Goal: Task Accomplishment & Management: Manage account settings

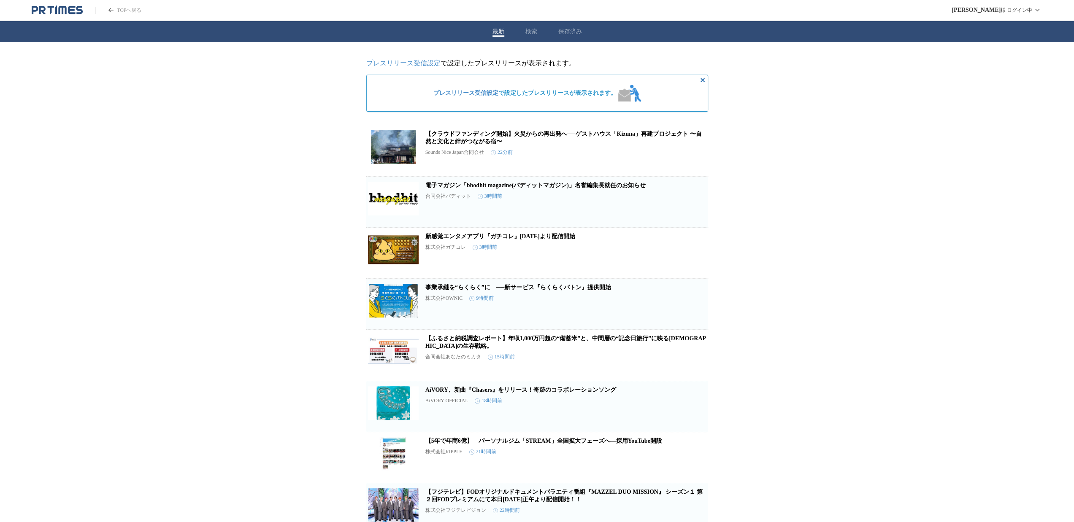
click at [698, 159] on icon "button" at bounding box center [694, 154] width 8 height 8
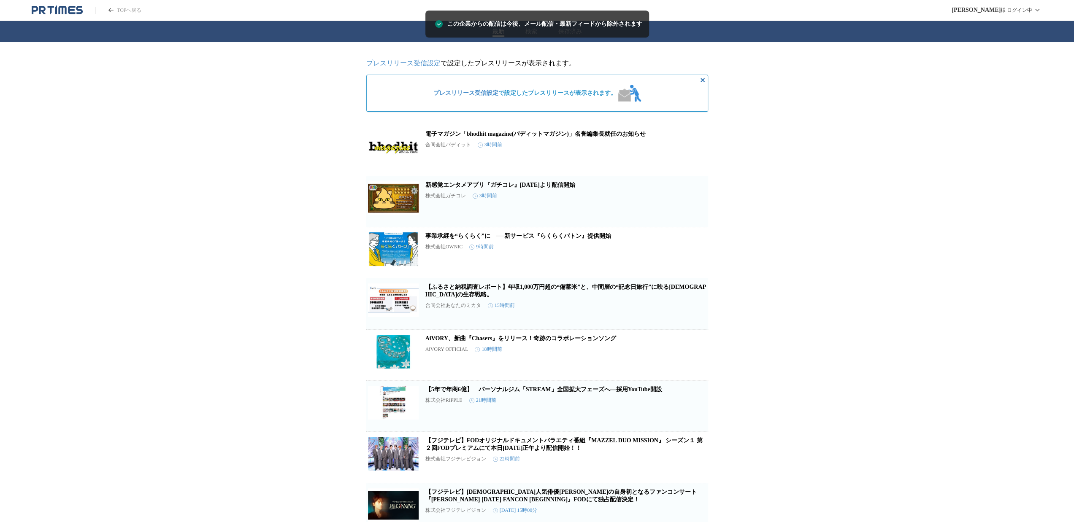
click at [698, 159] on icon "button" at bounding box center [694, 154] width 10 height 10
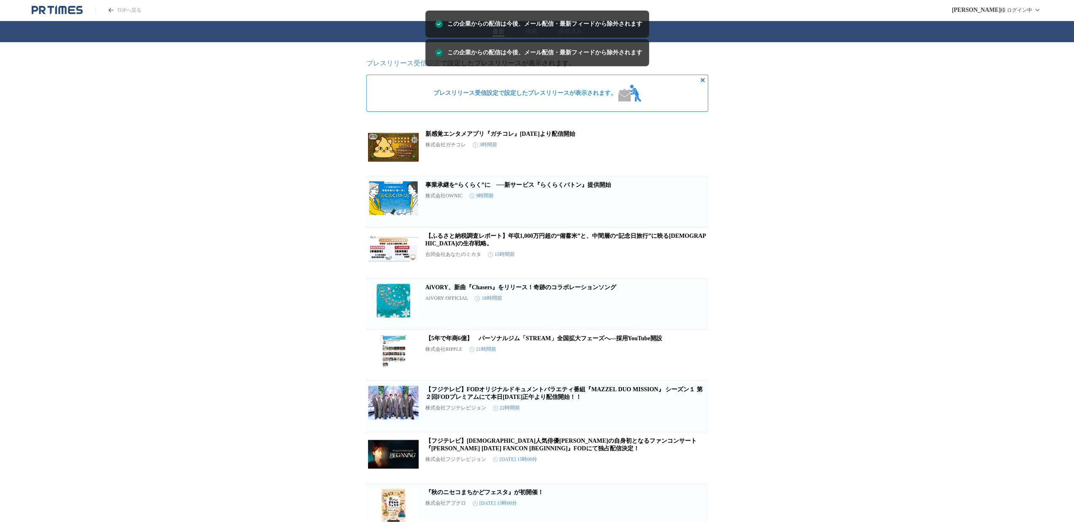
click at [698, 159] on icon "button" at bounding box center [694, 154] width 10 height 10
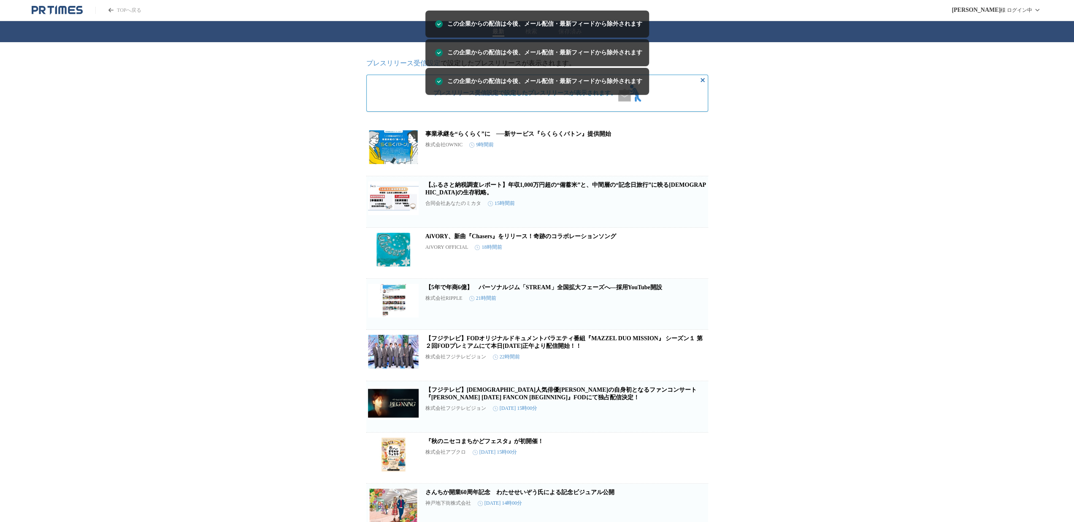
click at [698, 159] on icon "button" at bounding box center [694, 154] width 10 height 10
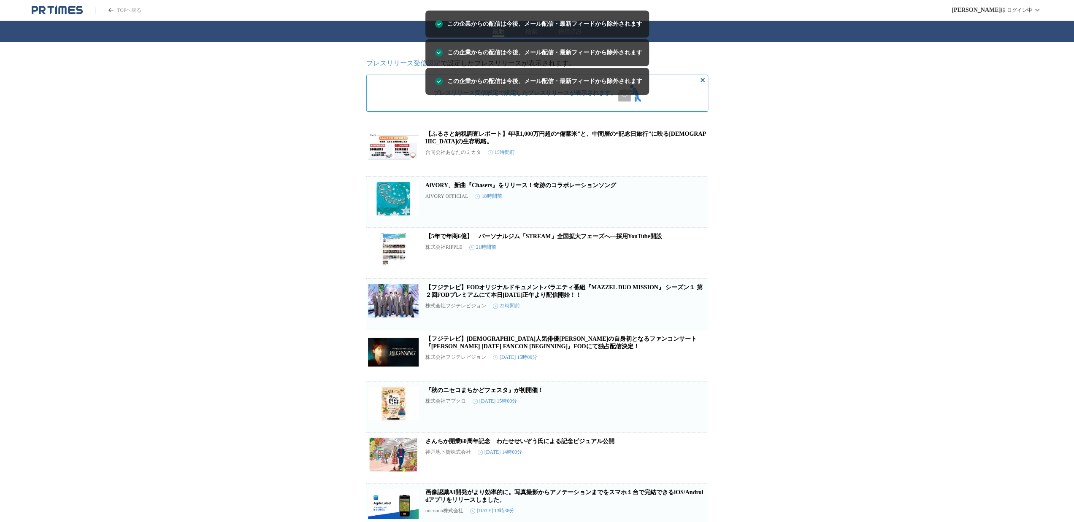
click at [698, 159] on icon "button" at bounding box center [694, 154] width 8 height 8
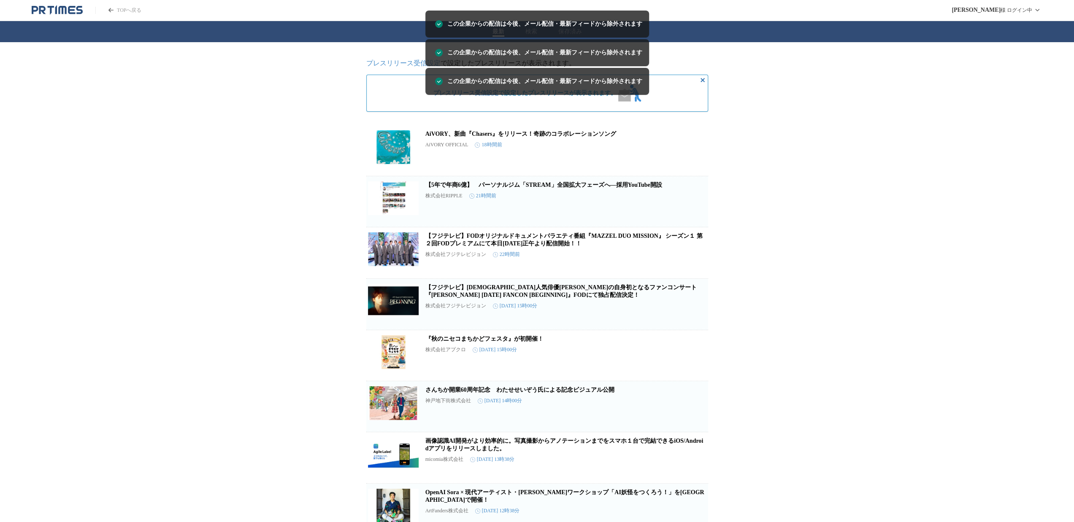
click at [698, 159] on icon "button" at bounding box center [694, 154] width 10 height 10
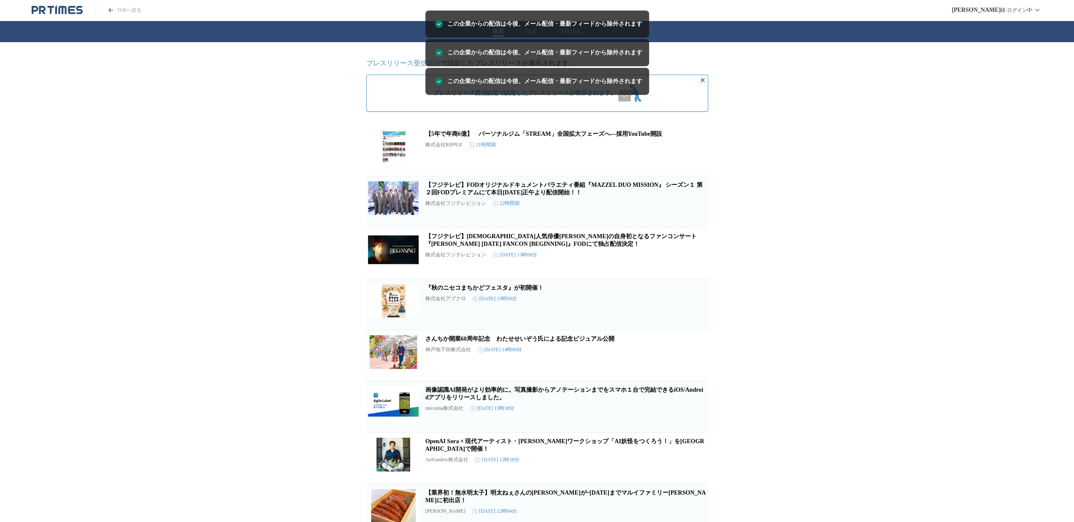
click at [698, 159] on icon "button" at bounding box center [694, 154] width 10 height 10
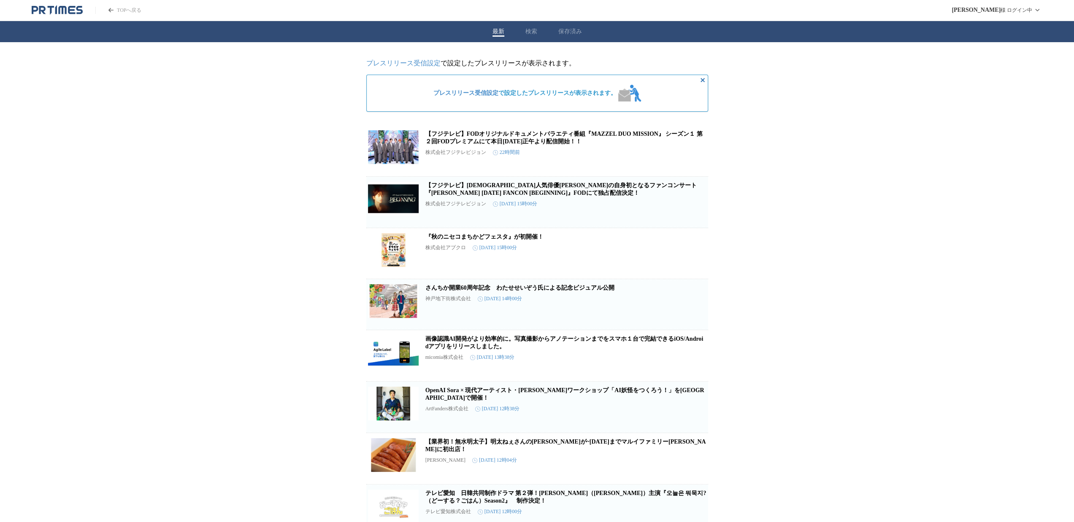
click at [694, 261] on icon "button" at bounding box center [694, 257] width 8 height 8
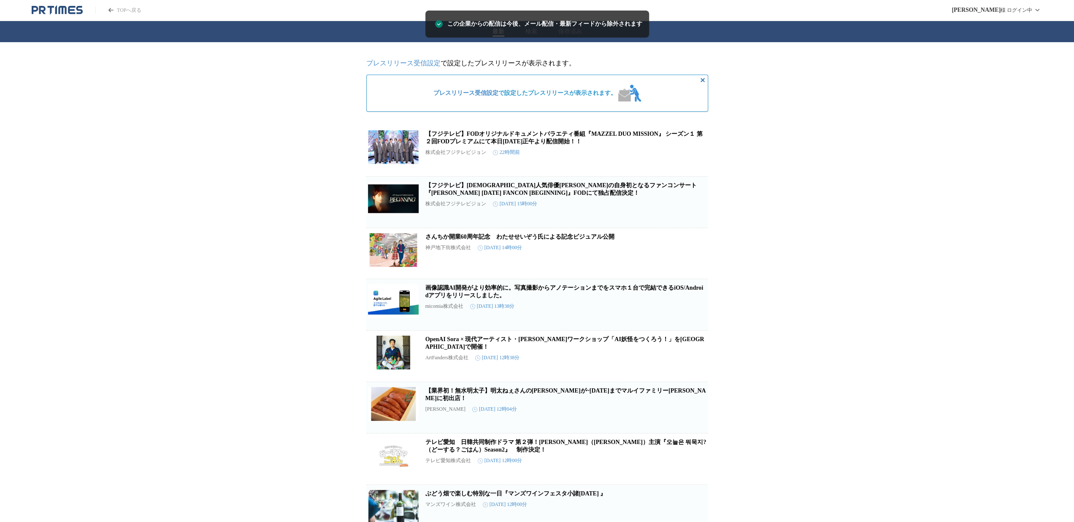
click at [694, 261] on icon "button" at bounding box center [694, 257] width 8 height 8
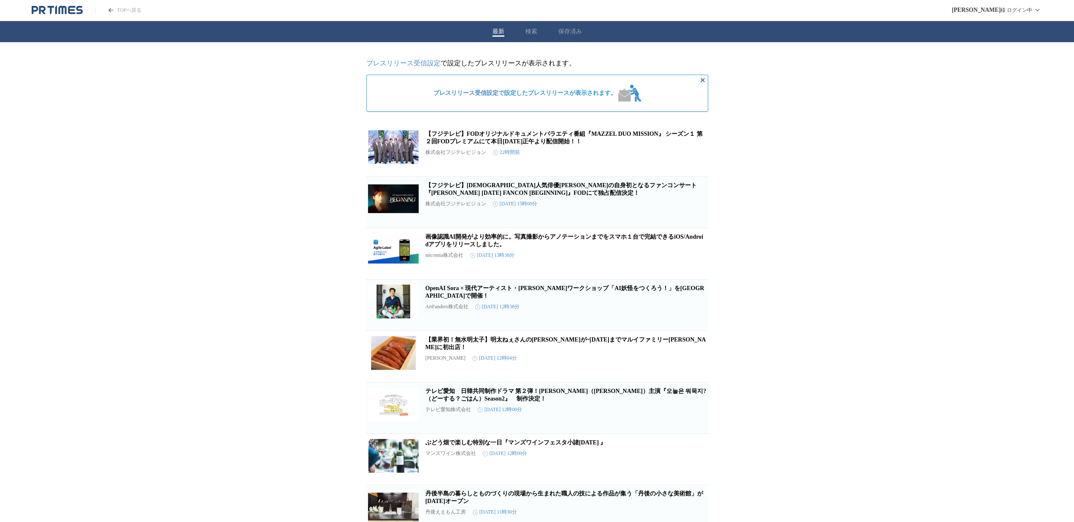
click at [694, 262] on icon "button" at bounding box center [694, 257] width 8 height 8
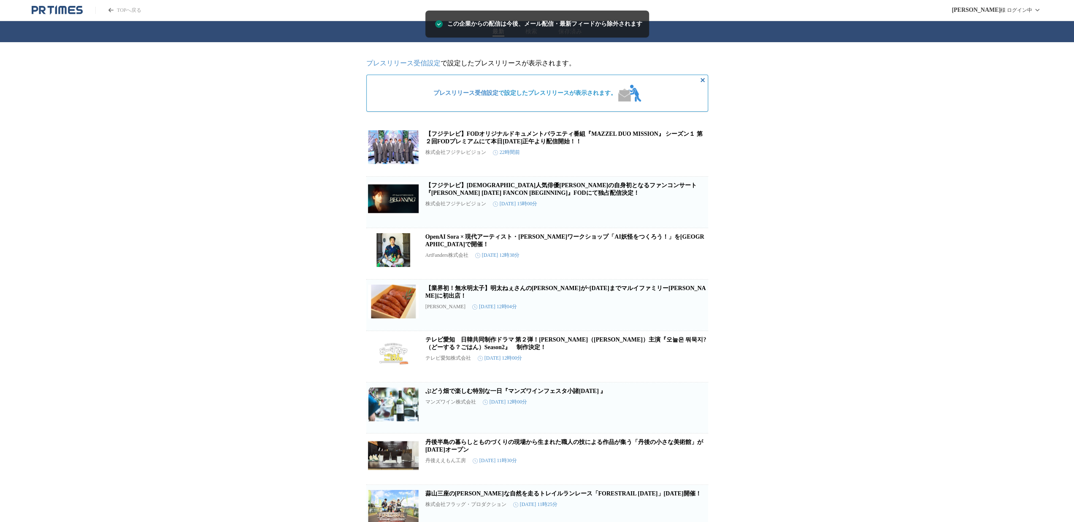
click at [694, 262] on icon "button" at bounding box center [694, 257] width 8 height 8
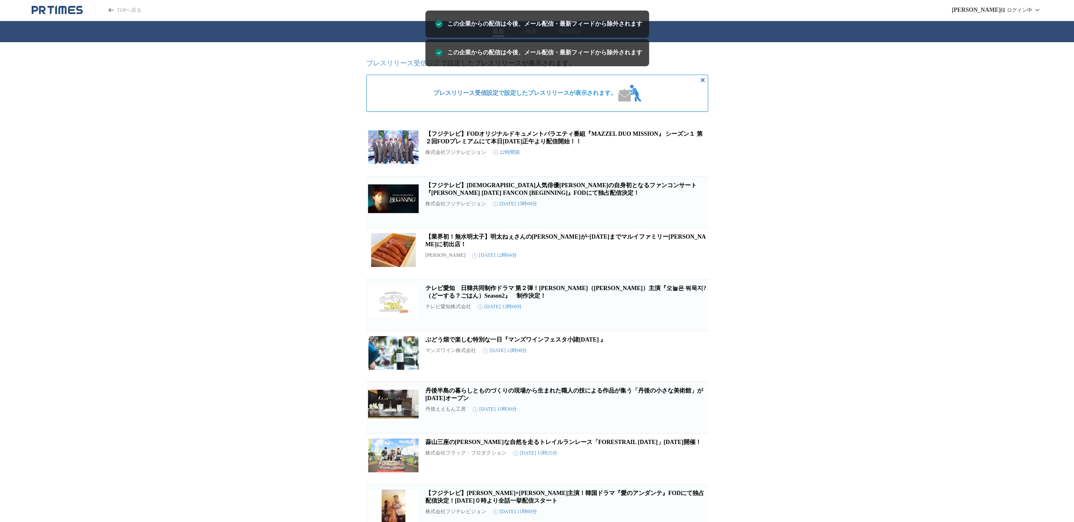
click at [694, 262] on icon "button" at bounding box center [694, 257] width 8 height 8
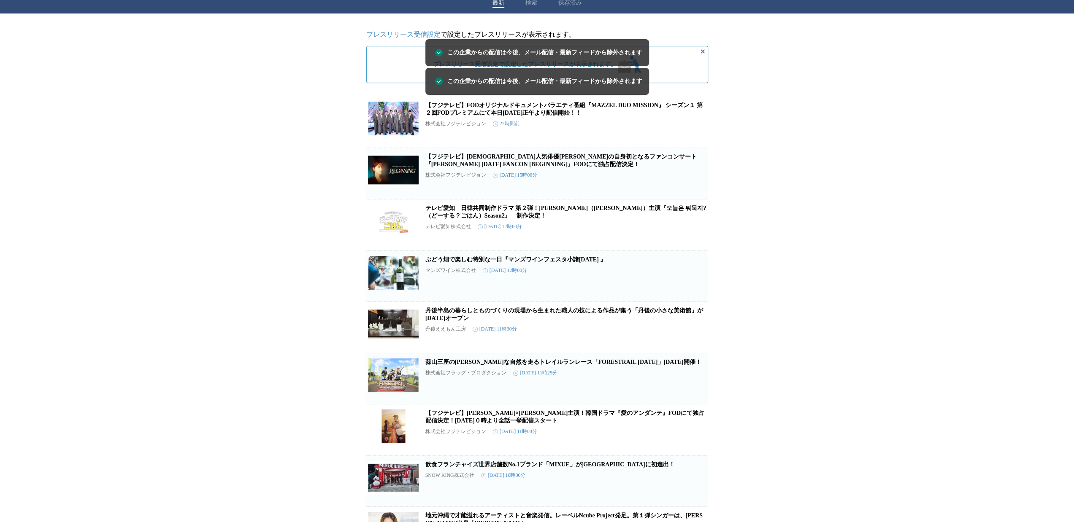
scroll to position [42, 0]
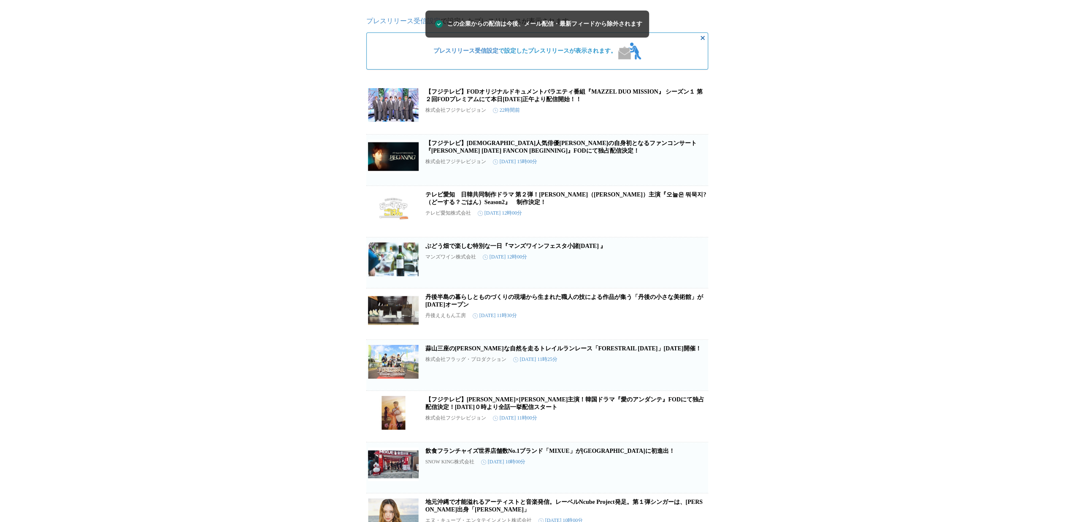
click at [695, 335] on button "この企業を受け取らない" at bounding box center [694, 326] width 27 height 27
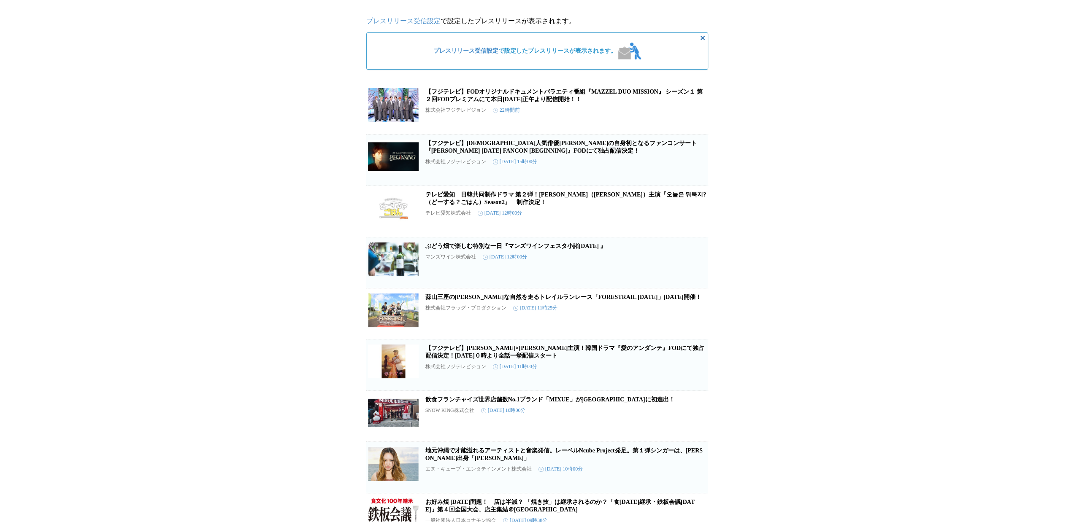
click at [695, 335] on span "この企業を受け取らない" at bounding box center [694, 330] width 27 height 12
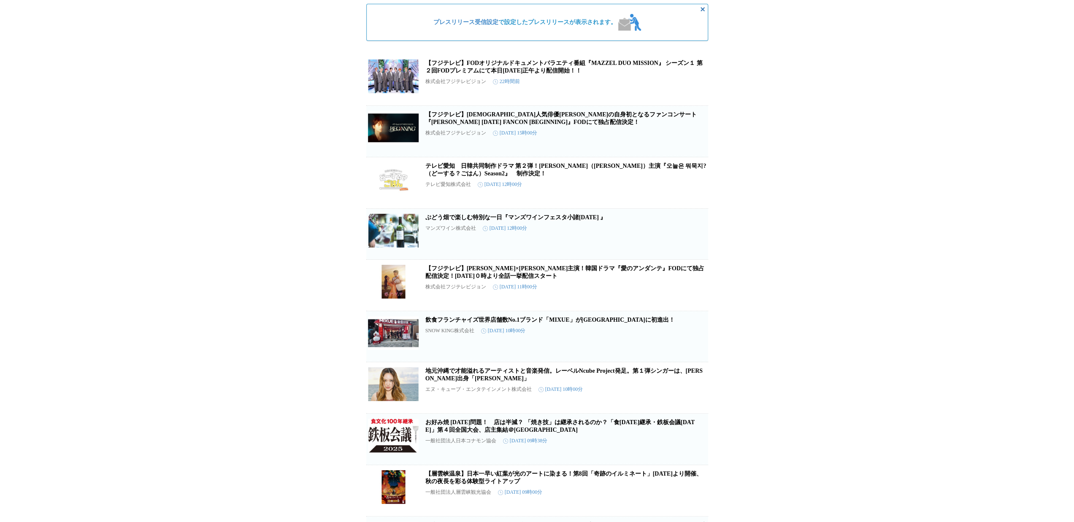
scroll to position [84, 0]
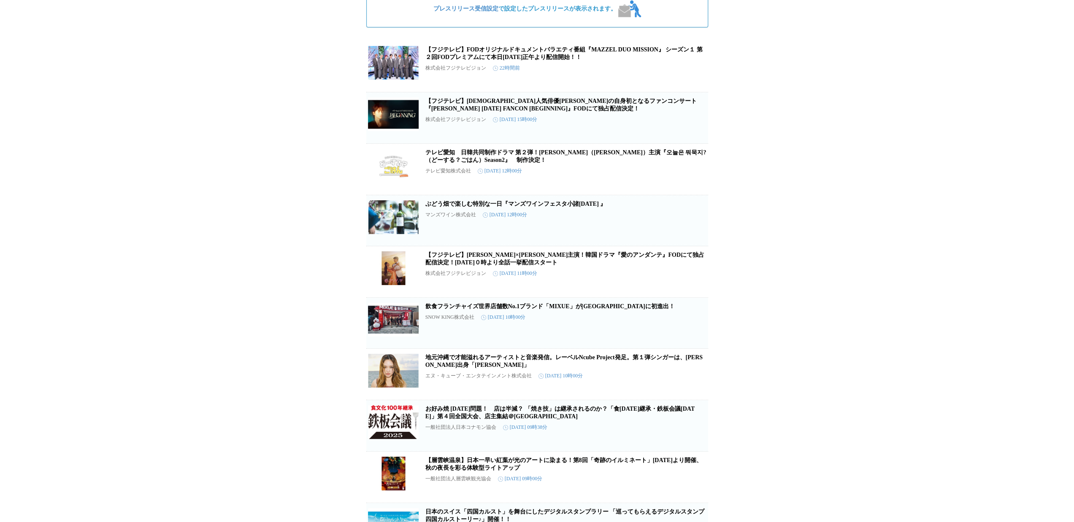
click at [699, 345] on span "この企業を受け取らない" at bounding box center [694, 339] width 27 height 12
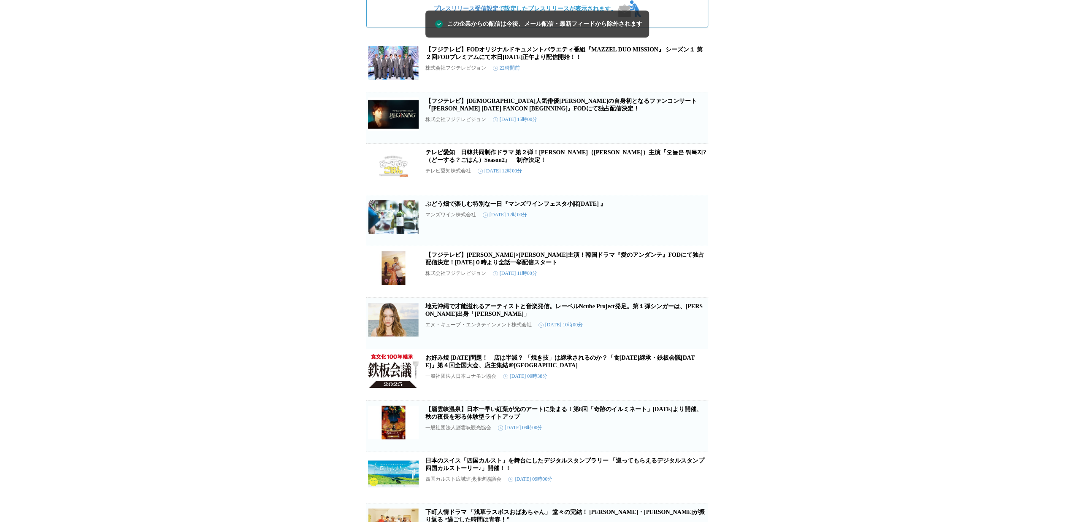
click at [699, 332] on icon "button" at bounding box center [694, 327] width 10 height 10
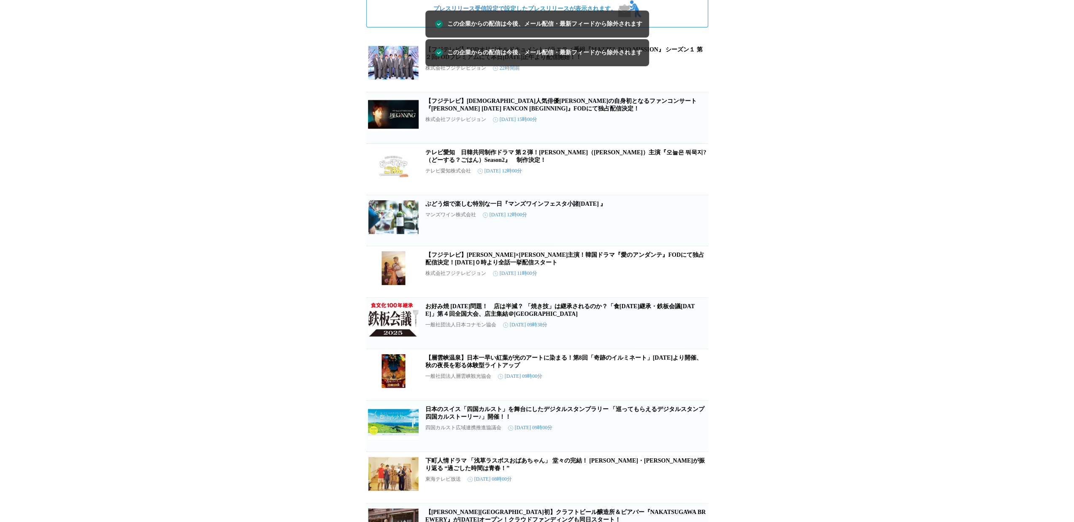
click at [699, 332] on icon "button" at bounding box center [694, 327] width 10 height 10
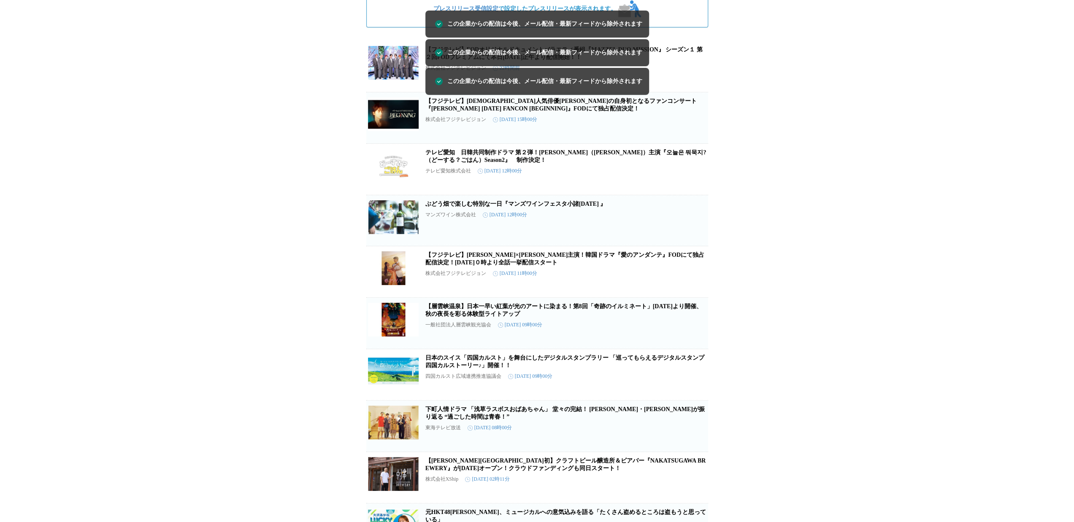
click at [699, 332] on icon "button" at bounding box center [694, 327] width 10 height 10
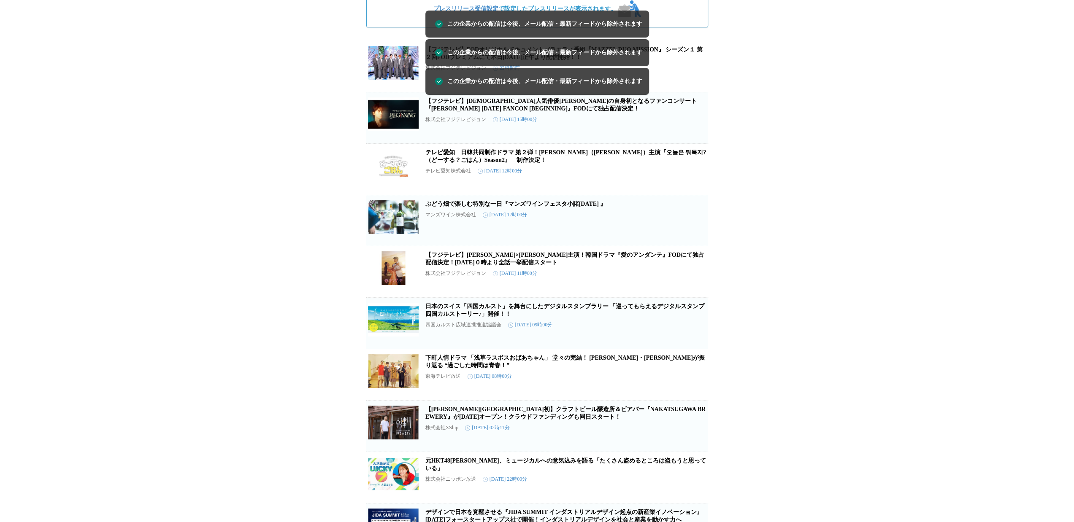
click at [699, 332] on icon "button" at bounding box center [694, 327] width 10 height 10
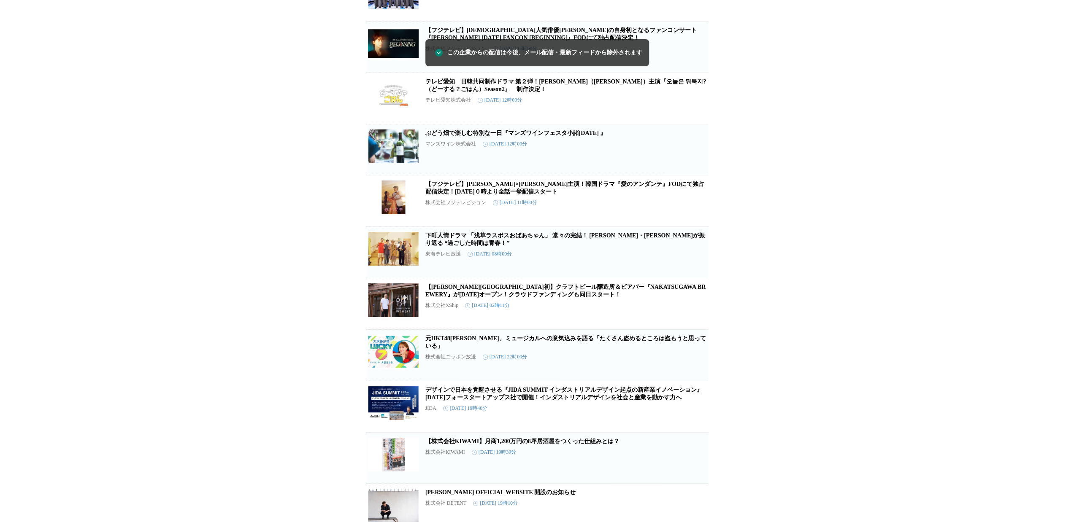
scroll to position [169, 0]
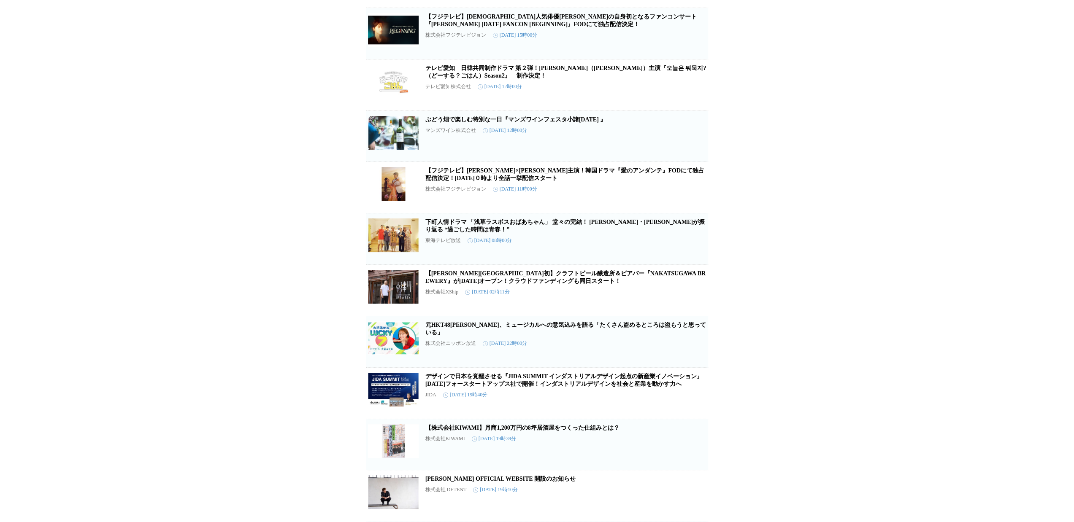
click at [685, 313] on span "この企業を受け取らない" at bounding box center [694, 307] width 27 height 12
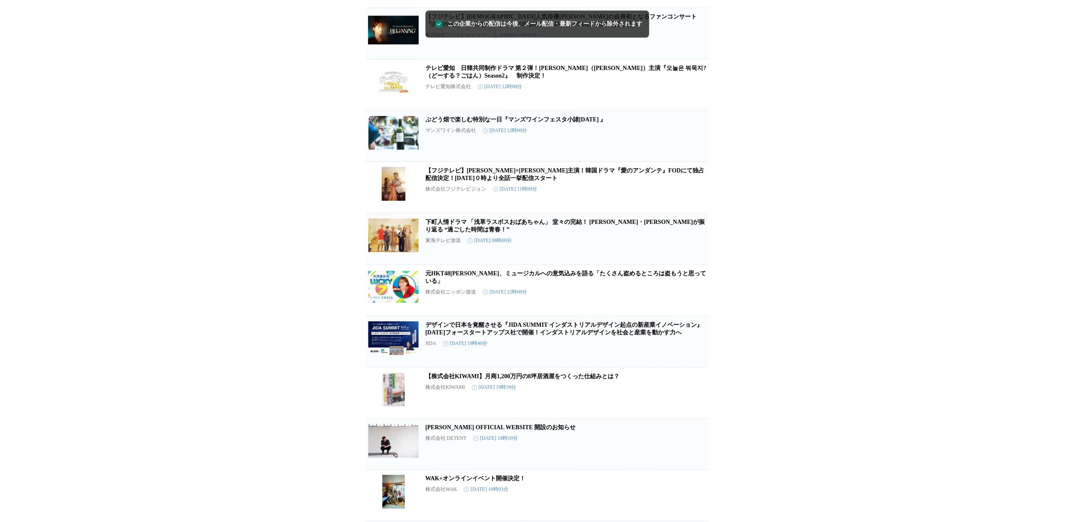
click at [697, 367] on button "この企業を受け取らない" at bounding box center [694, 353] width 27 height 27
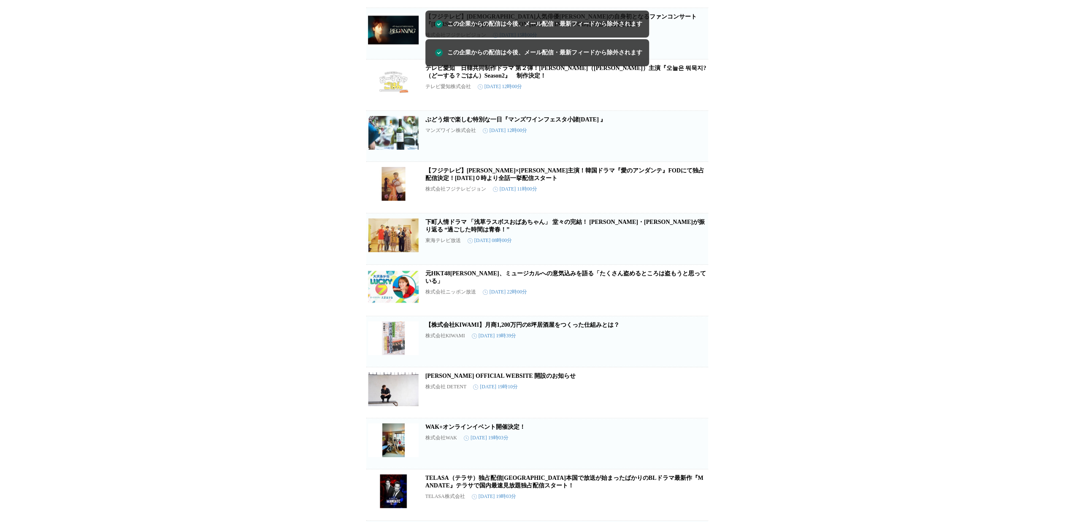
click at [697, 364] on span "この企業を受け取らない" at bounding box center [694, 358] width 27 height 12
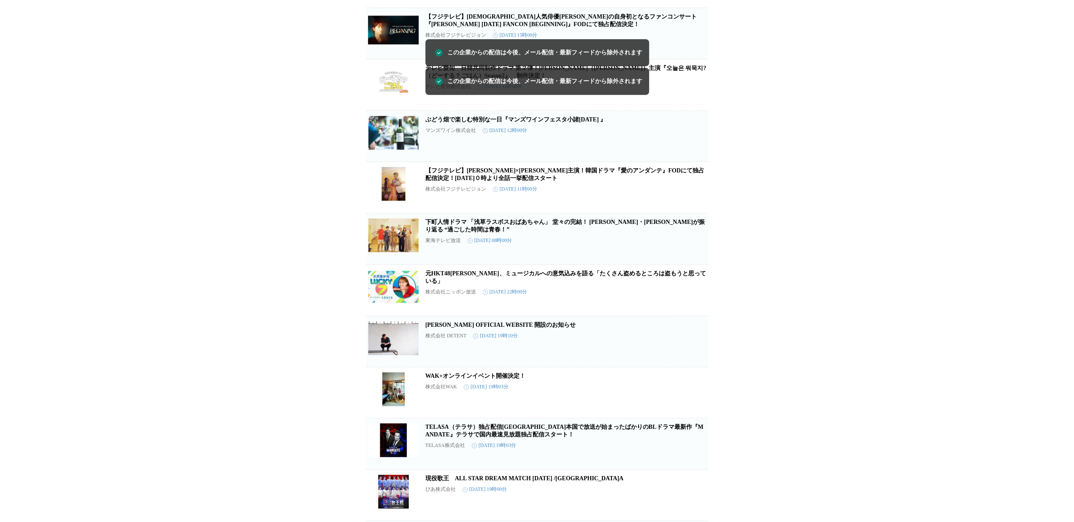
click at [697, 364] on span "この企業を受け取らない" at bounding box center [694, 358] width 27 height 12
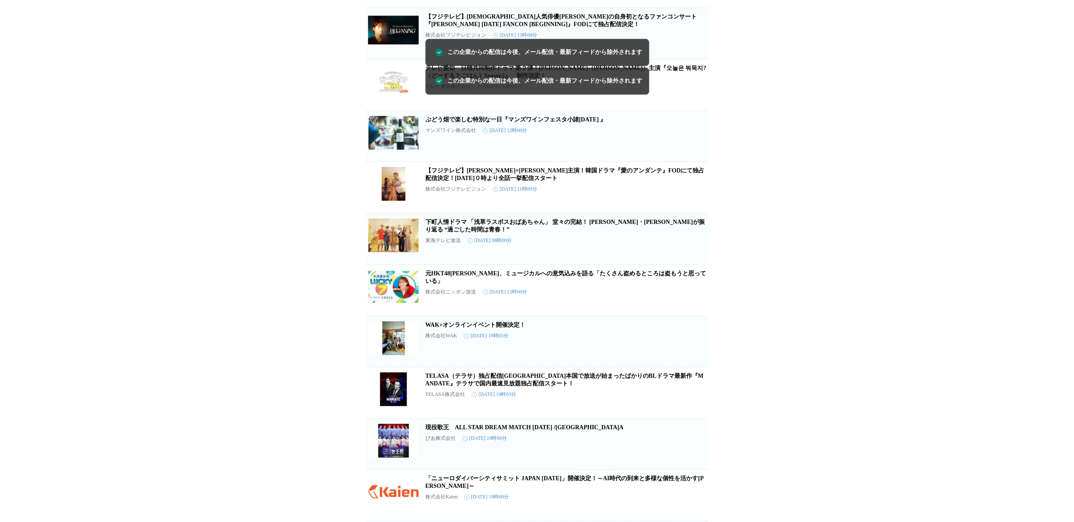
click at [697, 364] on span "この企業を受け取らない" at bounding box center [694, 358] width 27 height 12
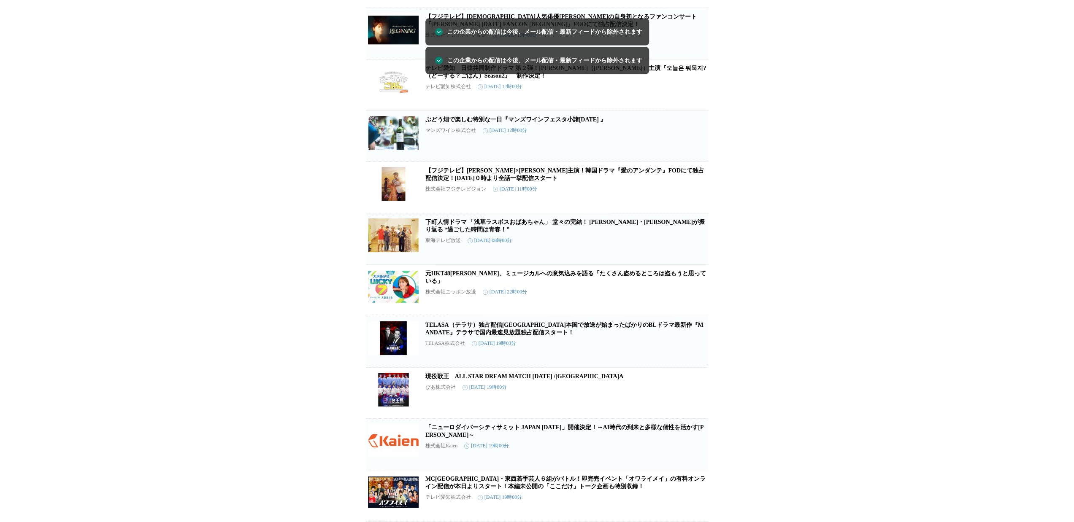
drag, startPoint x: 697, startPoint y: 368, endPoint x: 830, endPoint y: 331, distance: 138.0
click at [830, 331] on div "プレスリリース受信設定 で設定したプレスリリースが表示されます。 プレスリリース受信設定 で設定したプレスリリースが表示されます。 【フジテレビ】FODオリジ…" at bounding box center [537, 340] width 1074 height 935
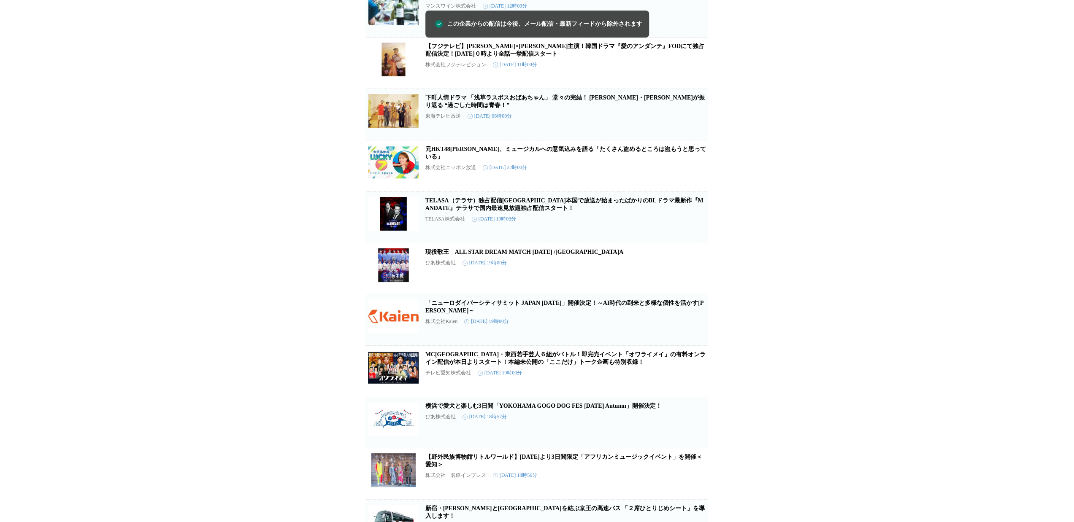
scroll to position [295, 0]
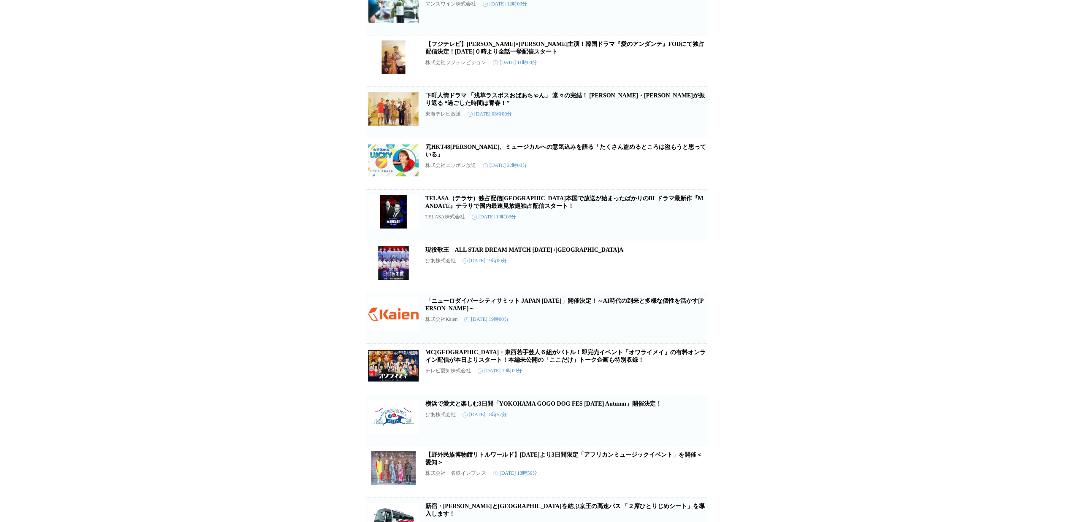
click at [693, 340] on span "この企業を受け取らない" at bounding box center [694, 334] width 27 height 12
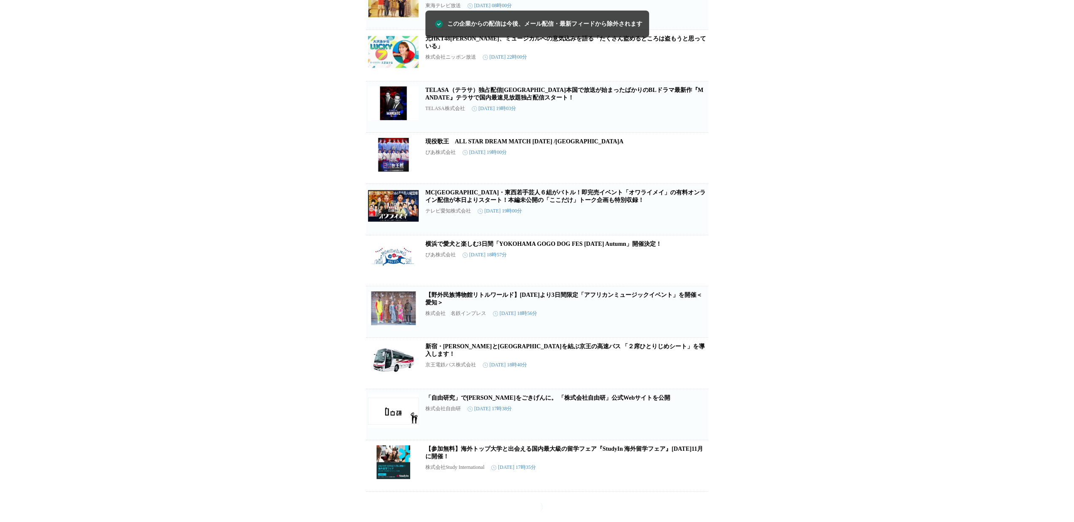
scroll to position [426, 0]
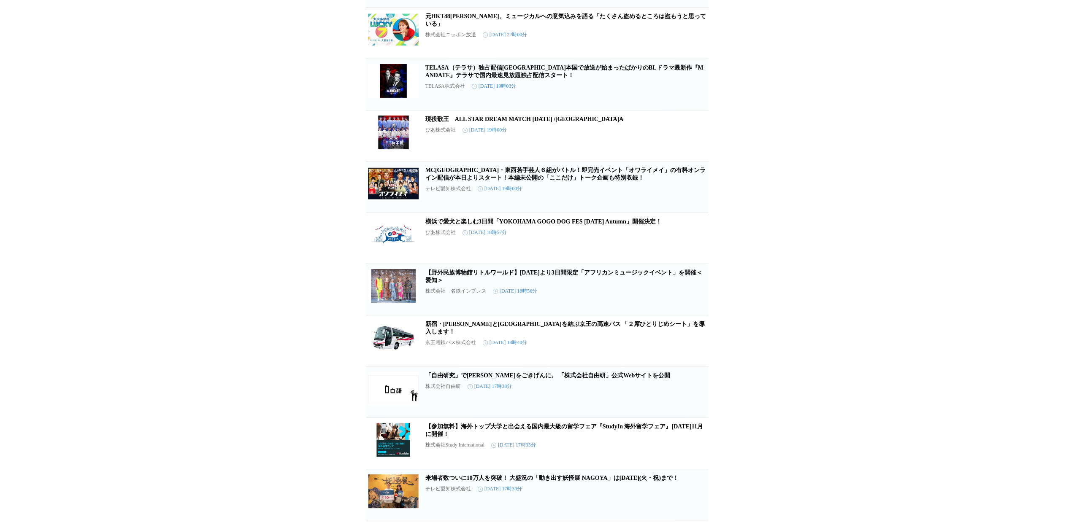
click at [695, 350] on icon "button" at bounding box center [694, 345] width 10 height 10
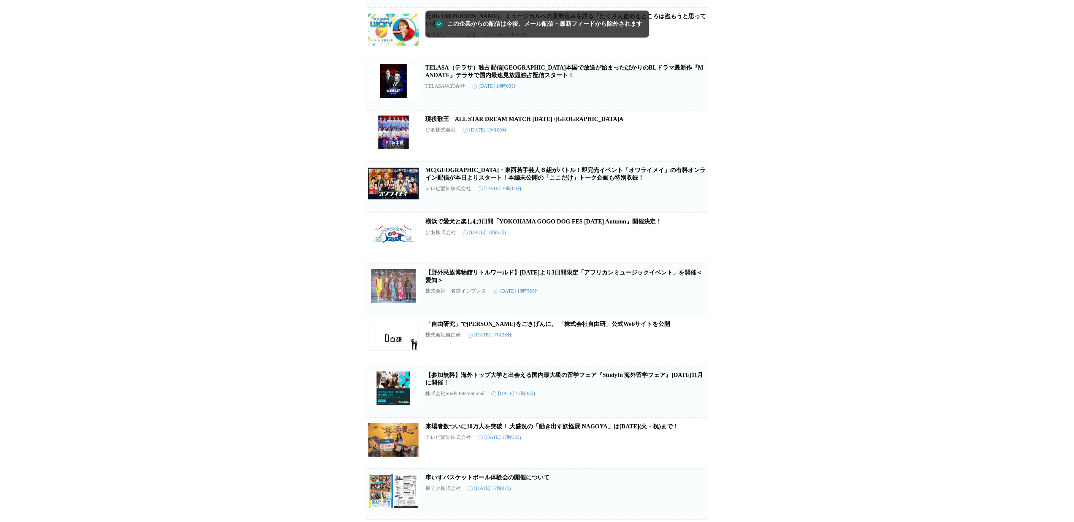
click at [695, 349] on icon "button" at bounding box center [694, 344] width 10 height 10
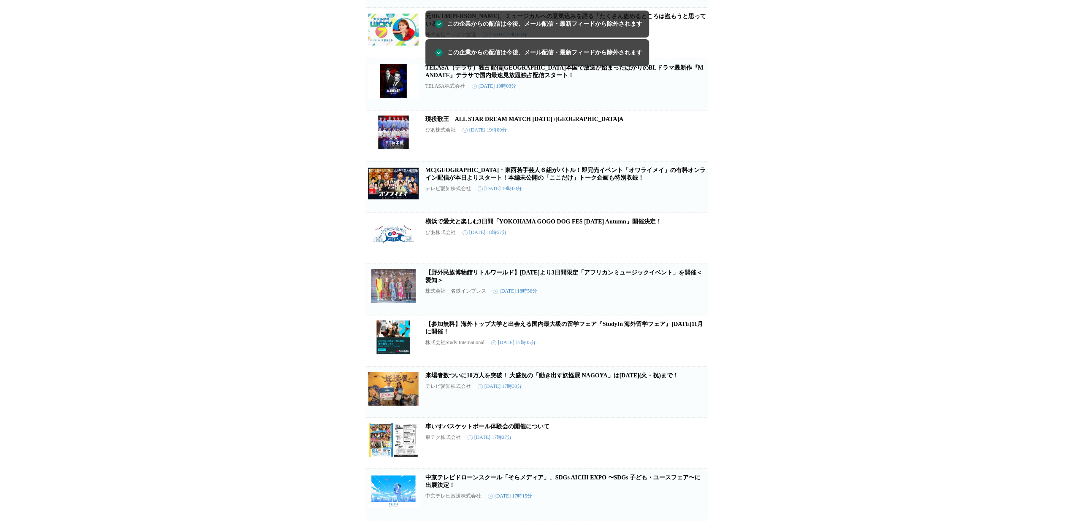
click at [695, 350] on icon "button" at bounding box center [694, 345] width 10 height 10
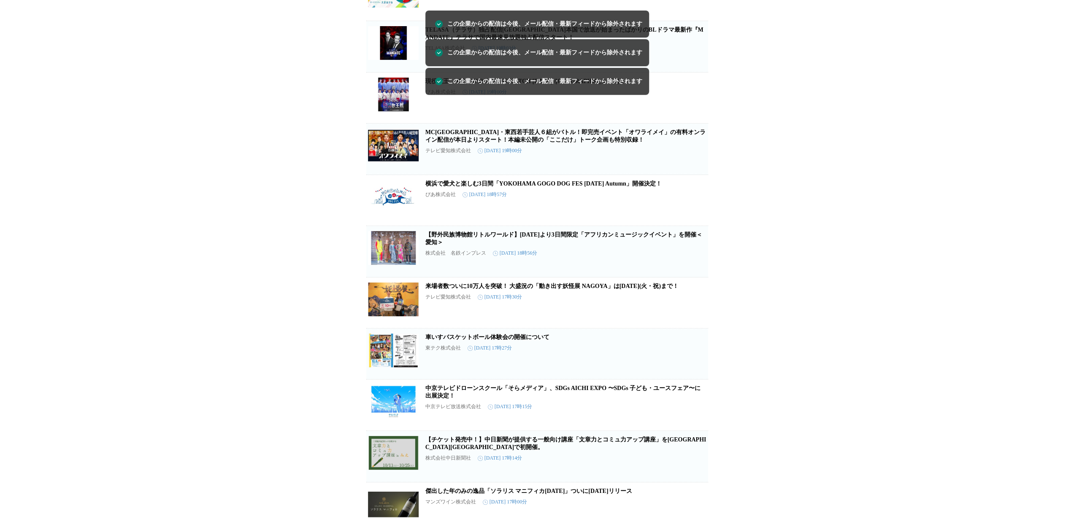
scroll to position [510, 0]
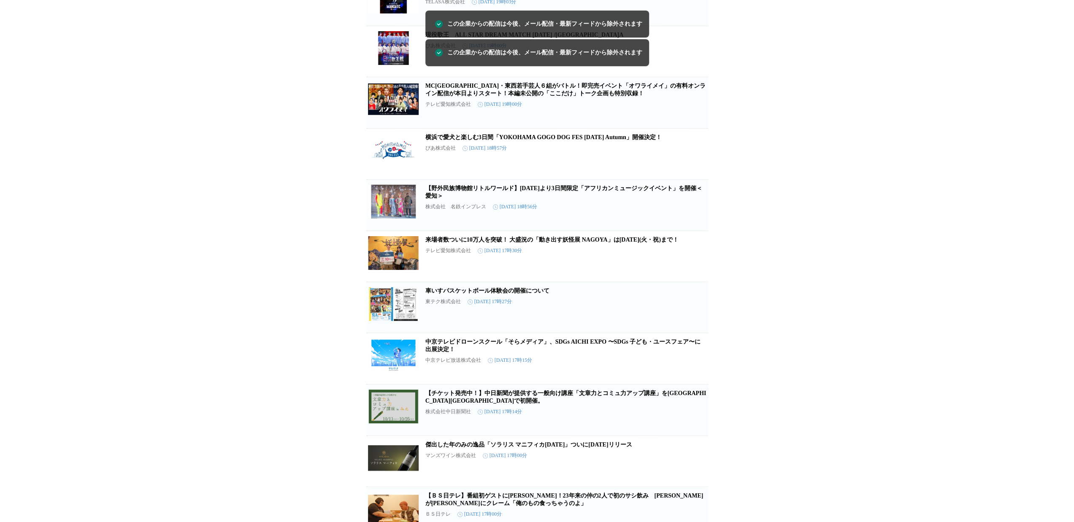
click at [691, 329] on span "この企業を受け取らない" at bounding box center [694, 324] width 27 height 12
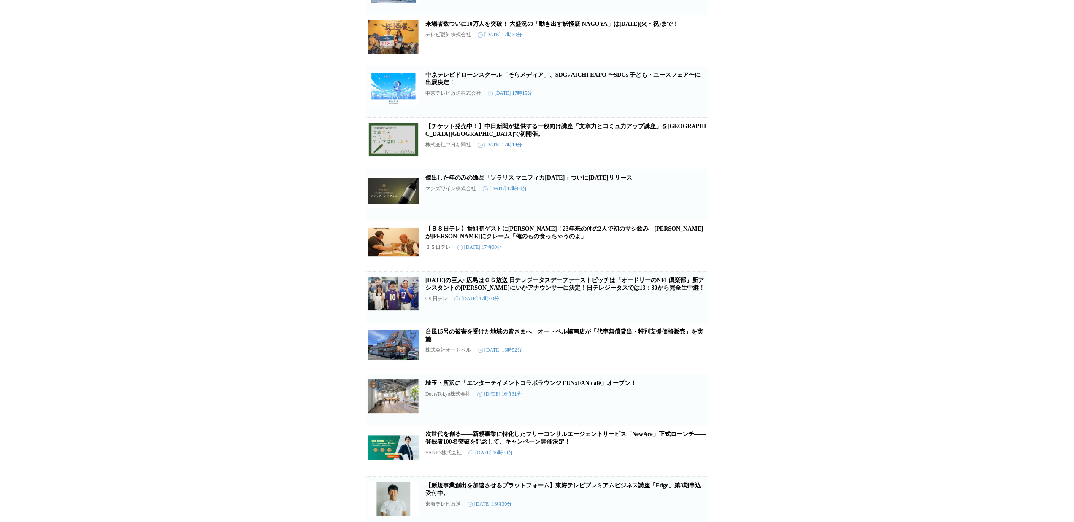
scroll to position [764, 0]
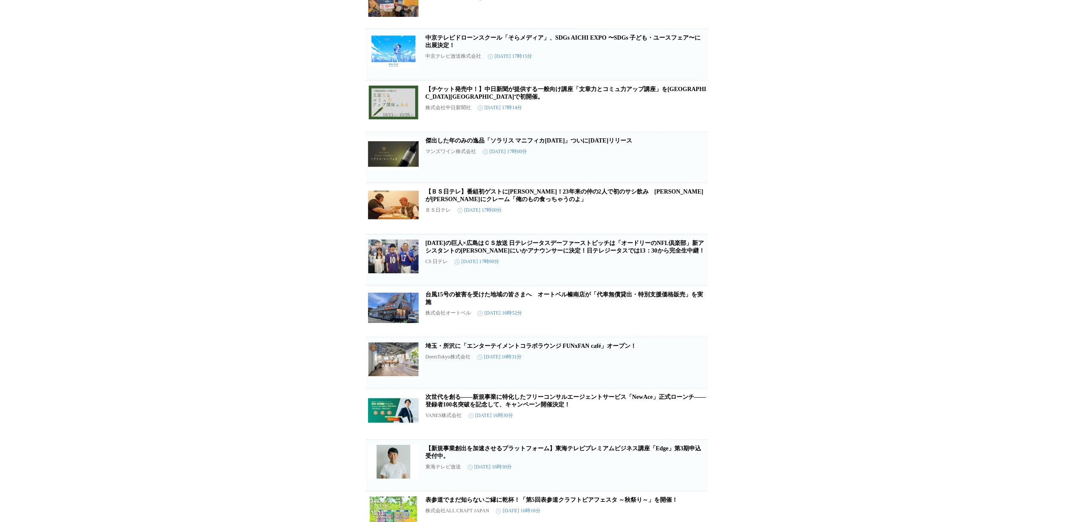
click at [690, 334] on span "この企業を受け取らない" at bounding box center [694, 328] width 27 height 12
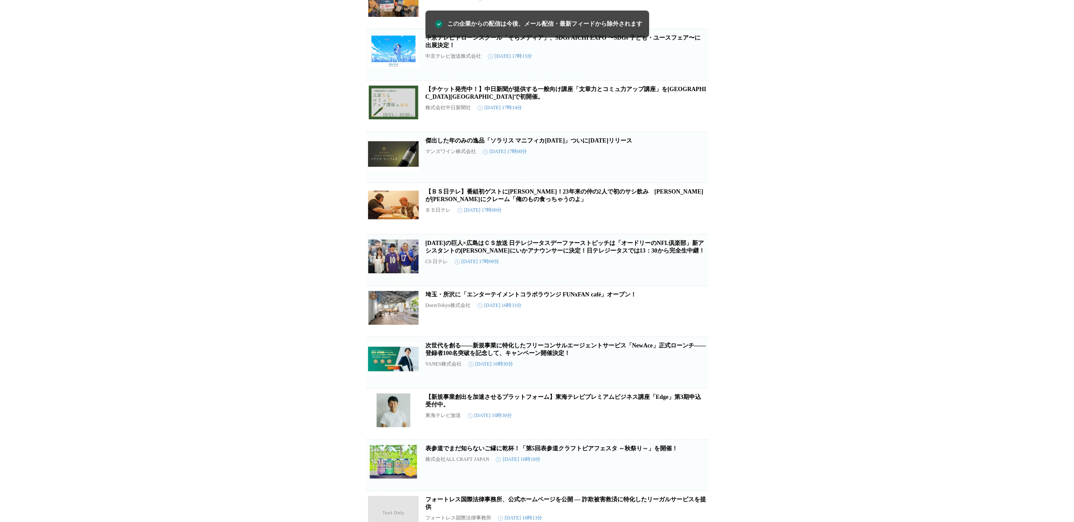
click at [690, 333] on span "この企業を受け取らない" at bounding box center [694, 327] width 27 height 12
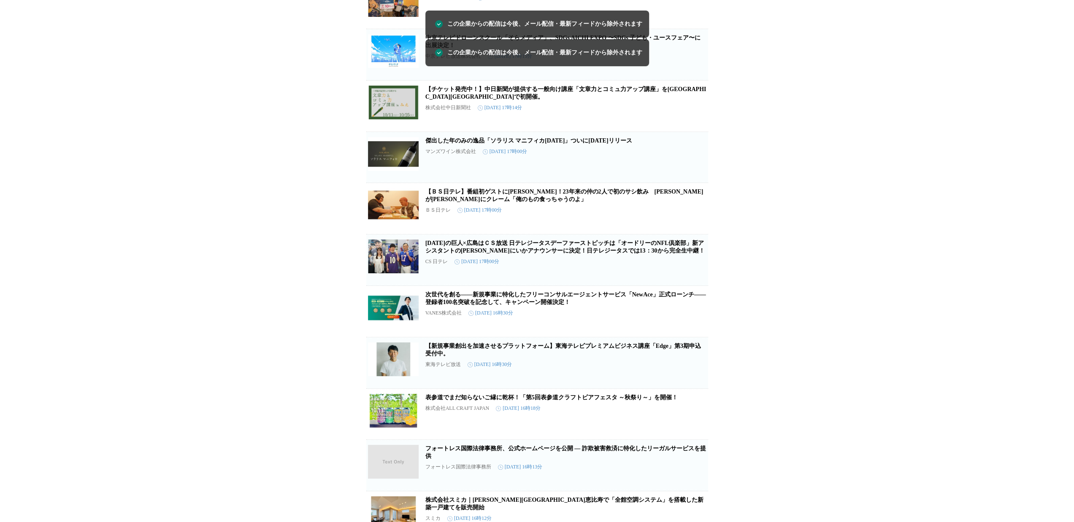
click at [690, 334] on span "この企業を受け取らない" at bounding box center [694, 328] width 27 height 12
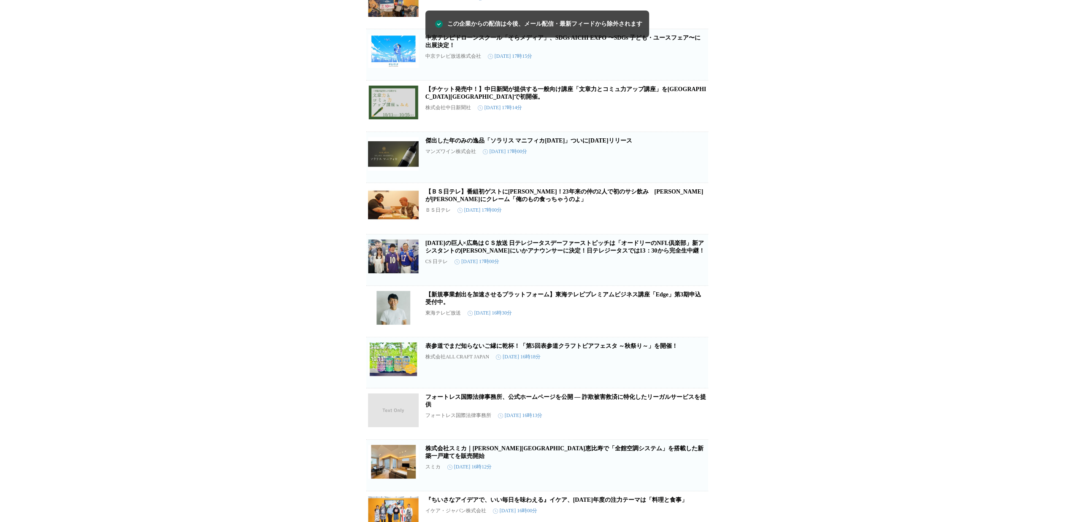
click at [698, 388] on button "この企業を受け取らない" at bounding box center [694, 374] width 27 height 27
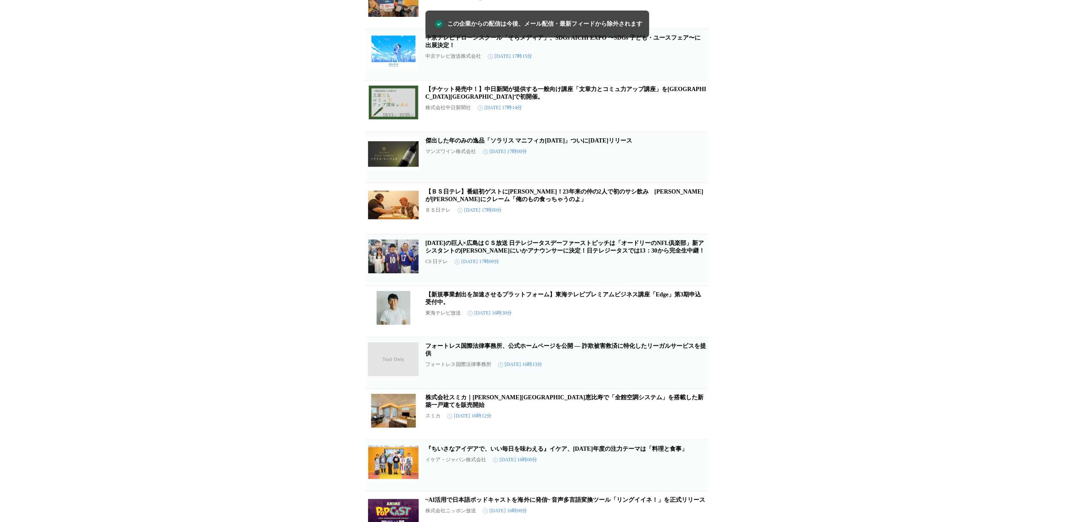
click at [698, 372] on icon "button" at bounding box center [694, 367] width 10 height 10
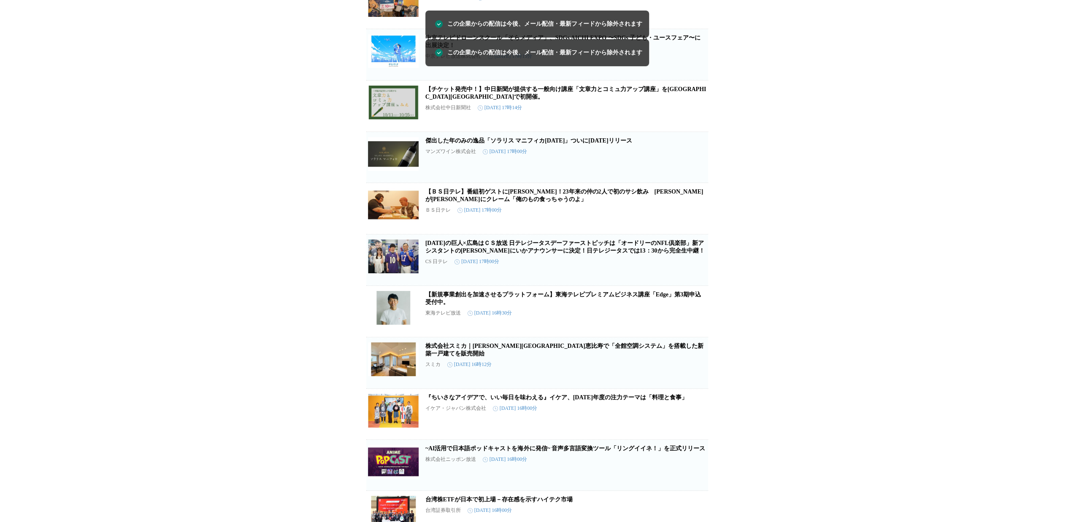
click at [698, 389] on button "この企業を受け取らない" at bounding box center [694, 375] width 27 height 27
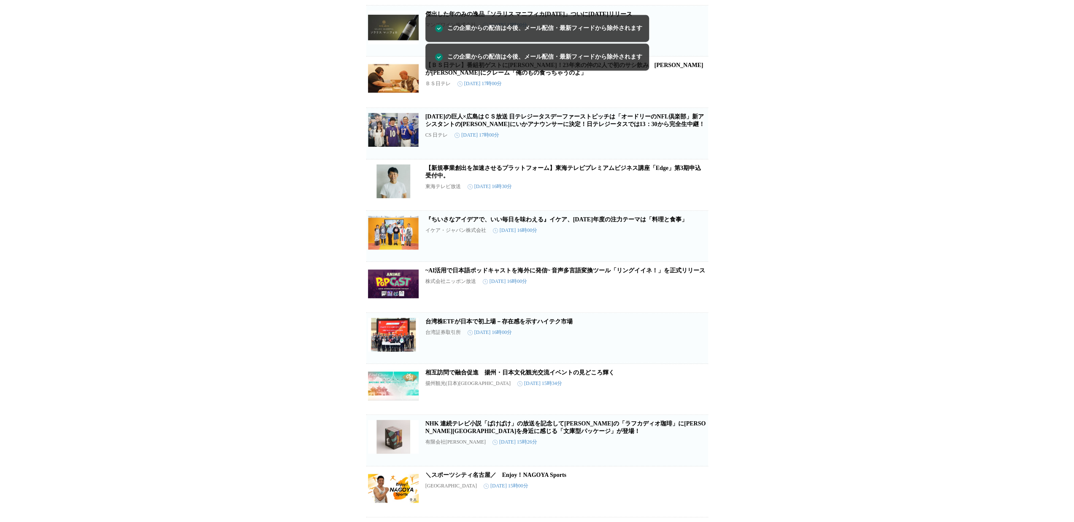
scroll to position [954, 0]
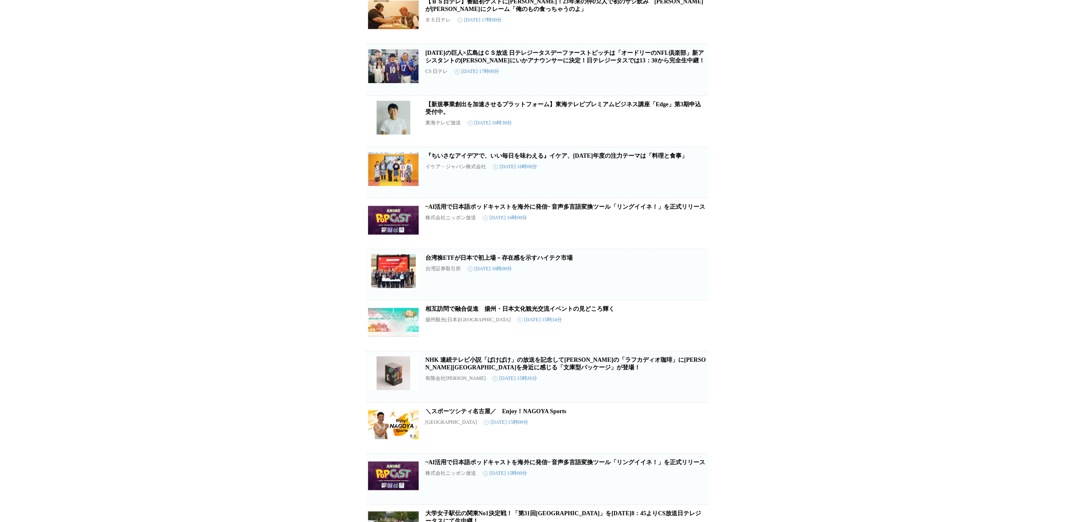
click at [696, 282] on icon "button" at bounding box center [694, 278] width 8 height 8
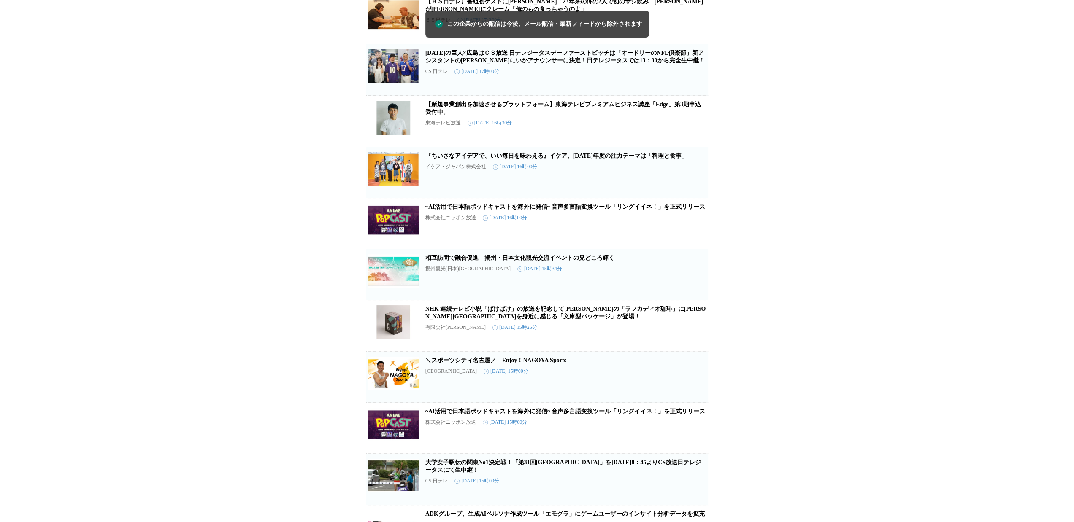
click at [696, 282] on icon "button" at bounding box center [694, 278] width 8 height 8
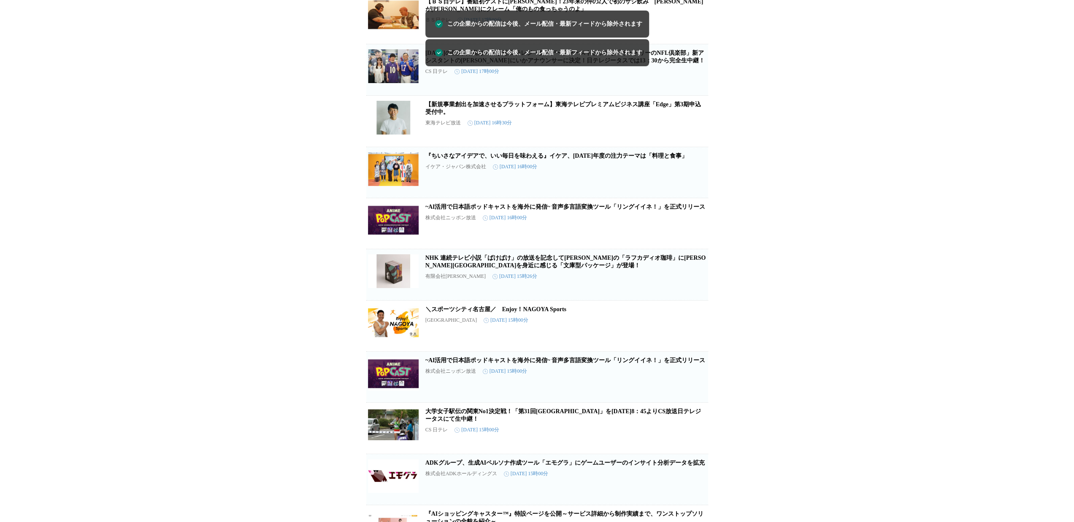
click at [696, 283] on icon "button" at bounding box center [694, 278] width 10 height 10
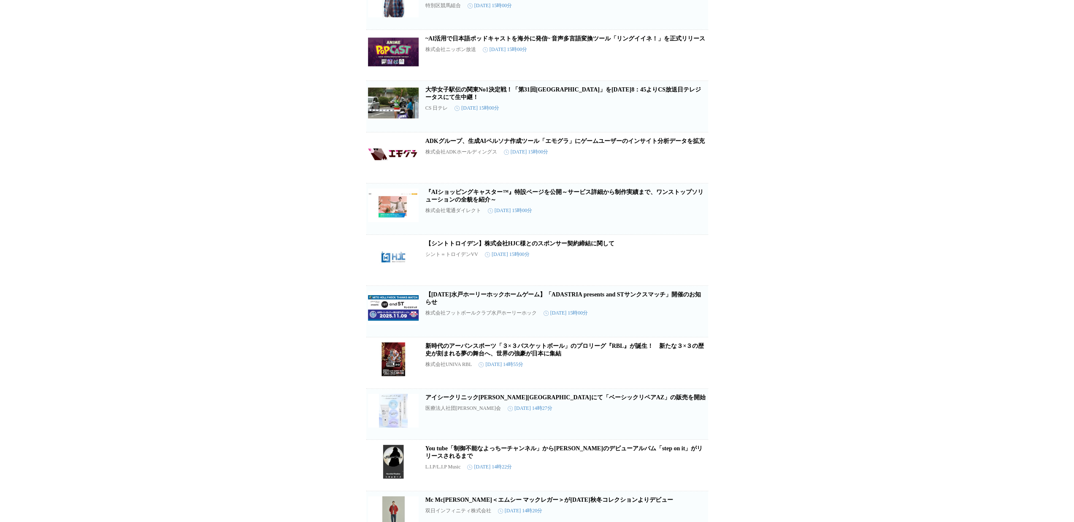
scroll to position [1376, 0]
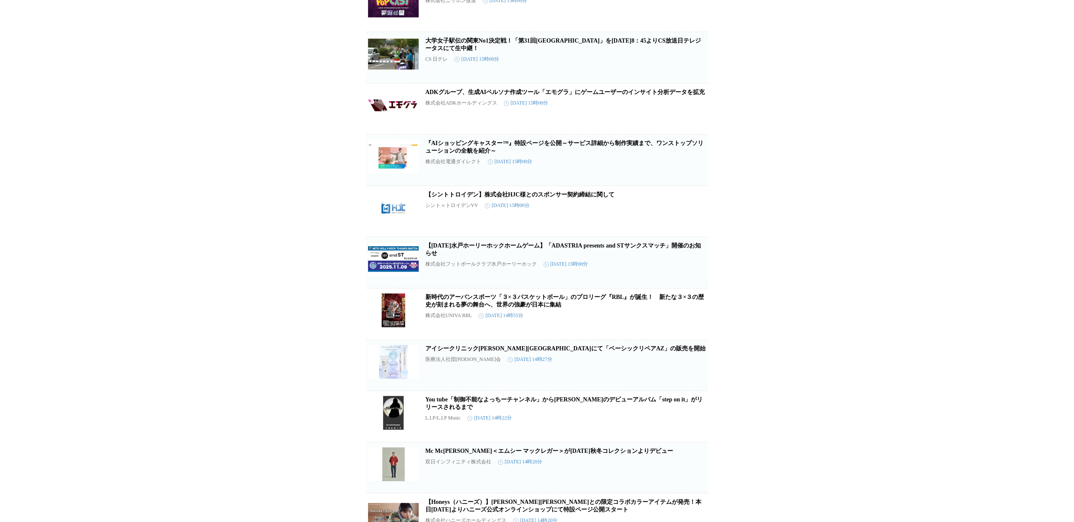
click at [703, 340] on button "この企業を受け取らない" at bounding box center [694, 326] width 27 height 27
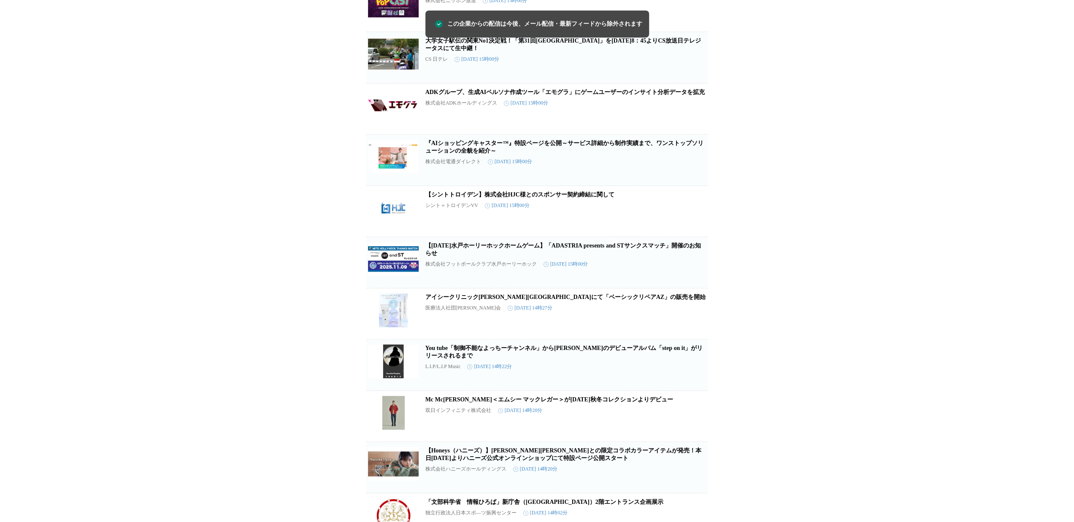
click at [703, 336] on span "この企業を受け取らない" at bounding box center [694, 330] width 27 height 12
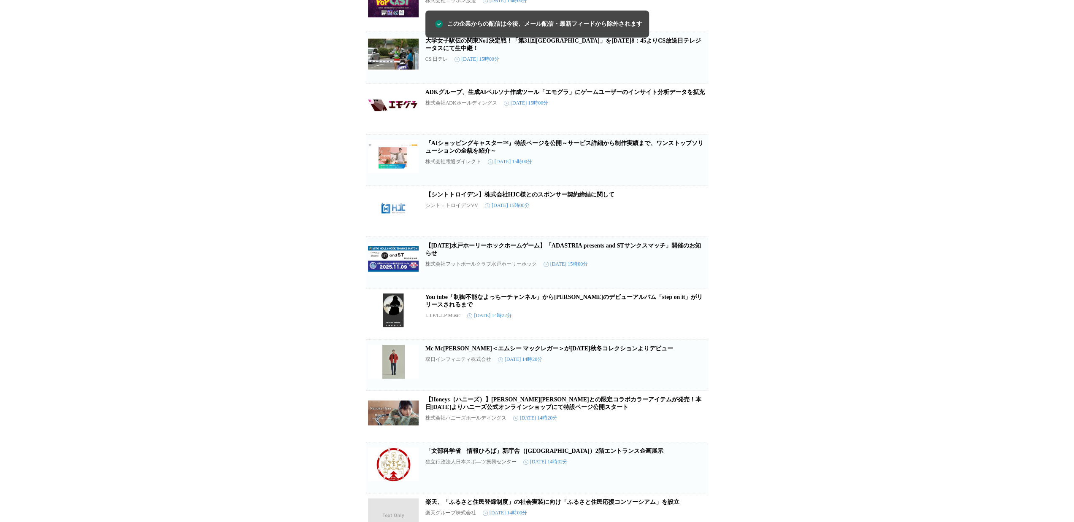
click at [703, 340] on button "この企業を受け取らない" at bounding box center [694, 326] width 27 height 27
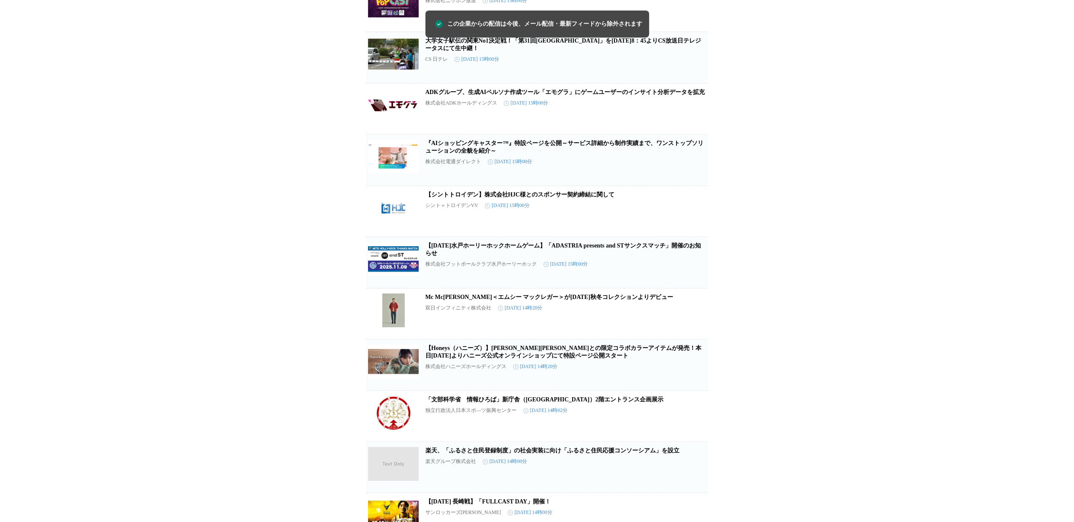
click at [694, 336] on span "この企業を受け取らない" at bounding box center [694, 330] width 27 height 12
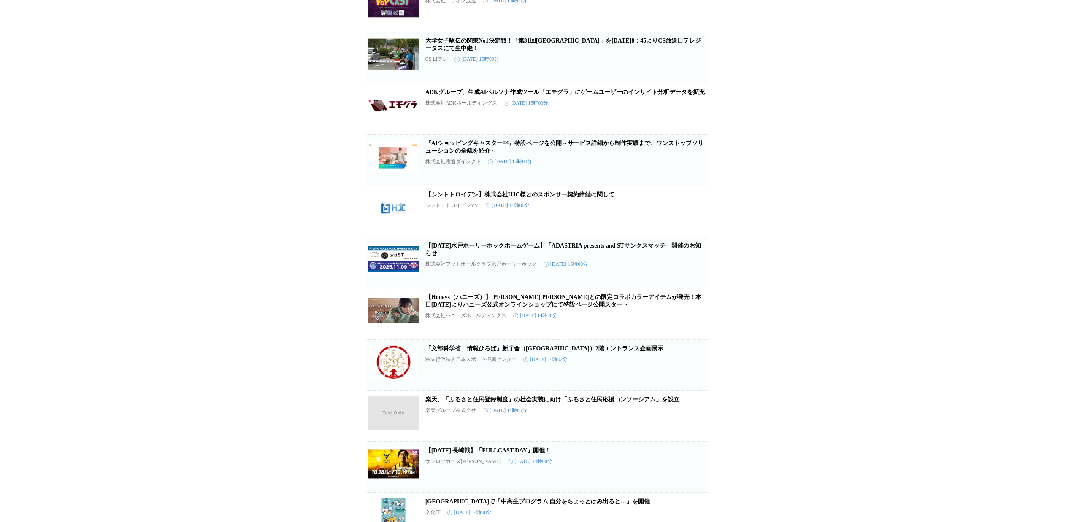
click at [694, 323] on icon "button" at bounding box center [694, 318] width 10 height 10
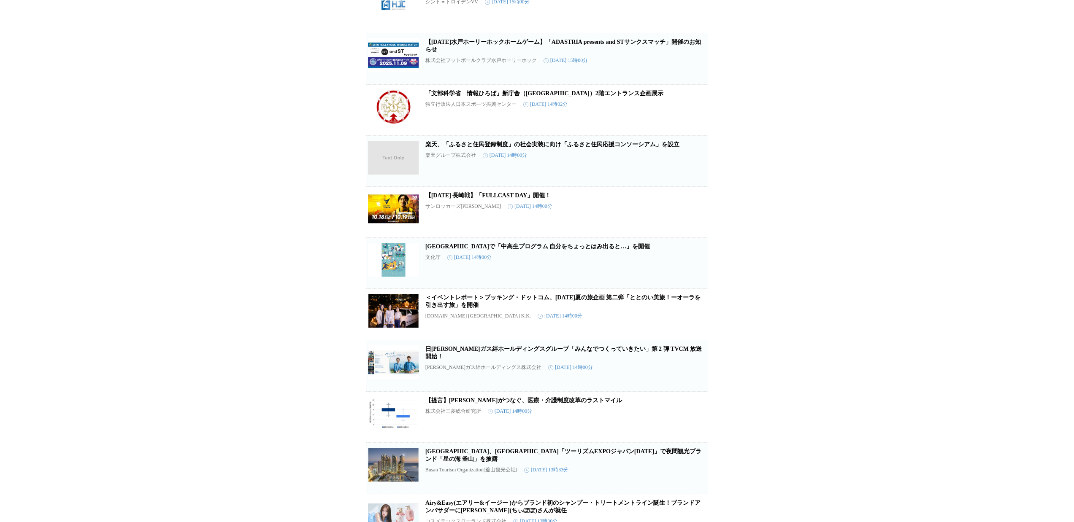
scroll to position [1587, 0]
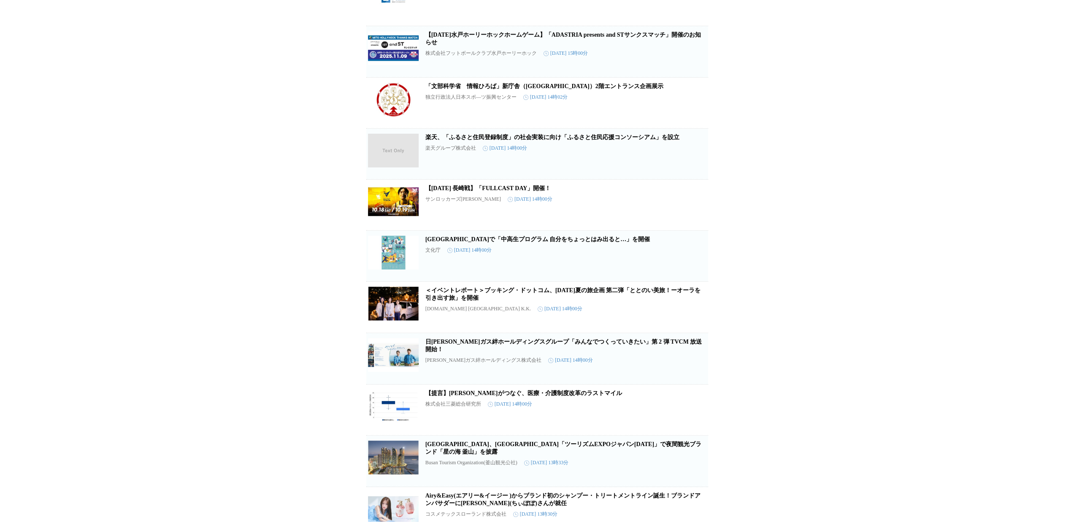
click at [699, 381] on span "この企業を受け取らない" at bounding box center [694, 375] width 27 height 12
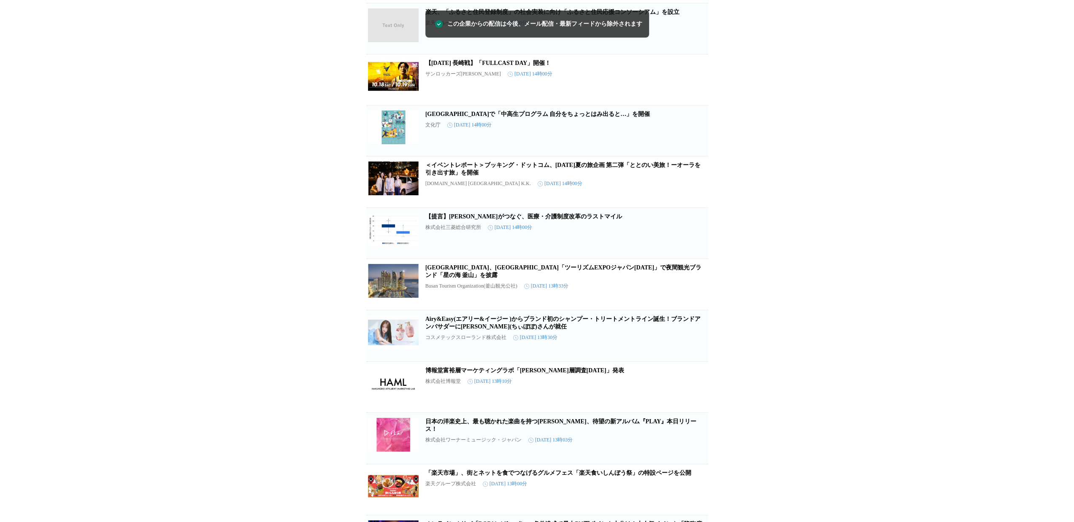
scroll to position [1713, 0]
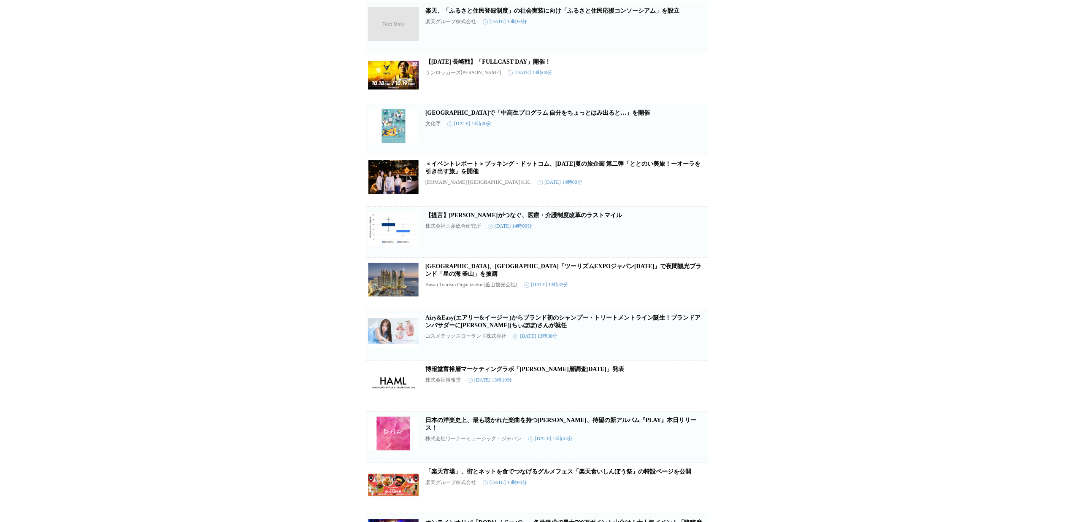
click at [695, 292] on icon "button" at bounding box center [694, 287] width 10 height 10
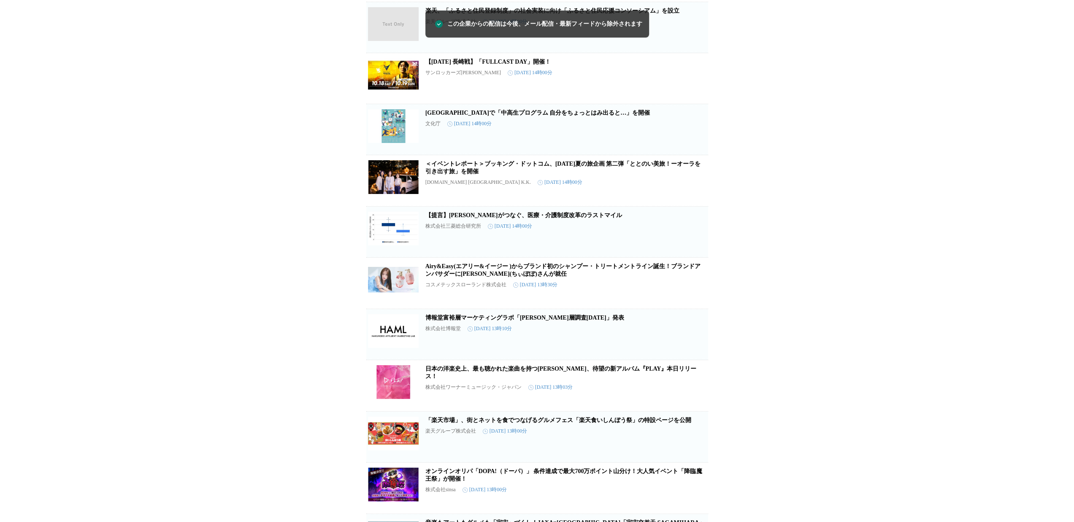
click at [695, 292] on icon "button" at bounding box center [694, 287] width 10 height 10
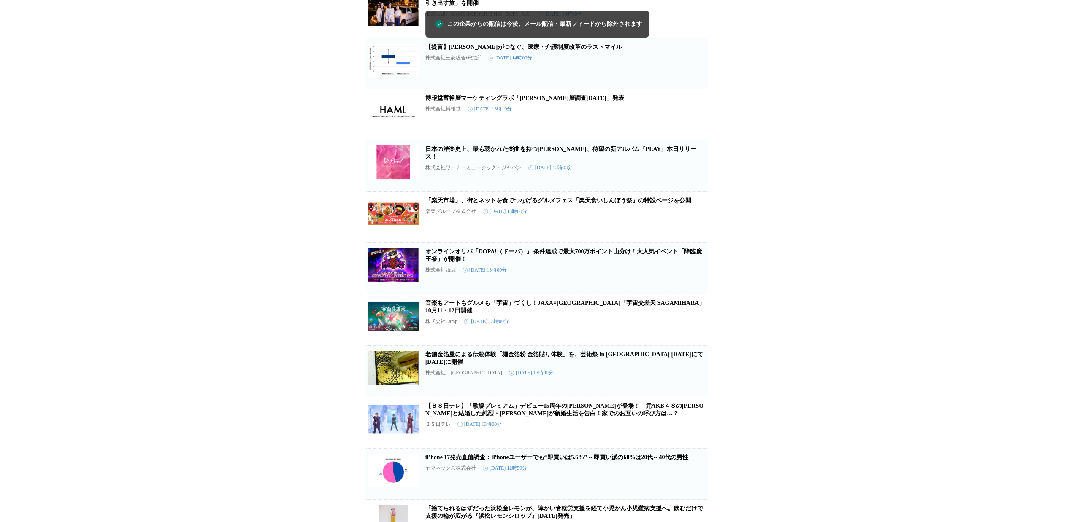
scroll to position [1882, 0]
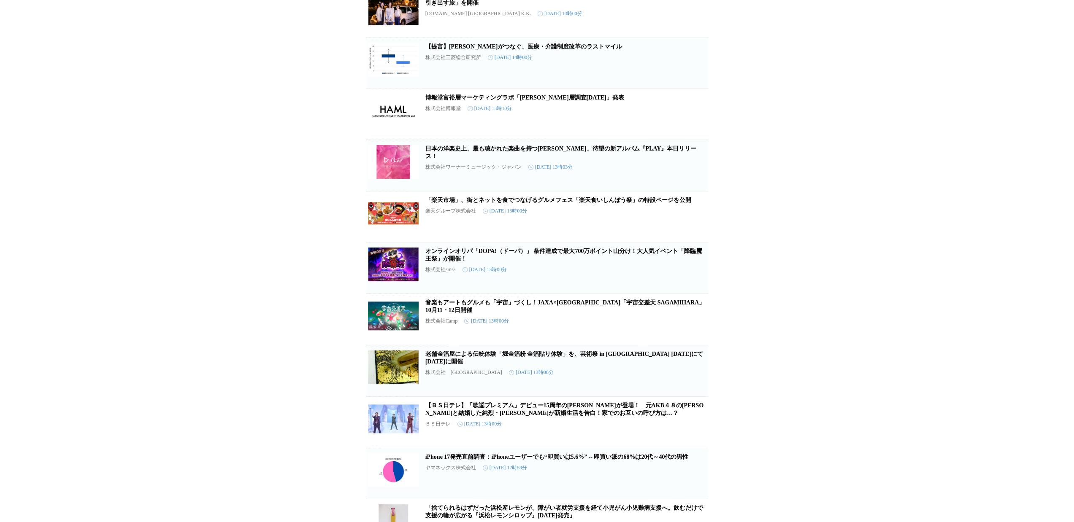
click at [694, 276] on icon "button" at bounding box center [694, 271] width 8 height 8
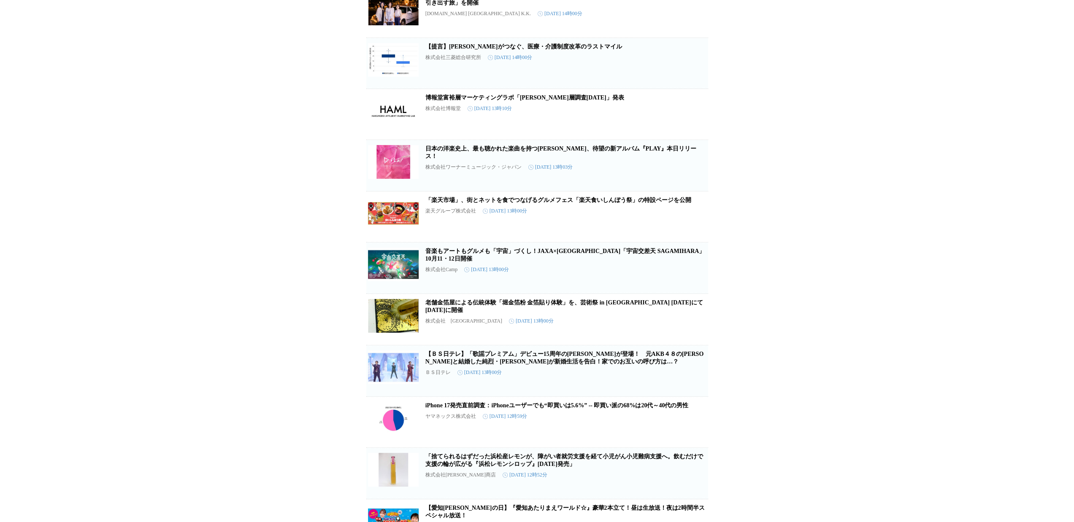
click at [694, 276] on icon "button" at bounding box center [694, 271] width 8 height 8
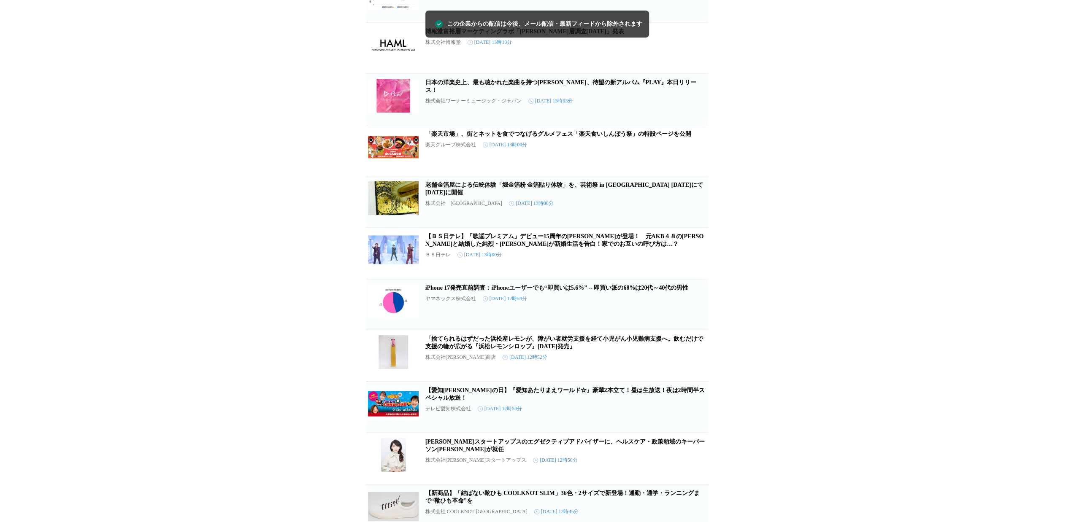
scroll to position [1966, 0]
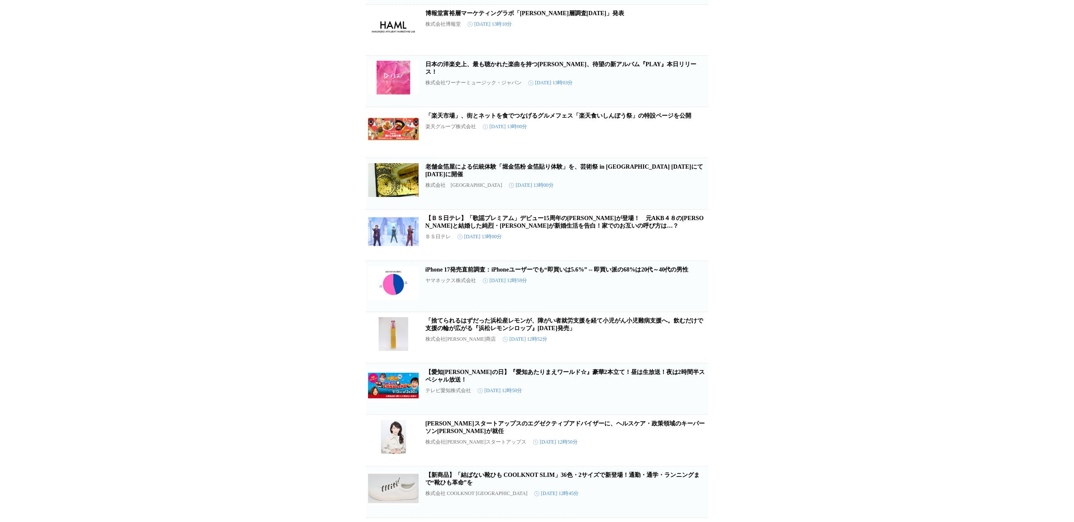
click at [695, 295] on icon "button" at bounding box center [694, 290] width 10 height 10
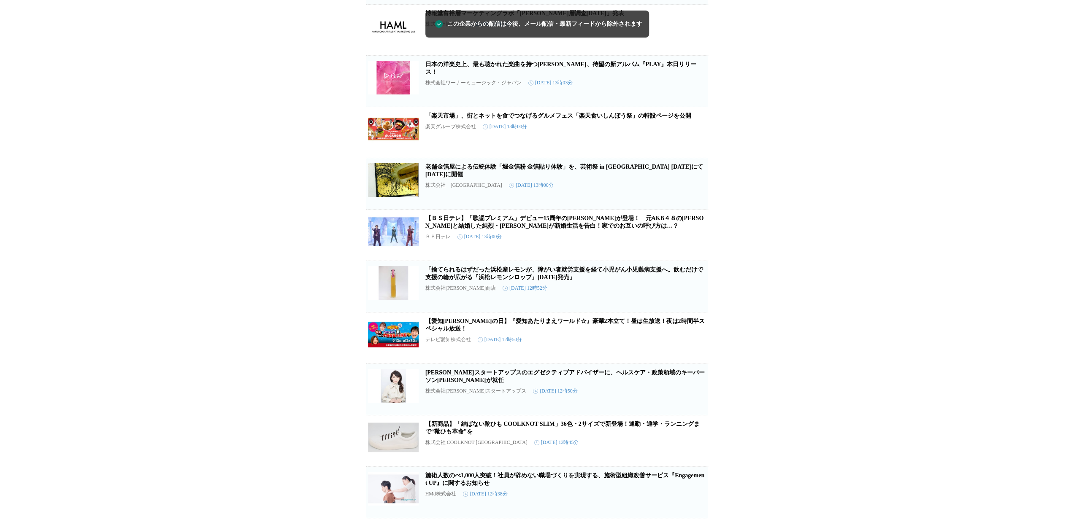
click at [695, 295] on icon "button" at bounding box center [694, 290] width 10 height 10
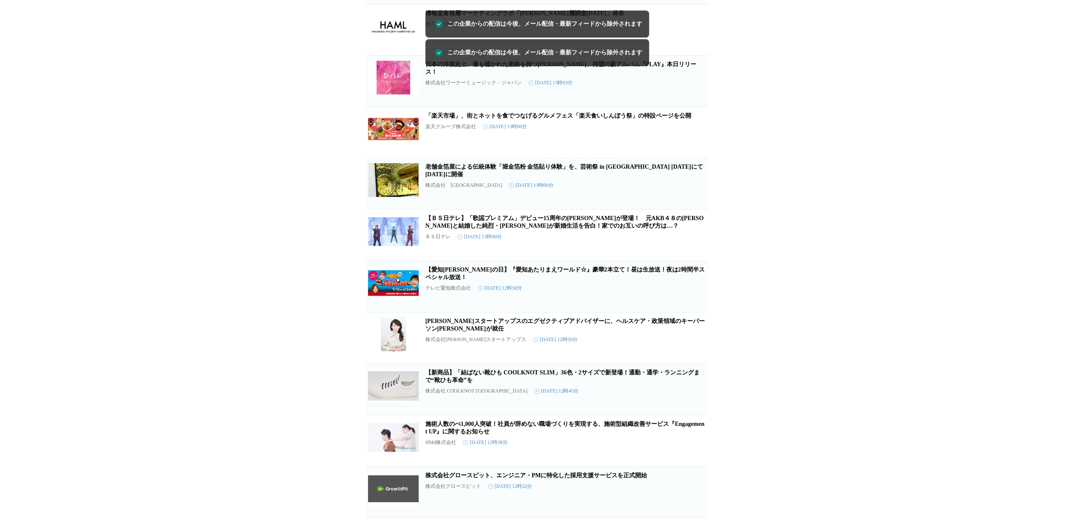
scroll to position [2008, 0]
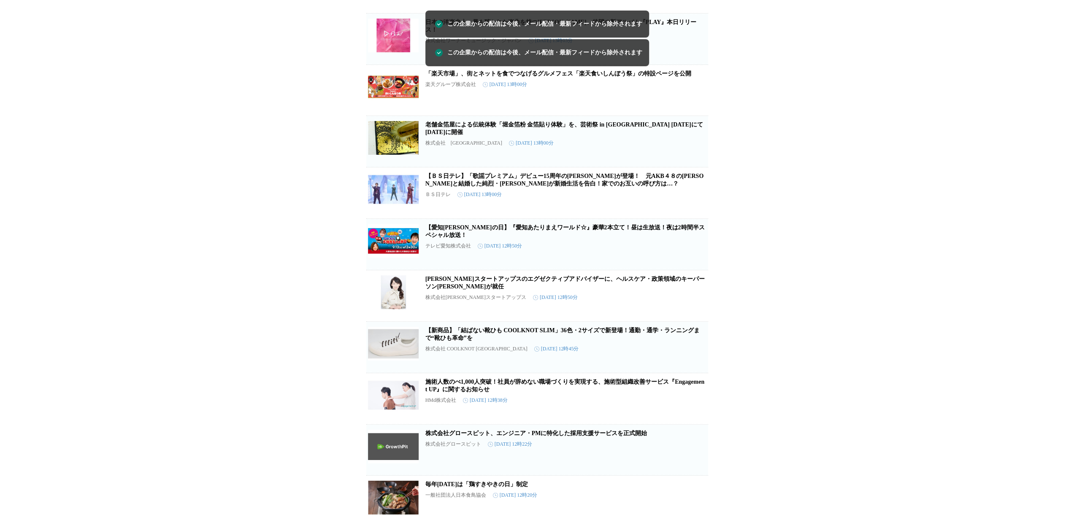
click at [695, 305] on icon "button" at bounding box center [694, 299] width 10 height 10
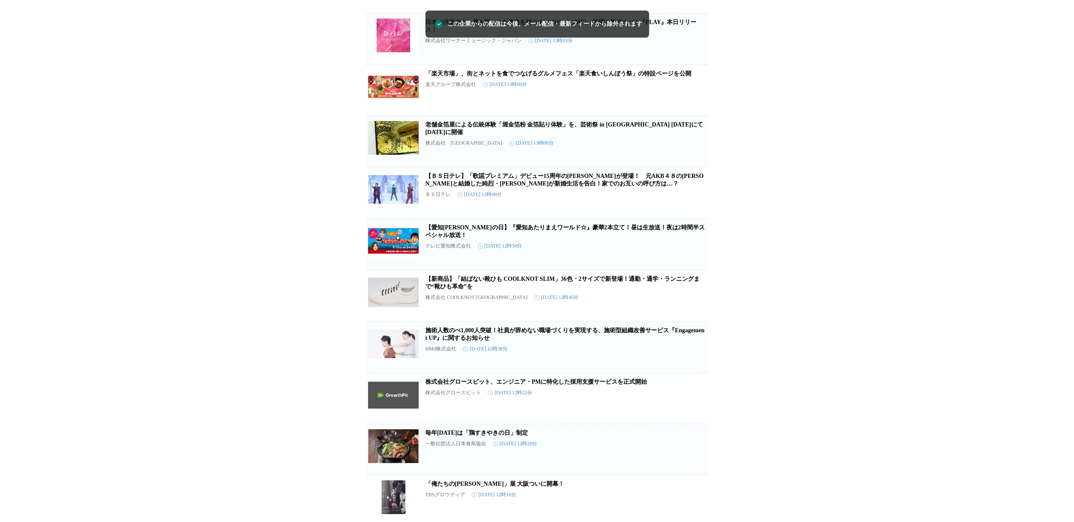
click at [695, 305] on icon "button" at bounding box center [694, 299] width 10 height 10
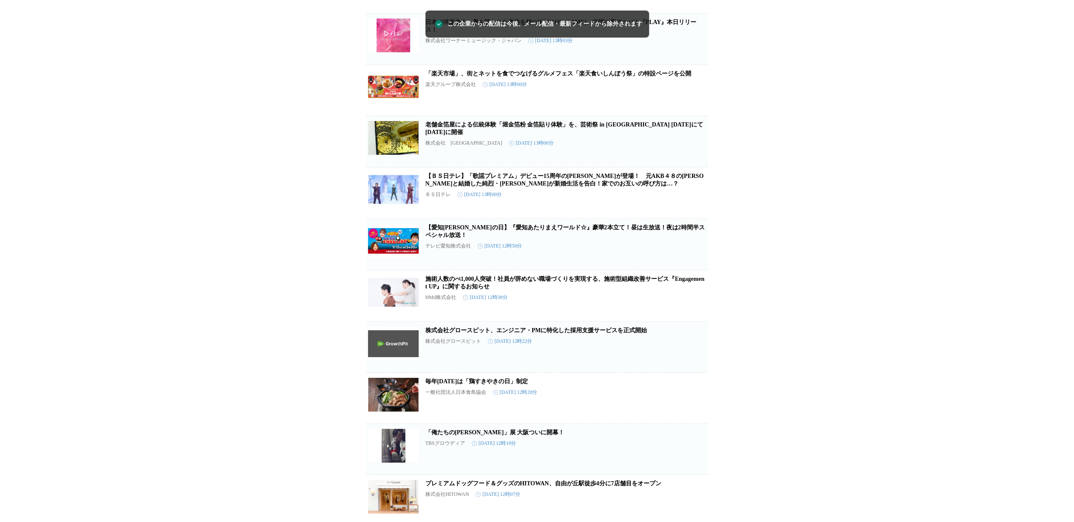
click at [695, 305] on icon "button" at bounding box center [694, 299] width 10 height 10
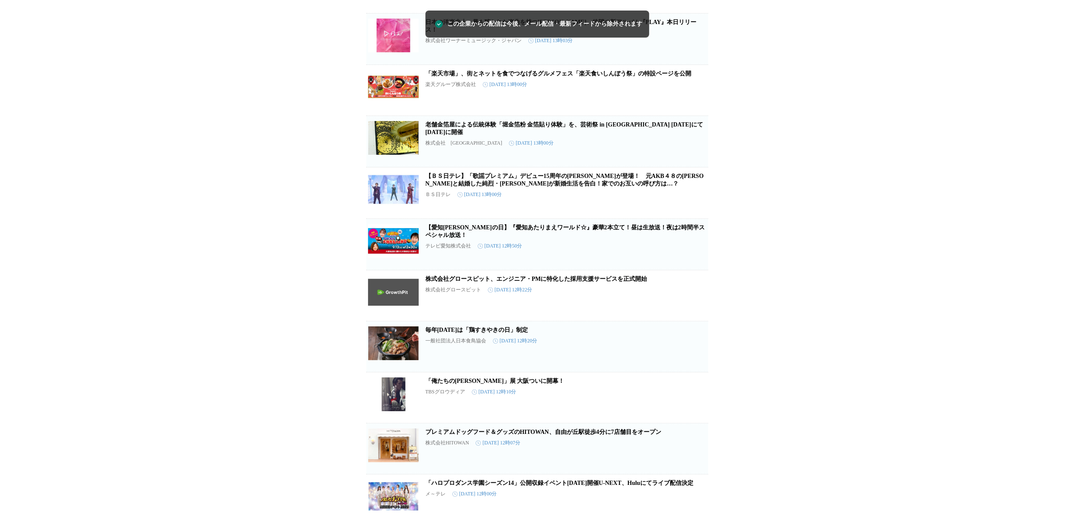
click at [695, 303] on icon "button" at bounding box center [694, 299] width 8 height 8
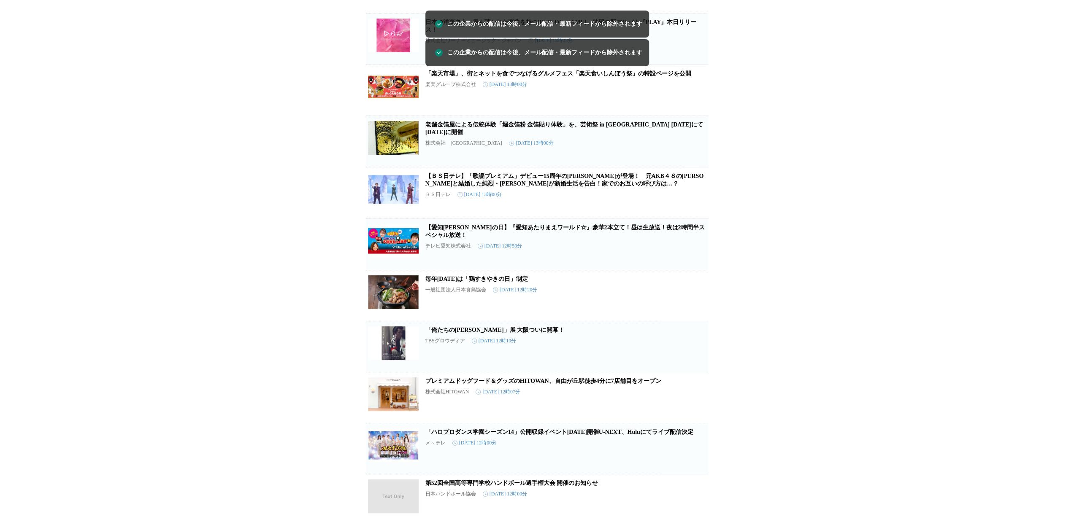
click at [695, 303] on icon "button" at bounding box center [694, 299] width 8 height 8
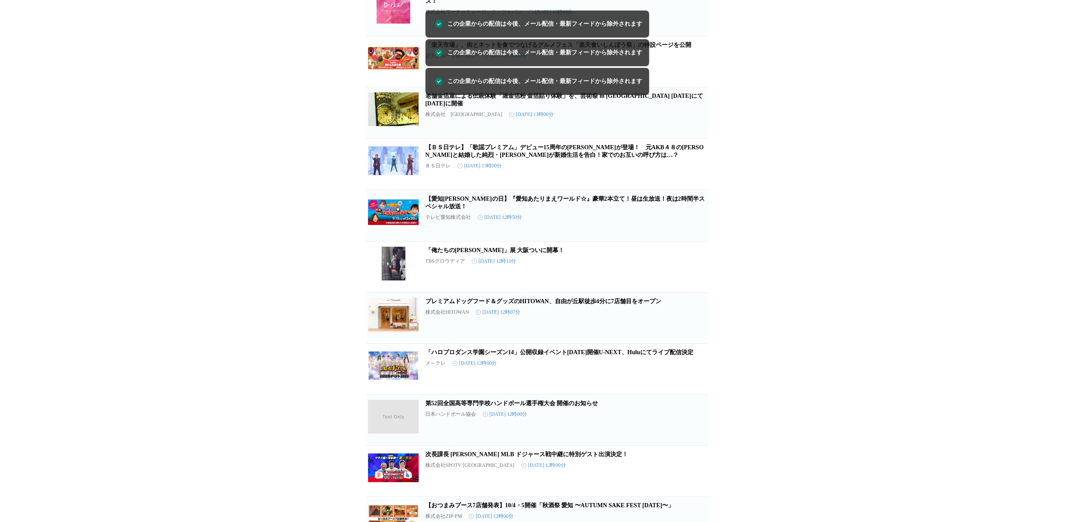
scroll to position [2051, 0]
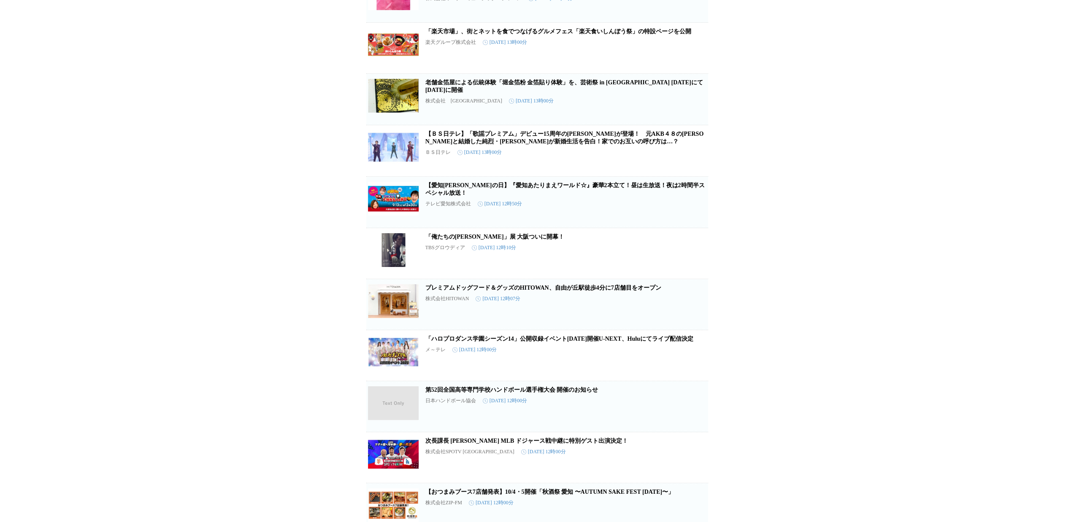
click at [697, 313] on icon "button" at bounding box center [694, 308] width 10 height 10
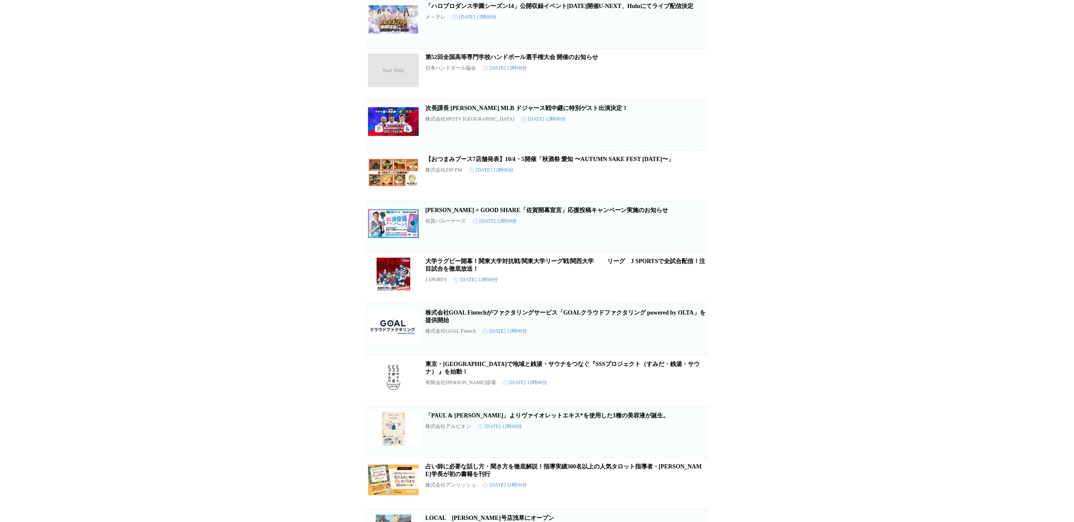
scroll to position [2388, 0]
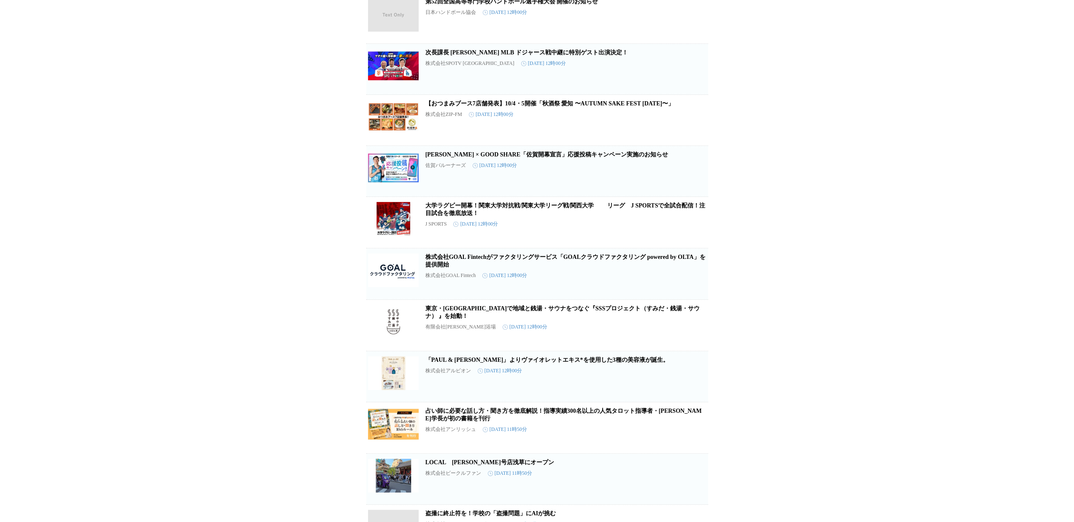
click at [695, 283] on icon "button" at bounding box center [694, 278] width 10 height 10
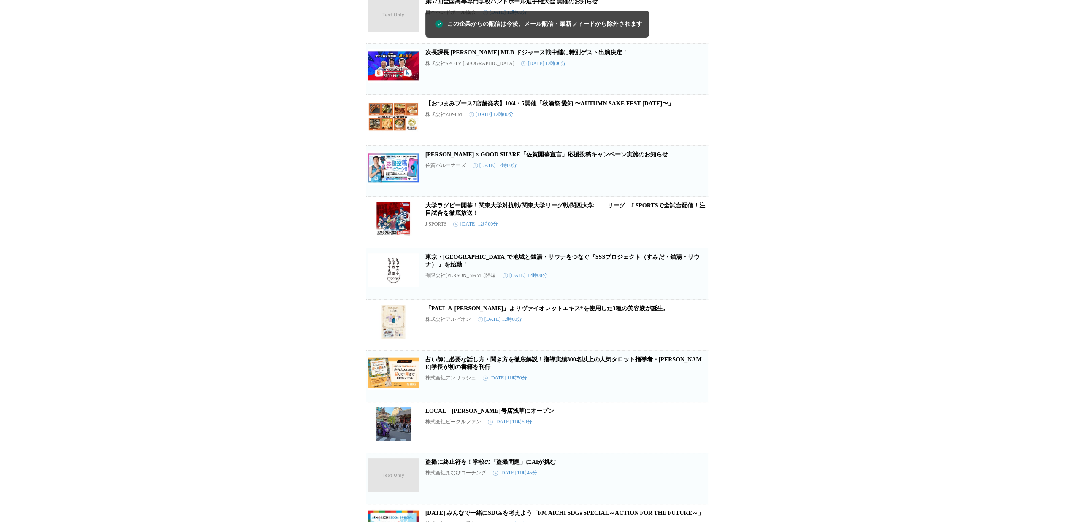
click at [695, 300] on button "この企業を受け取らない" at bounding box center [694, 286] width 27 height 27
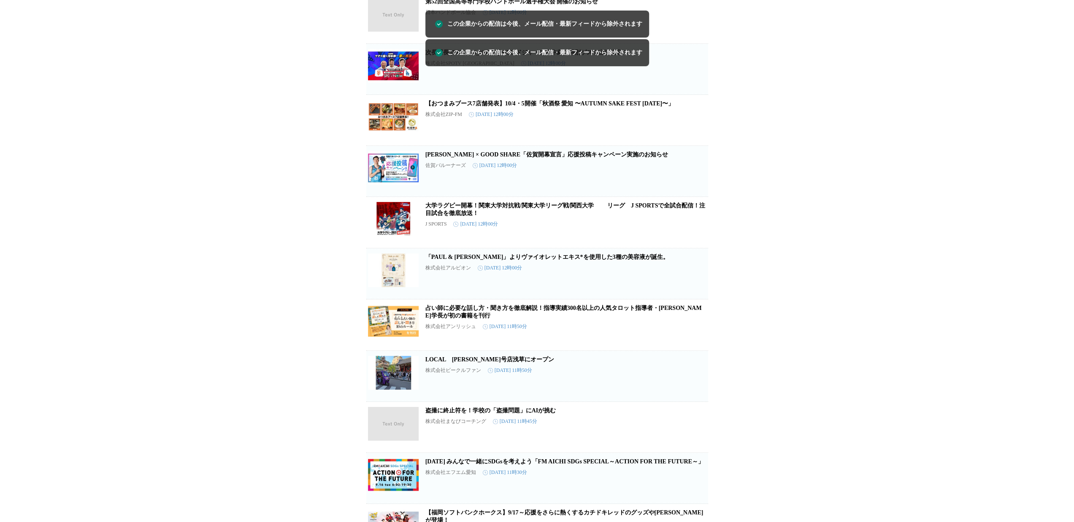
click at [695, 299] on button "この企業を受け取らない" at bounding box center [694, 285] width 27 height 27
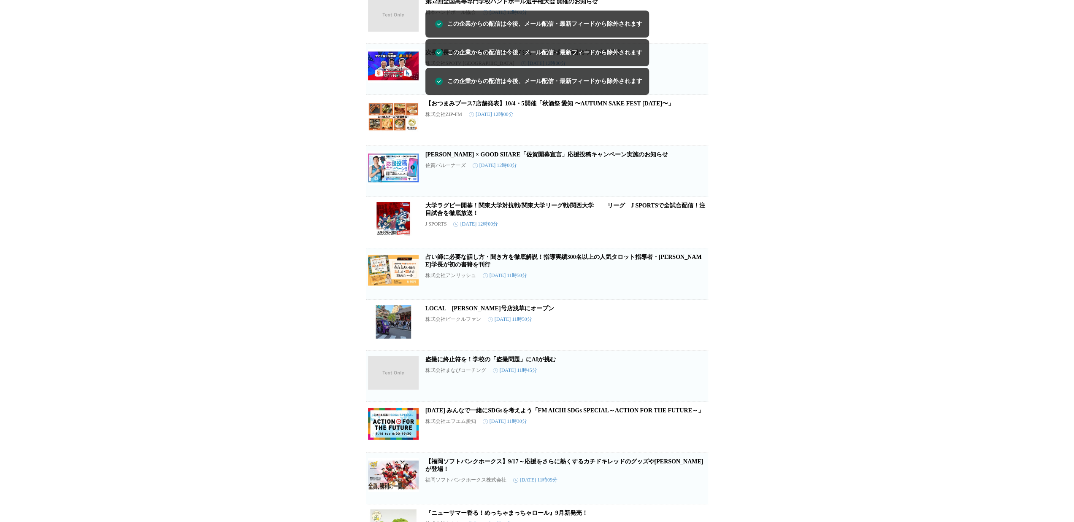
click at [695, 283] on icon "button" at bounding box center [694, 278] width 10 height 10
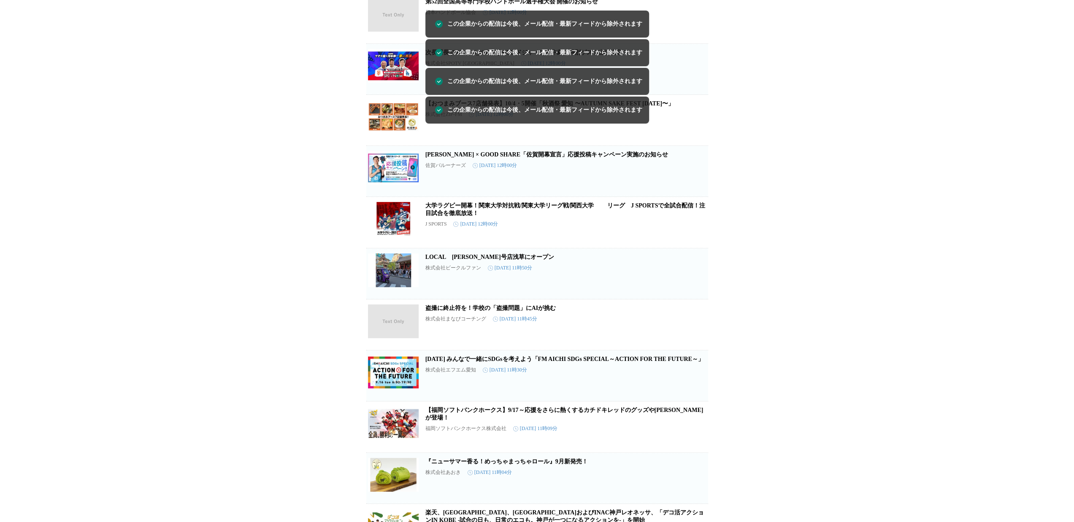
click at [695, 299] on button "この企業を受け取らない" at bounding box center [694, 285] width 27 height 27
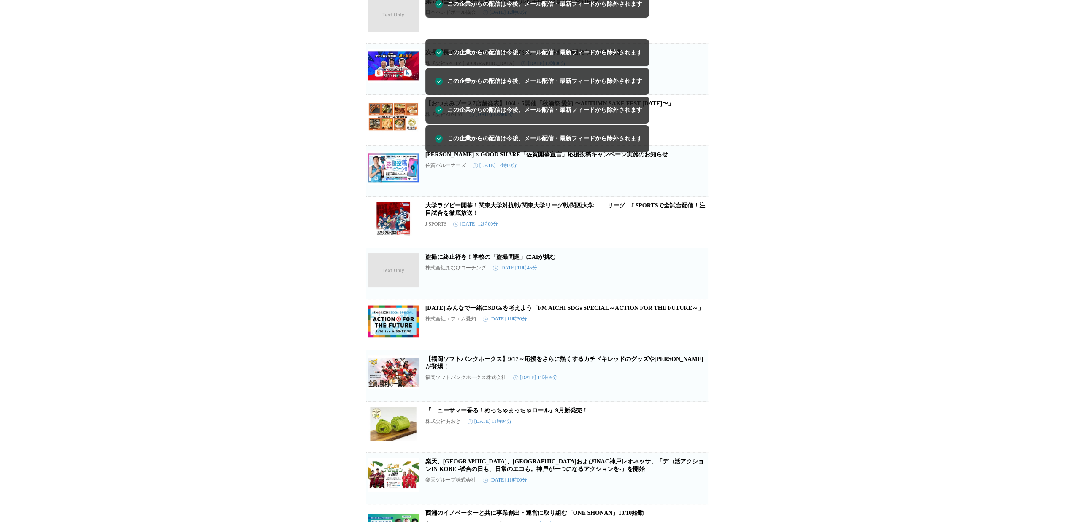
click at [695, 299] on button "この企業を受け取らない" at bounding box center [694, 285] width 27 height 27
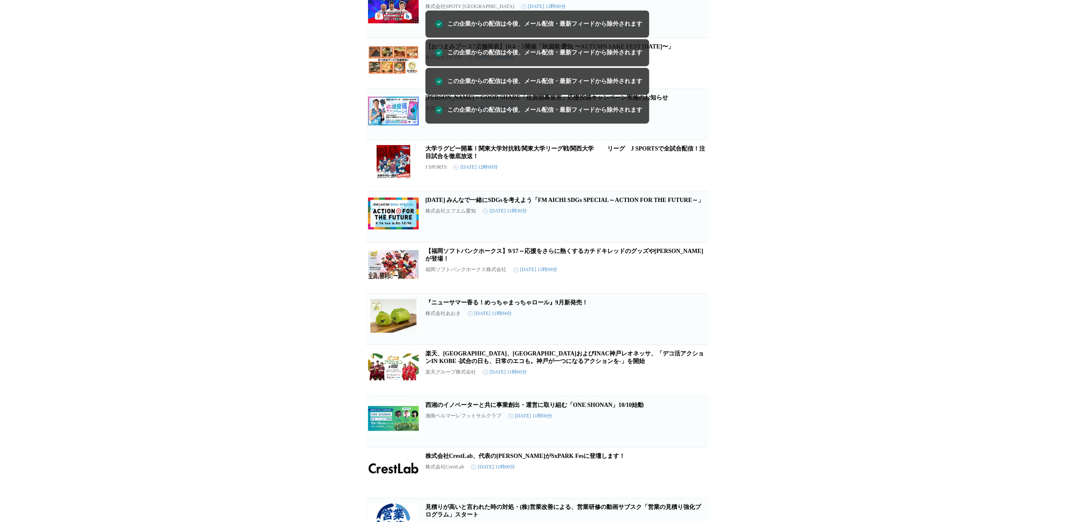
scroll to position [2472, 0]
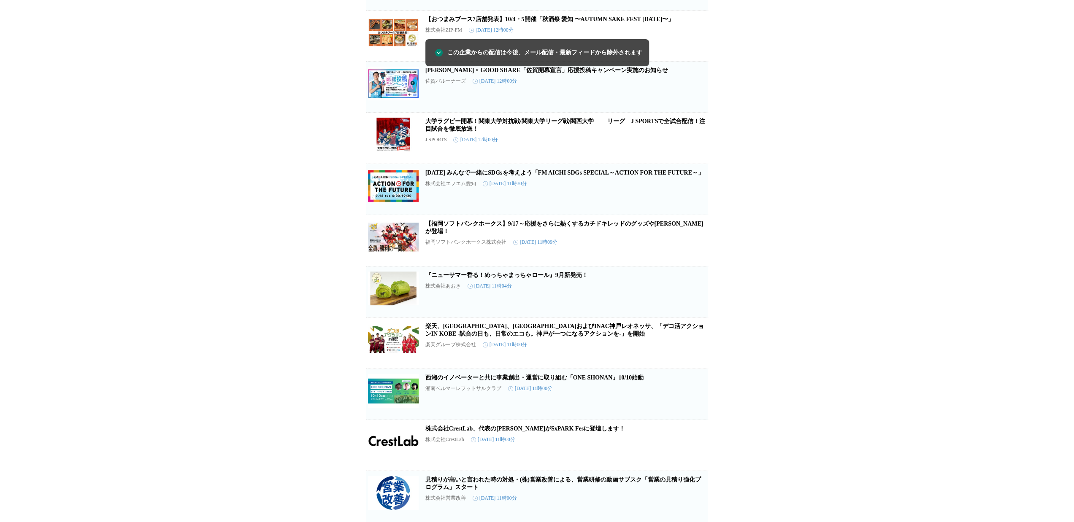
click at [692, 300] on icon "button" at bounding box center [694, 295] width 8 height 8
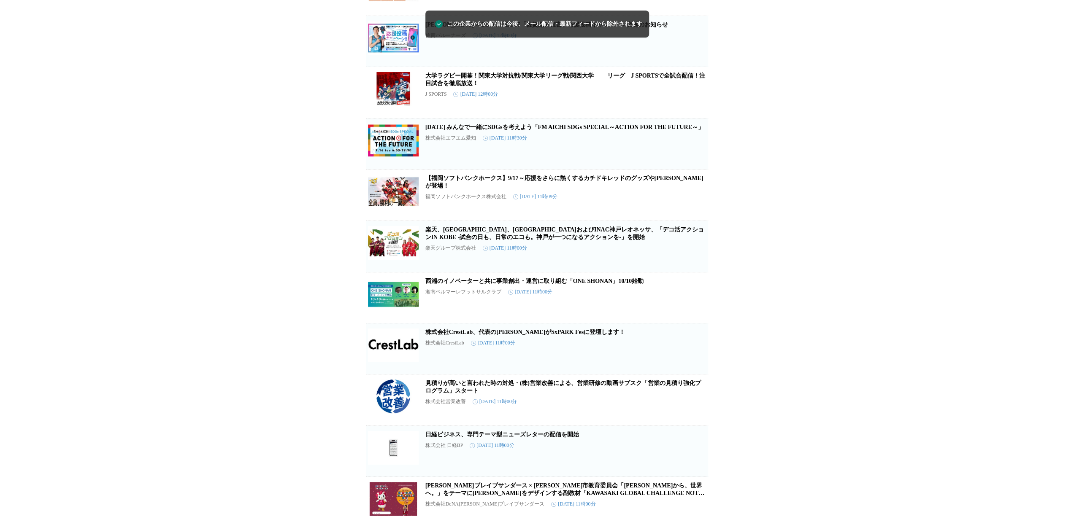
scroll to position [2560, 0]
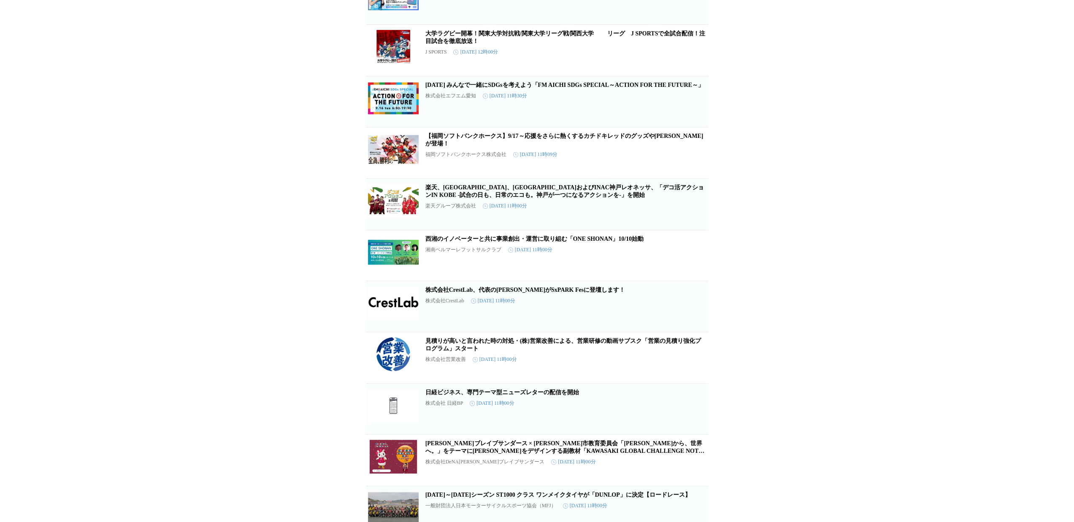
click at [700, 332] on button "この企業を受け取らない" at bounding box center [694, 318] width 27 height 27
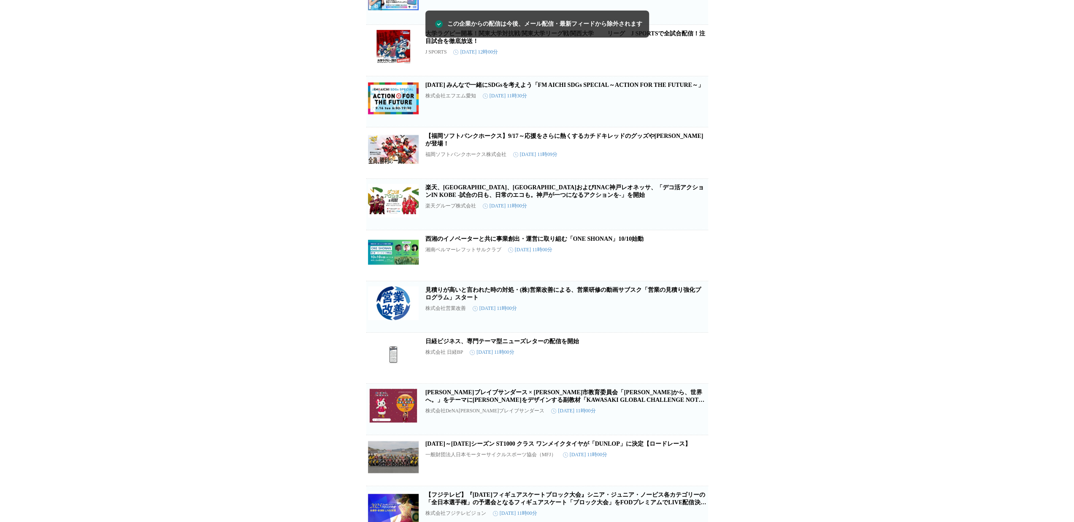
click at [700, 332] on button "この企業を受け取らない" at bounding box center [694, 318] width 27 height 27
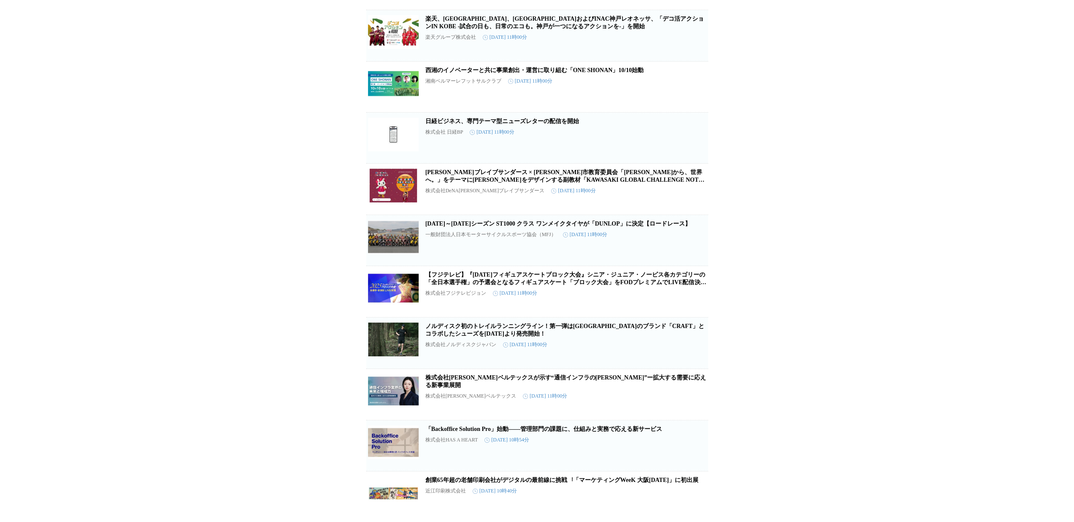
scroll to position [2771, 0]
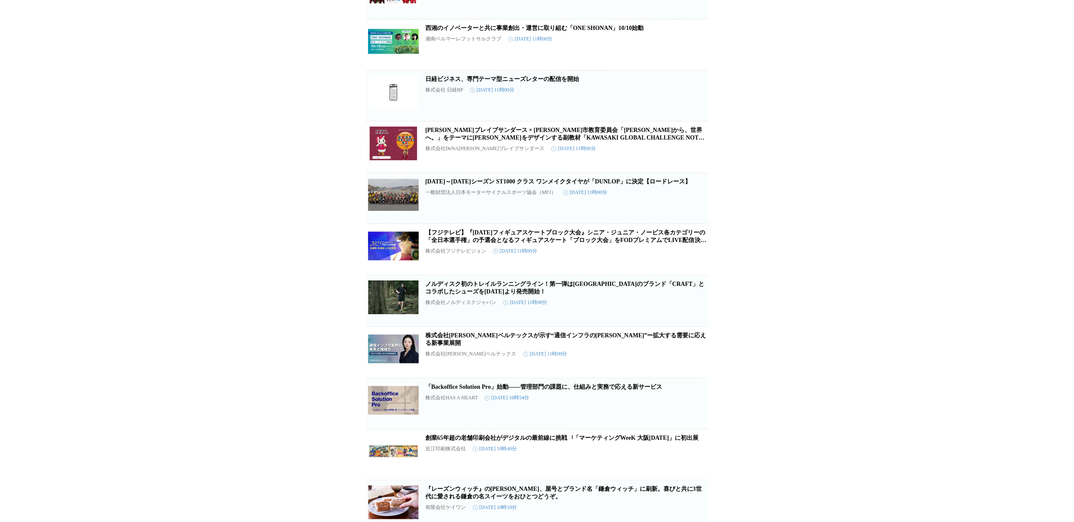
click at [700, 327] on button "この企業を受け取らない" at bounding box center [694, 313] width 27 height 27
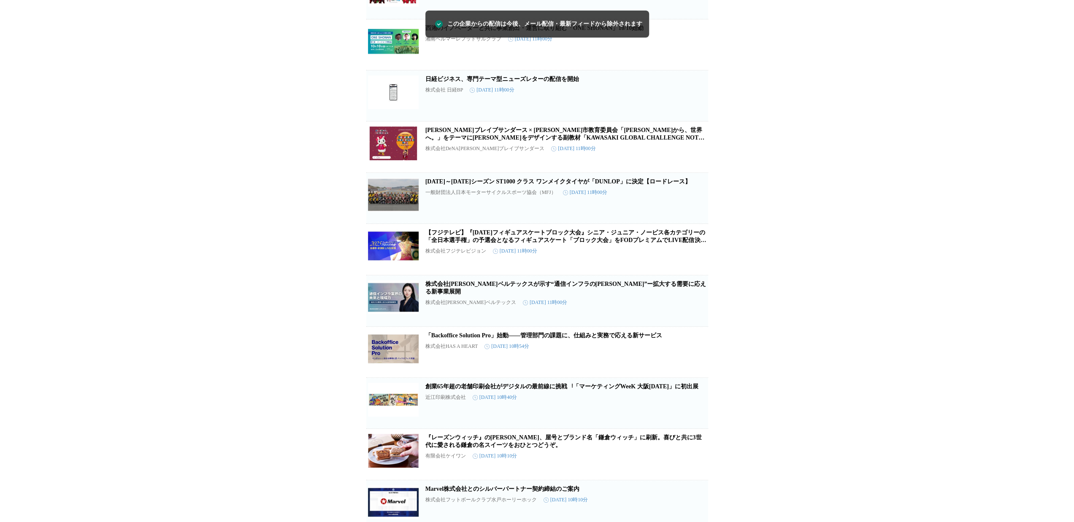
click at [700, 327] on button "この企業を受け取らない" at bounding box center [694, 313] width 27 height 27
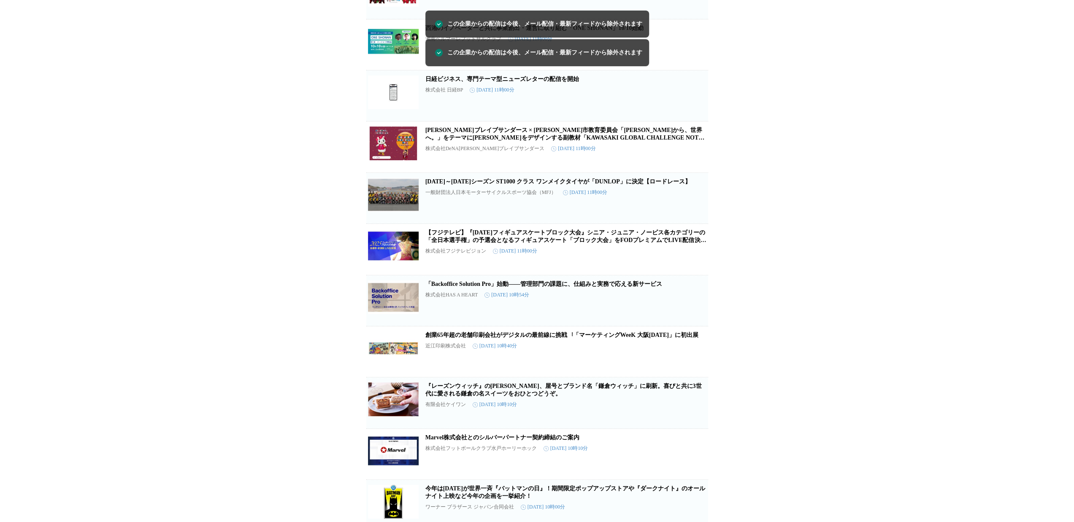
click at [700, 326] on button "この企業を受け取らない" at bounding box center [694, 312] width 27 height 27
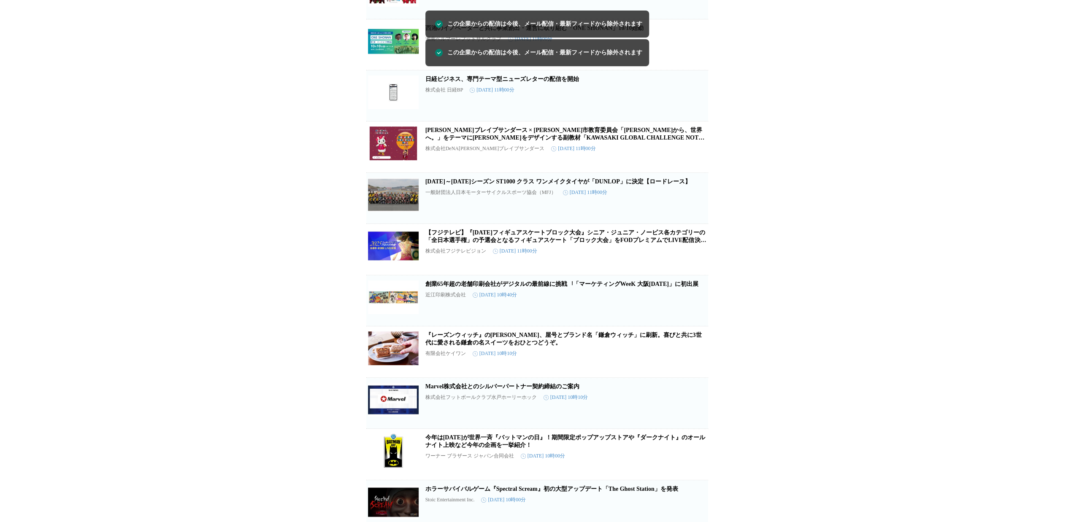
click at [700, 326] on button "この企業を受け取らない" at bounding box center [694, 312] width 27 height 27
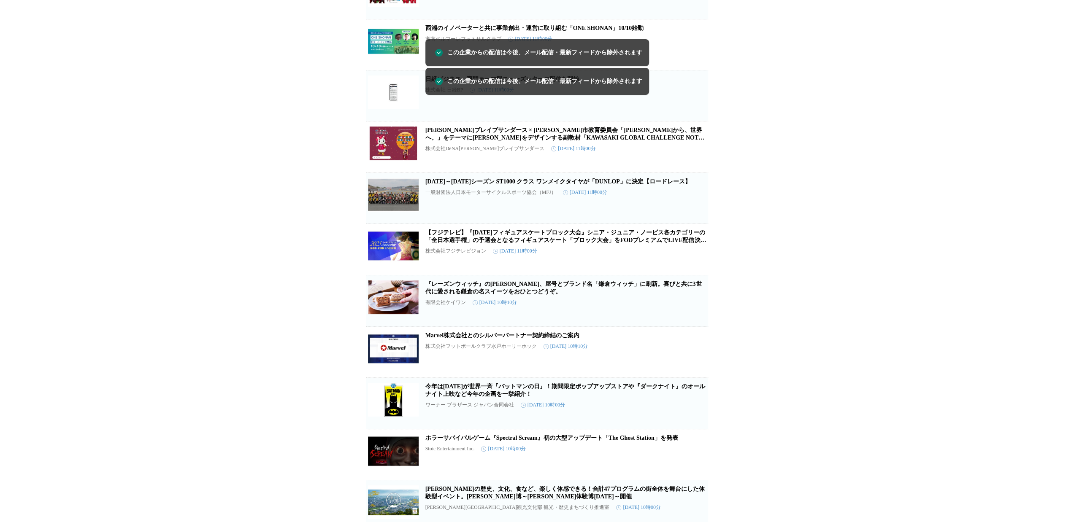
click at [700, 327] on button "この企業を受け取らない" at bounding box center [694, 313] width 27 height 27
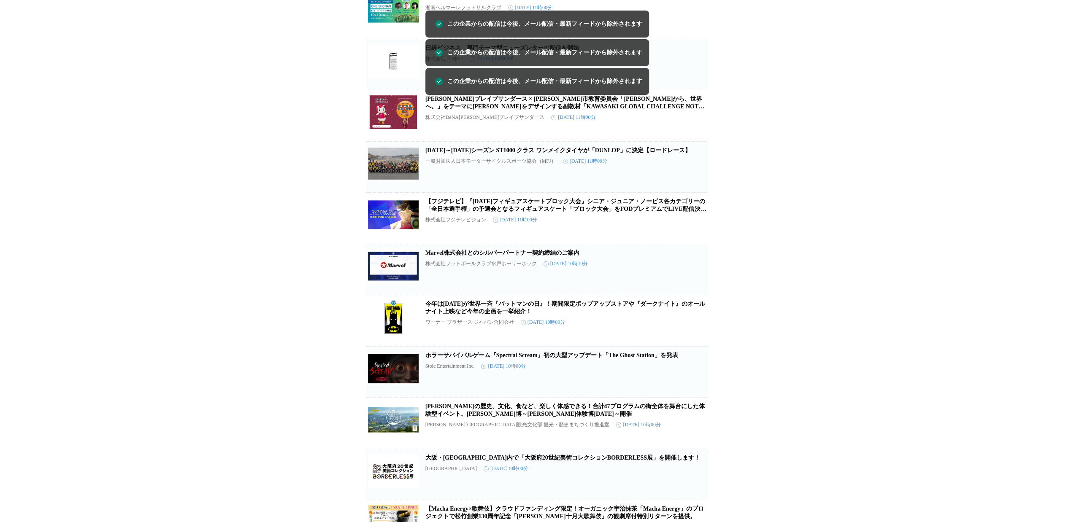
scroll to position [2855, 0]
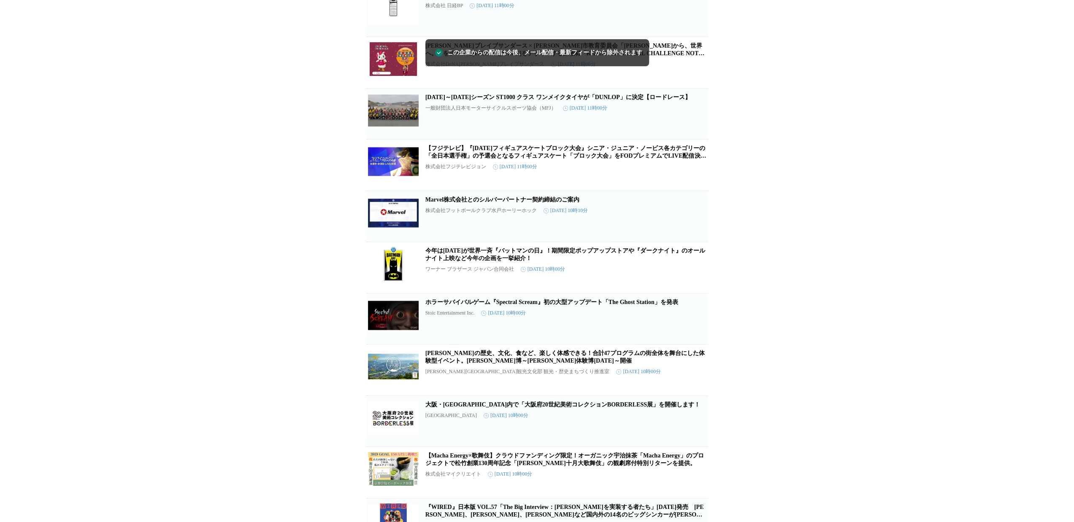
click at [696, 327] on icon "button" at bounding box center [694, 322] width 8 height 8
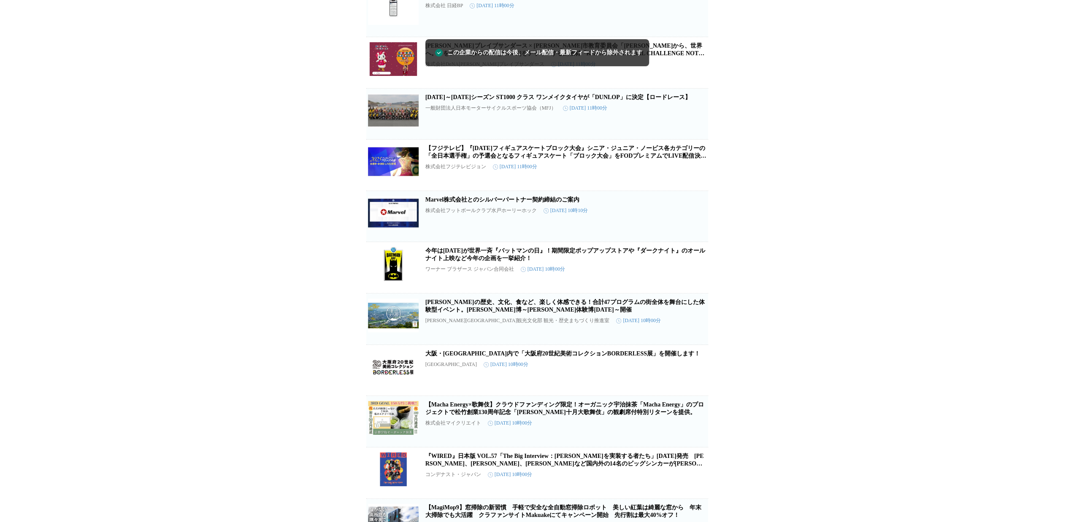
click at [696, 328] on icon "button" at bounding box center [694, 323] width 10 height 10
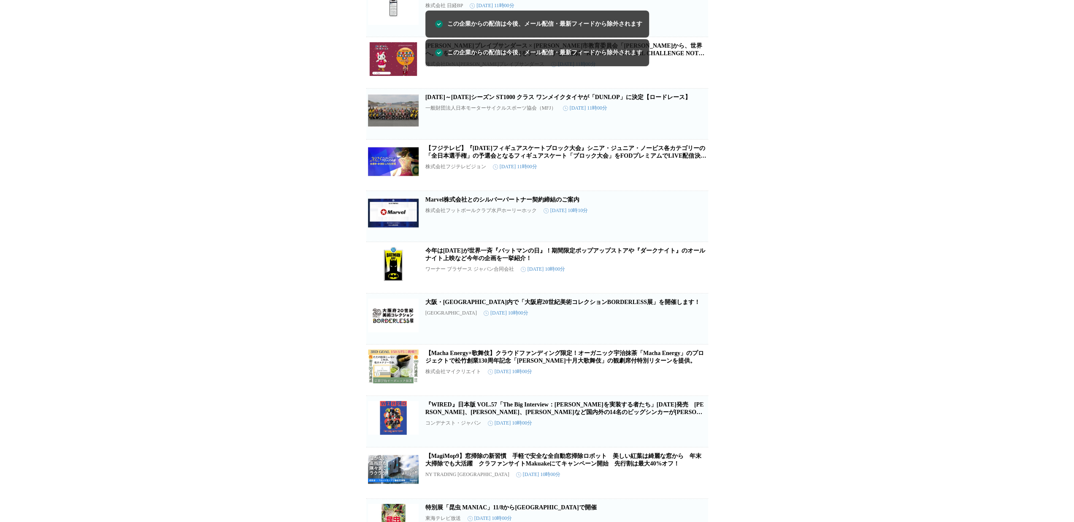
click at [696, 327] on icon "button" at bounding box center [694, 322] width 8 height 8
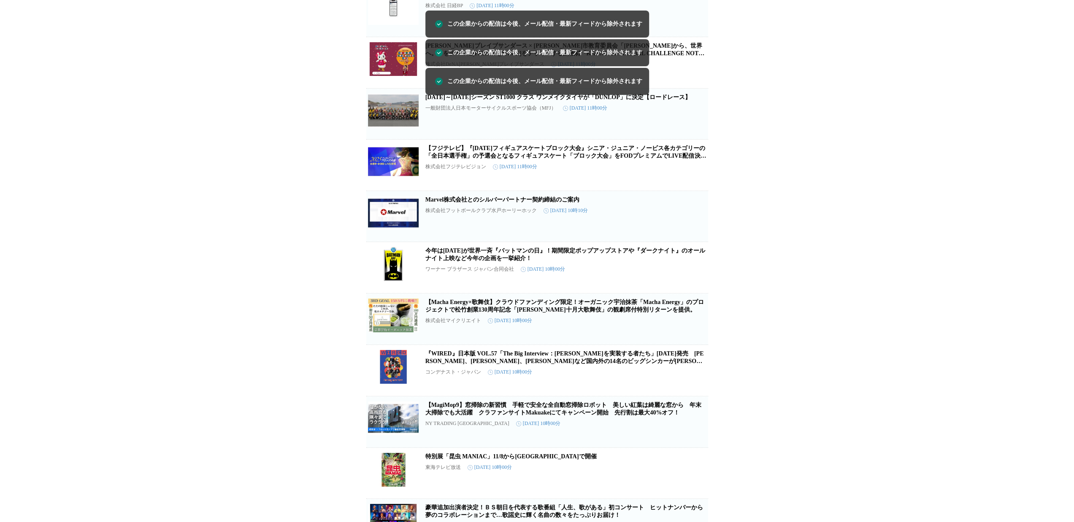
click at [695, 328] on icon "button" at bounding box center [694, 323] width 10 height 10
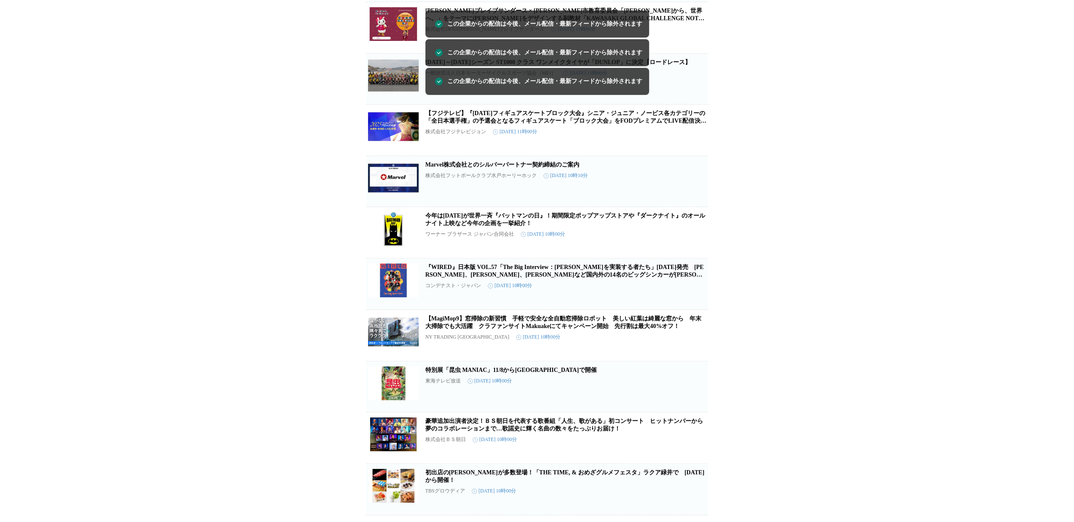
scroll to position [2940, 0]
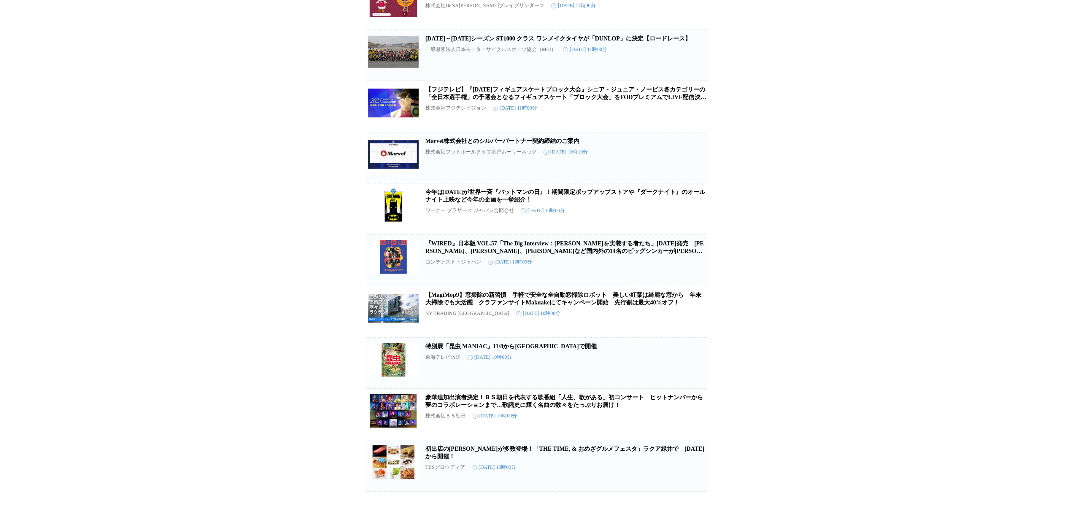
click at [696, 320] on icon "button" at bounding box center [694, 315] width 8 height 8
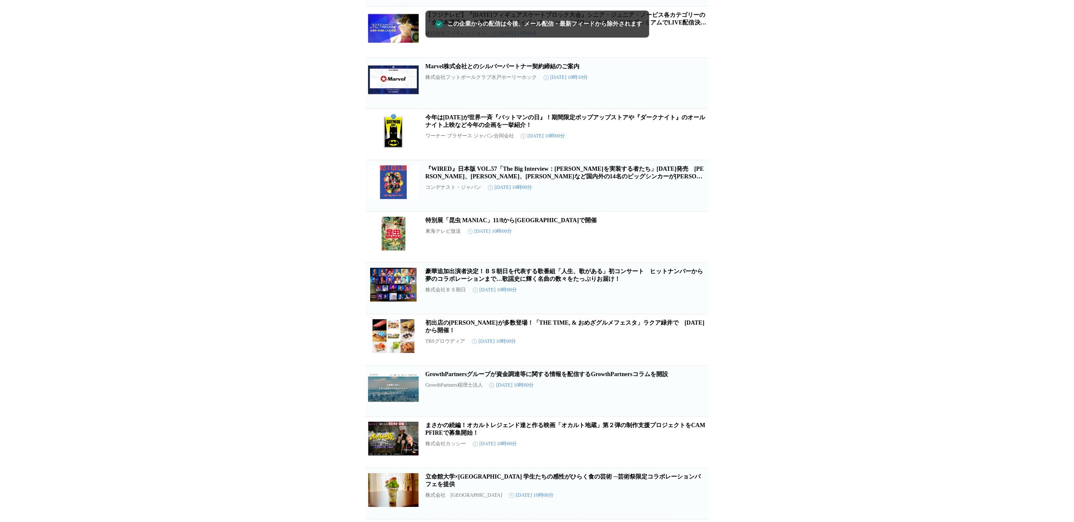
scroll to position [3024, 0]
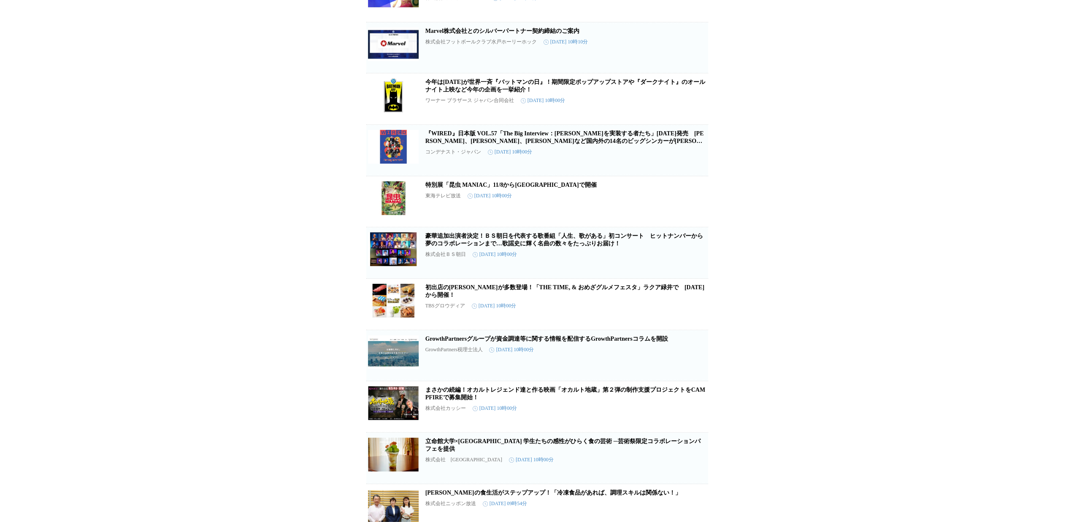
click at [696, 364] on icon "button" at bounding box center [694, 359] width 10 height 10
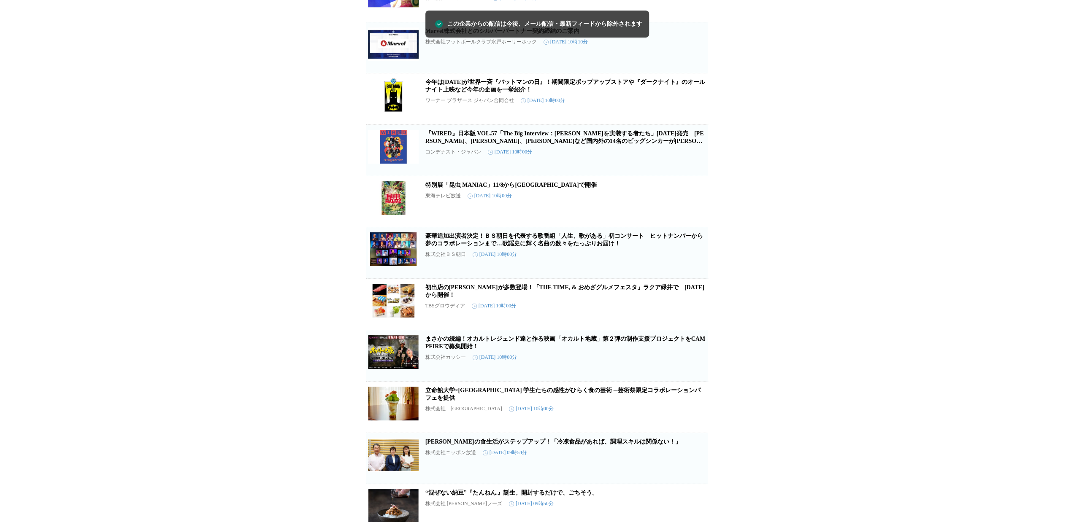
click at [696, 371] on div "まさかの続編！オカルトレジェンド達と作る映画「オカルト地蔵」第２弾の制作支援プロジェクトをCAMPFIREで募集開始！ 株式会社カッシー [DATE] 10時…" at bounding box center [565, 353] width 281 height 36
click at [699, 378] on span "この企業を受け取らない" at bounding box center [694, 372] width 27 height 12
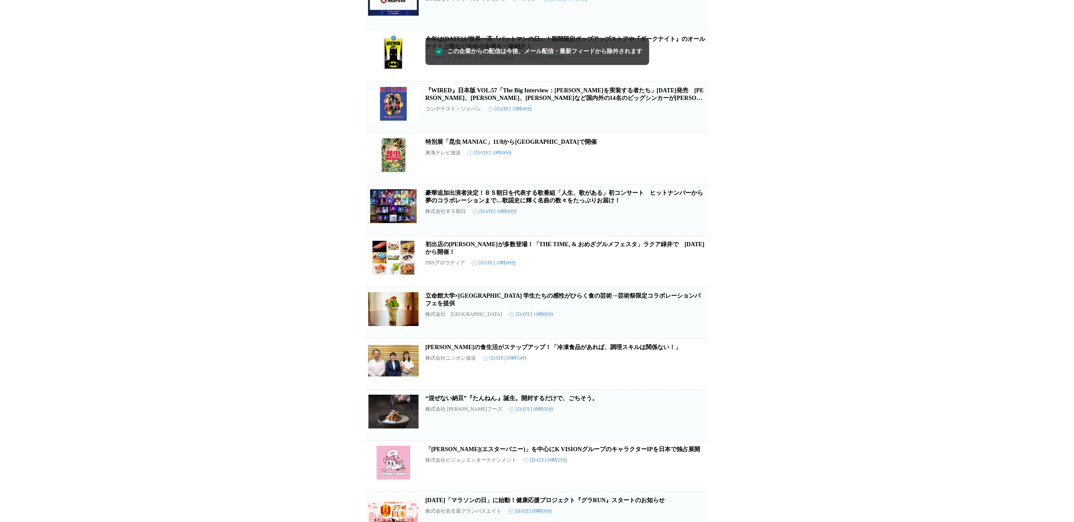
scroll to position [3151, 0]
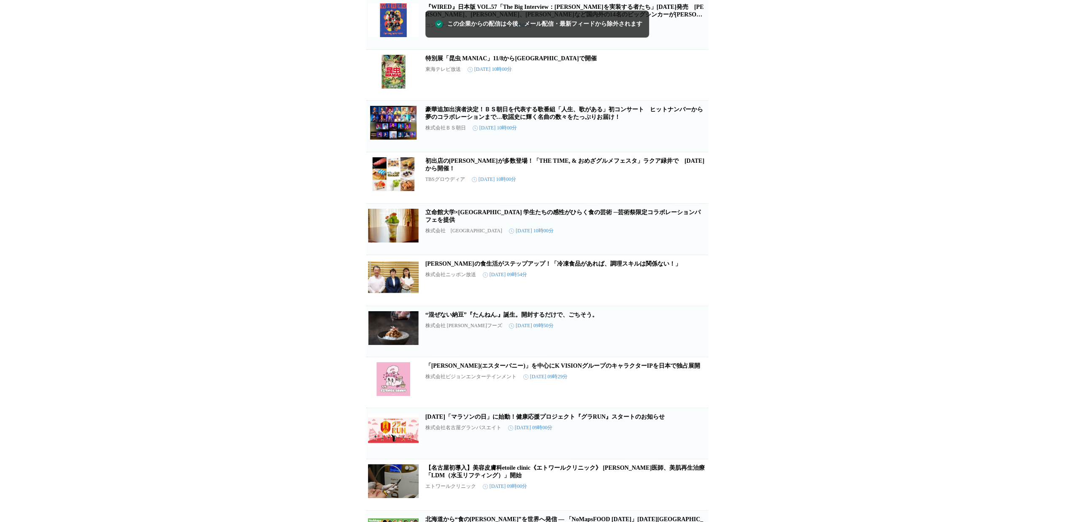
click at [691, 340] on icon "button" at bounding box center [694, 335] width 10 height 10
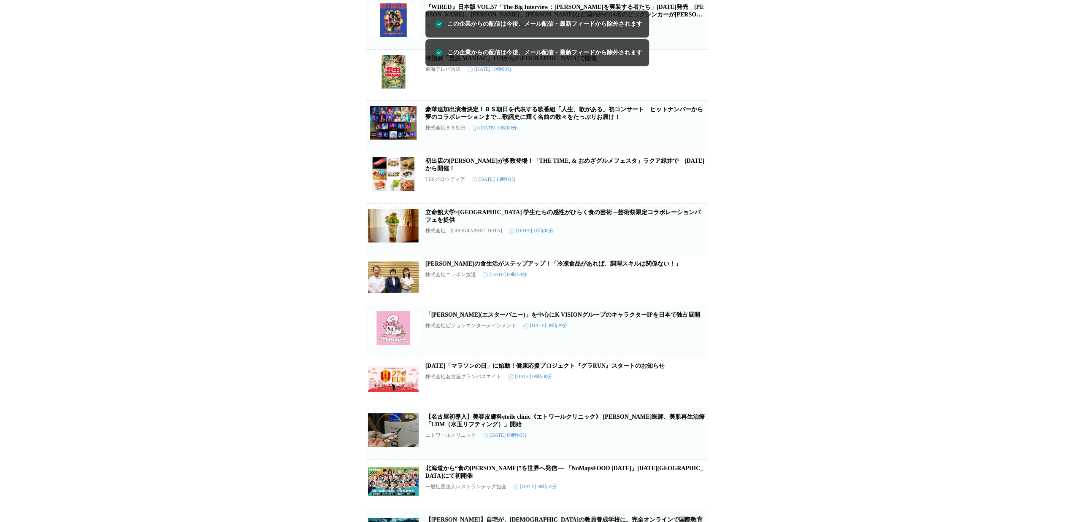
click at [691, 340] on icon "button" at bounding box center [694, 335] width 10 height 10
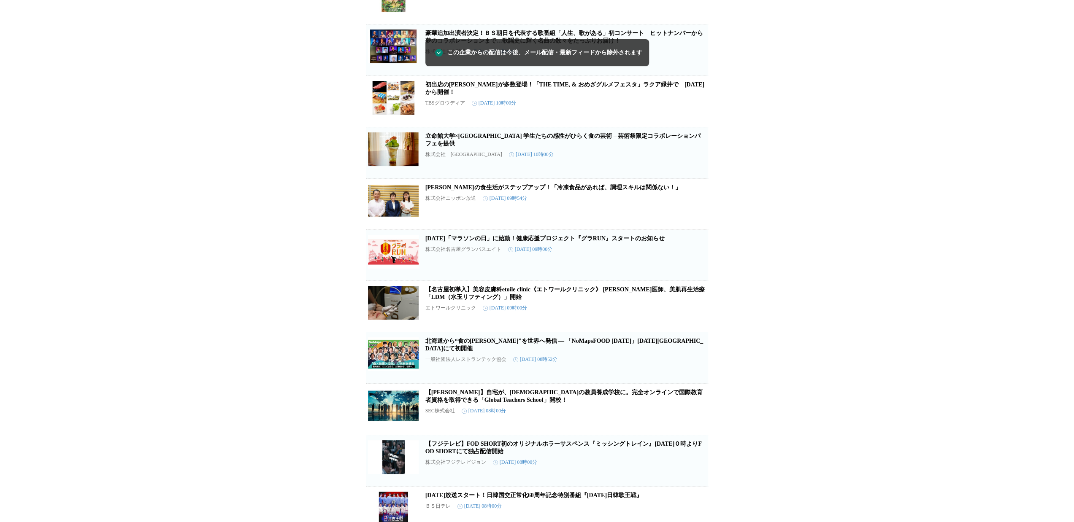
scroll to position [3277, 0]
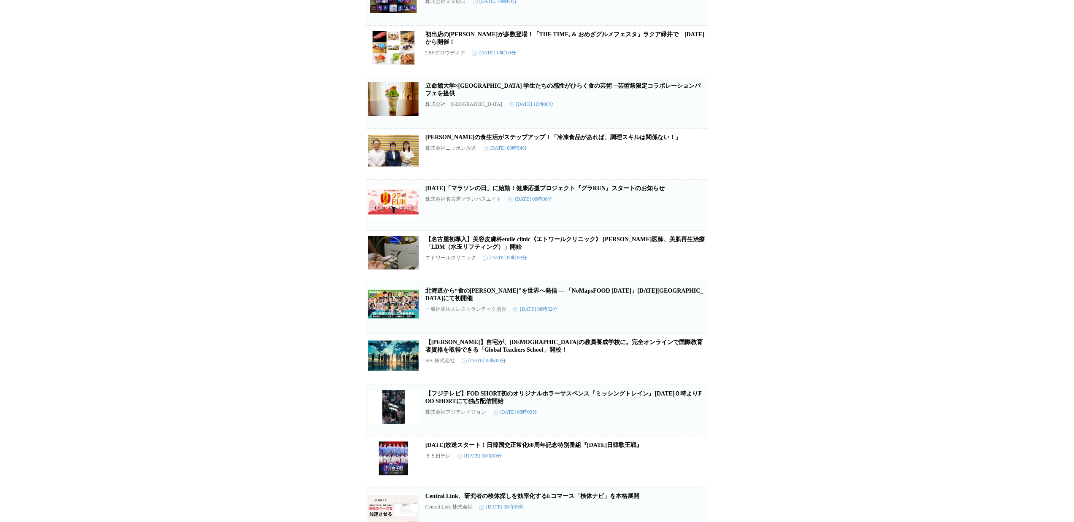
click at [696, 278] on span "この企業を受け取らない" at bounding box center [694, 273] width 27 height 12
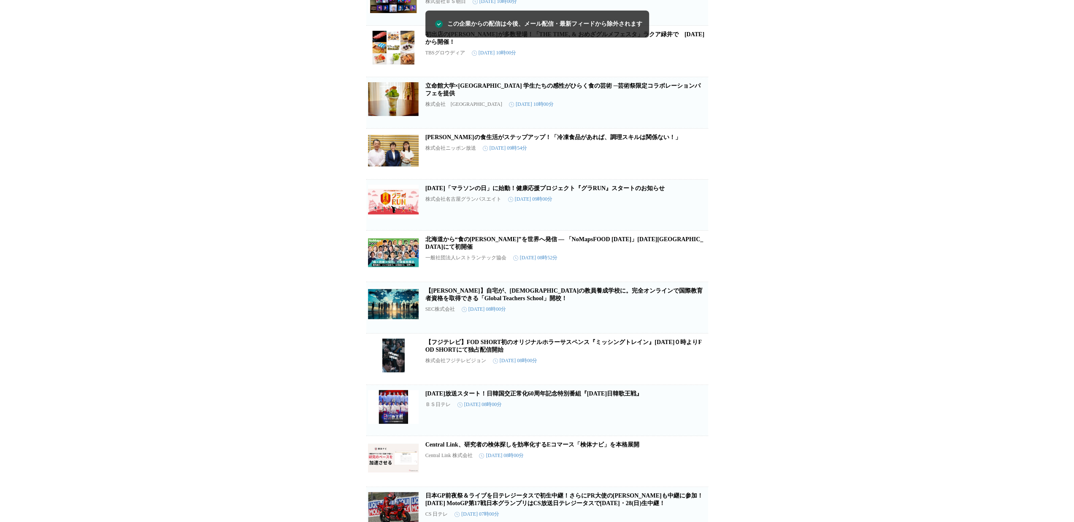
click at [696, 278] on span "この企業を受け取らない" at bounding box center [694, 273] width 27 height 12
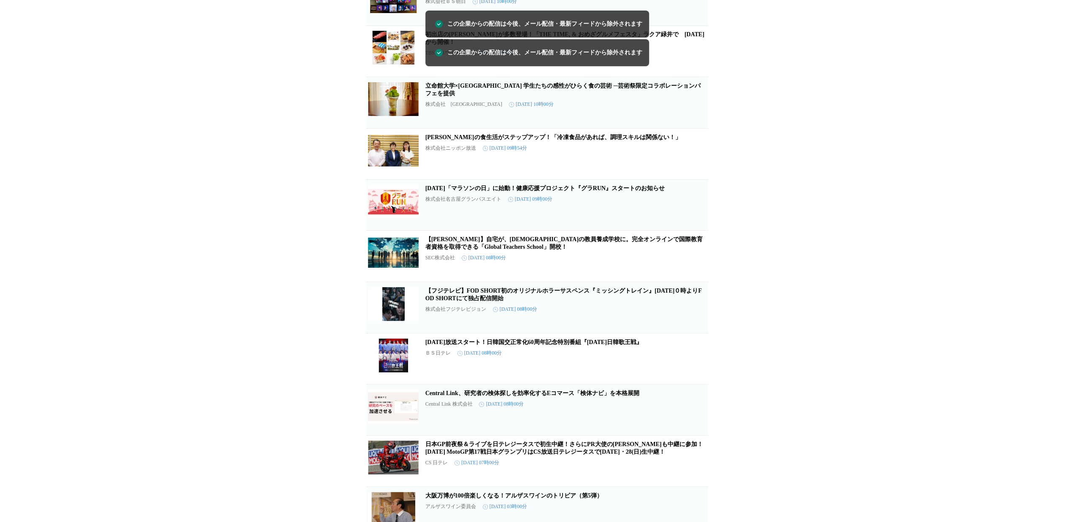
click at [696, 278] on span "この企業を受け取らない" at bounding box center [694, 273] width 27 height 12
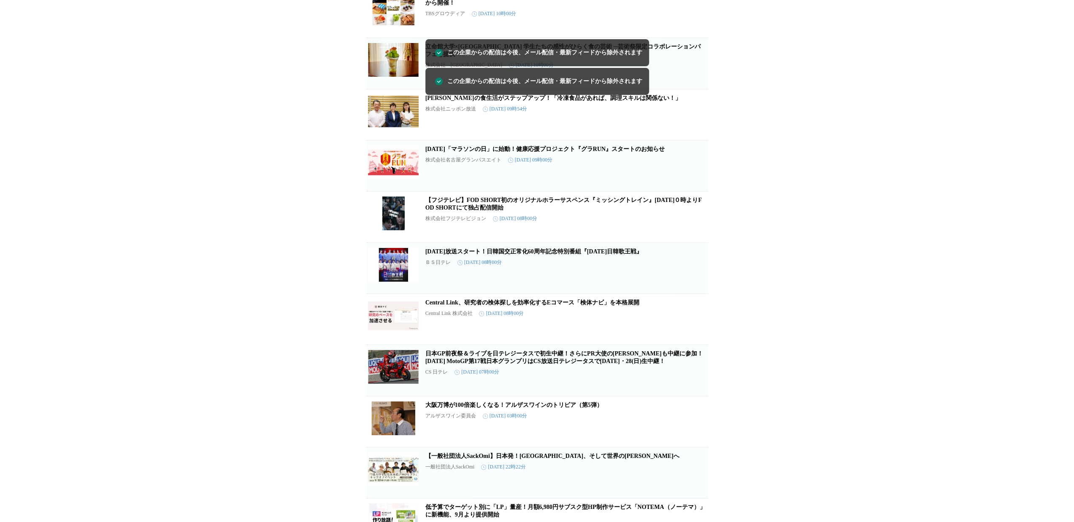
scroll to position [3362, 0]
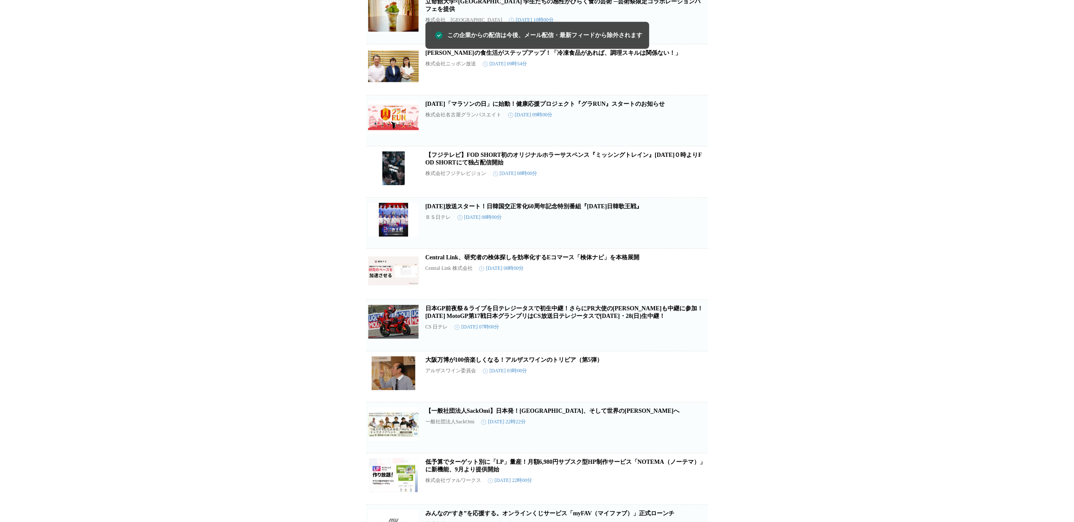
click at [692, 283] on icon "button" at bounding box center [694, 278] width 10 height 10
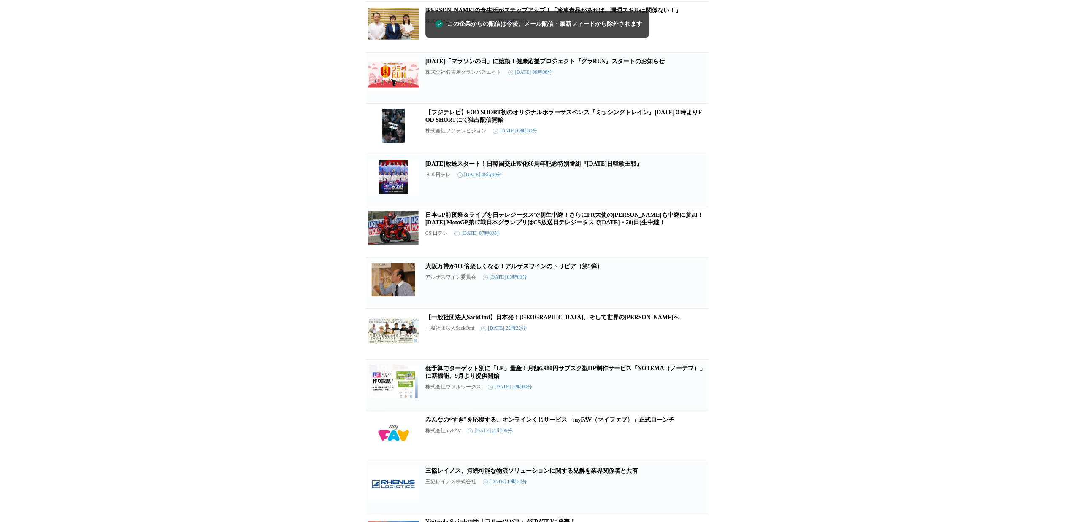
scroll to position [3446, 0]
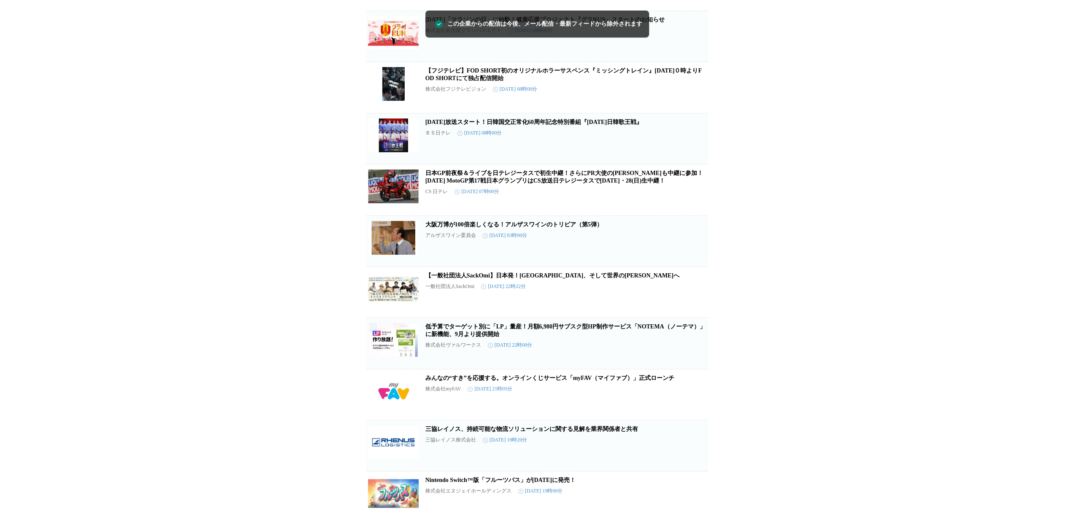
click at [695, 263] on span "この企業を受け取らない" at bounding box center [694, 257] width 27 height 12
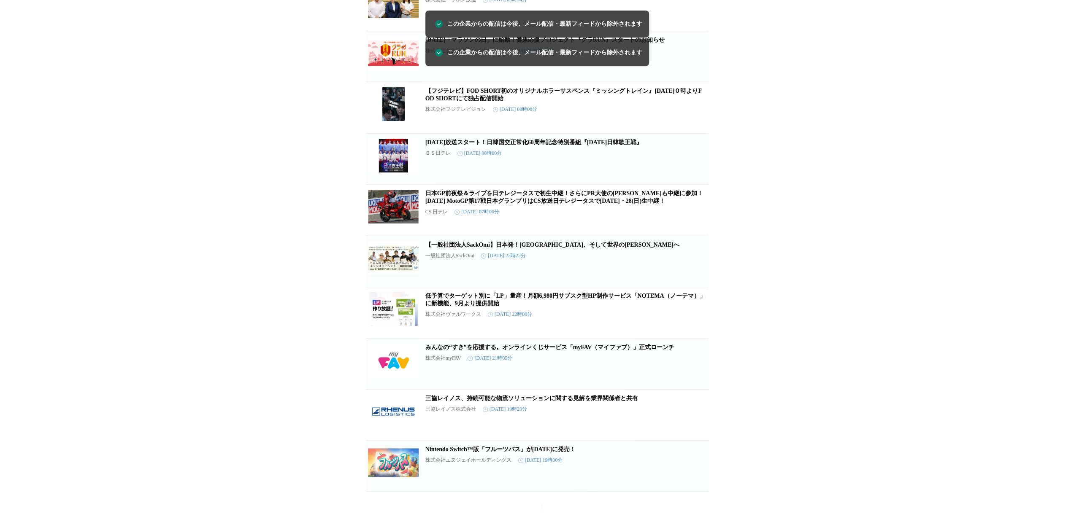
click at [695, 283] on span "この企業を受け取らない" at bounding box center [694, 278] width 27 height 12
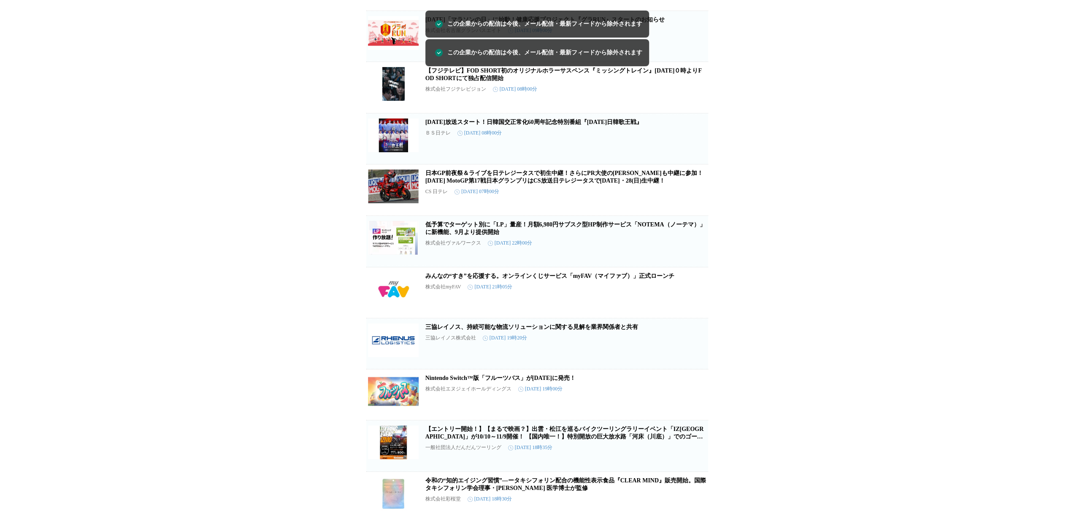
click at [695, 249] on icon "button" at bounding box center [694, 245] width 8 height 8
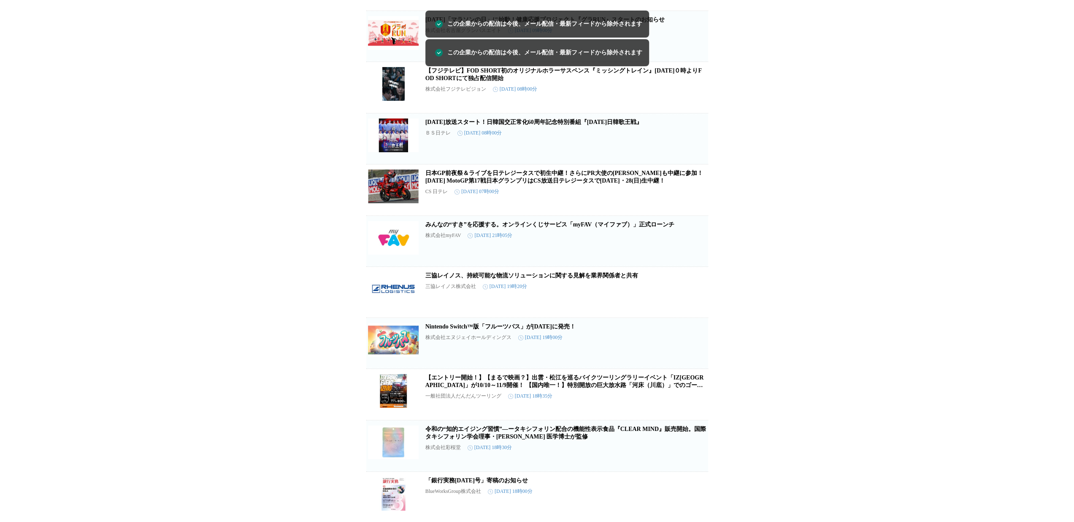
click at [695, 263] on span "この企業を受け取らない" at bounding box center [694, 257] width 27 height 12
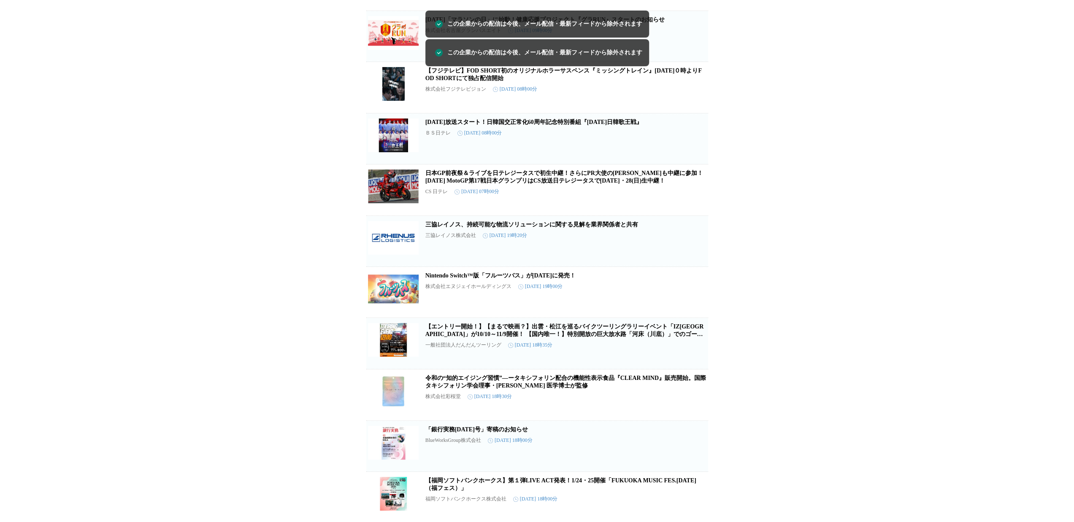
click at [695, 263] on span "この企業を受け取らない" at bounding box center [694, 257] width 27 height 12
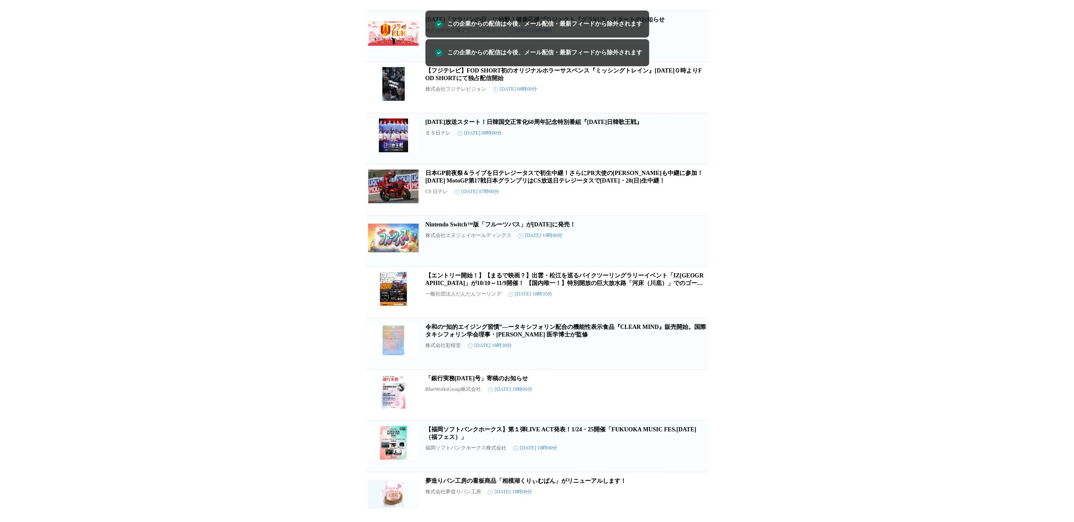
click at [695, 263] on span "この企業を受け取らない" at bounding box center [694, 257] width 27 height 12
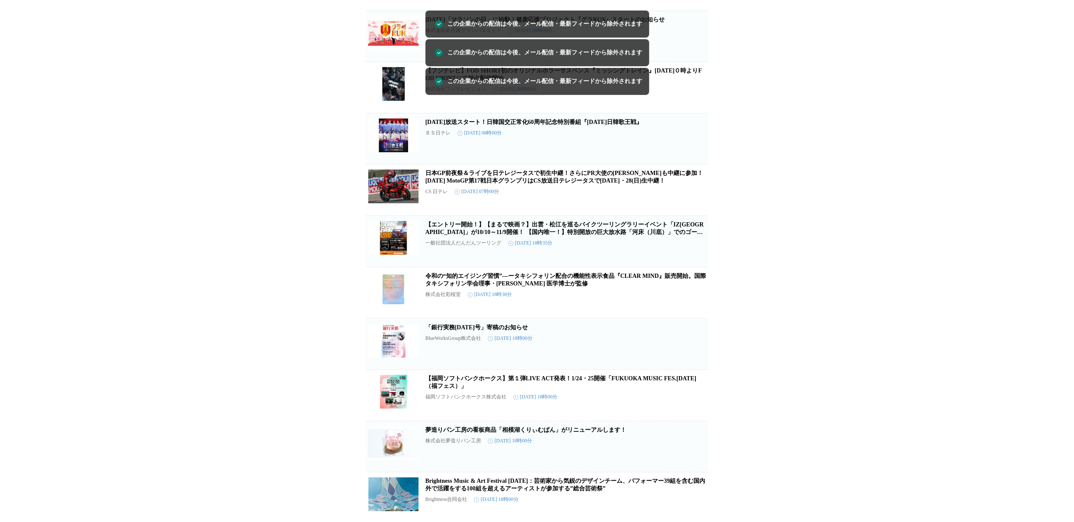
click at [695, 249] on icon "button" at bounding box center [694, 245] width 8 height 8
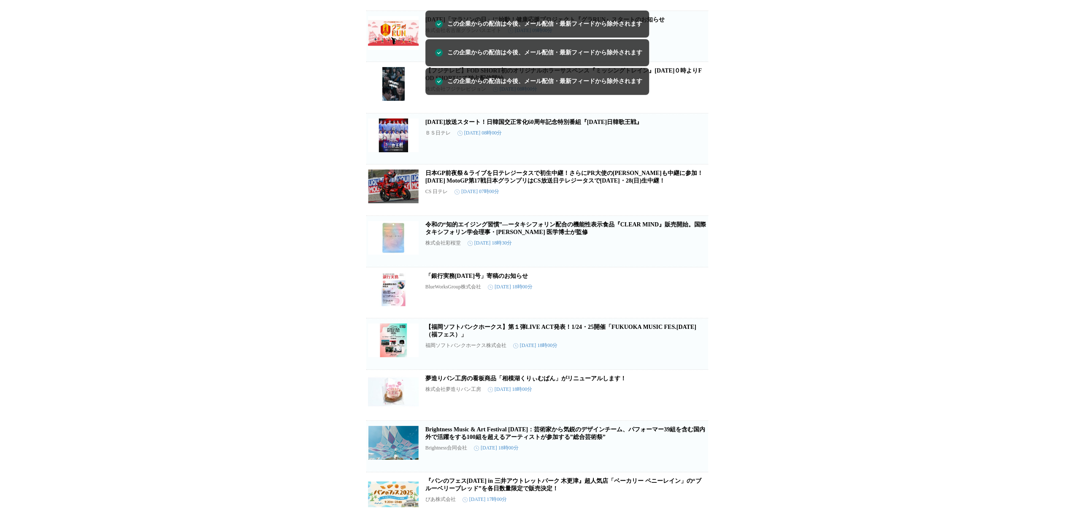
click at [695, 249] on icon "button" at bounding box center [694, 245] width 8 height 8
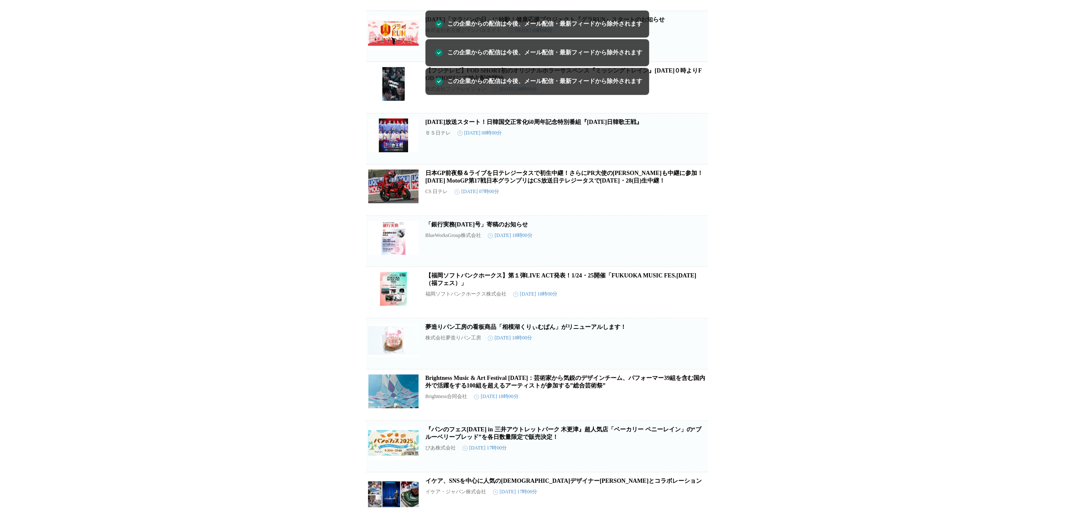
click at [695, 263] on span "この企業を受け取らない" at bounding box center [694, 257] width 27 height 12
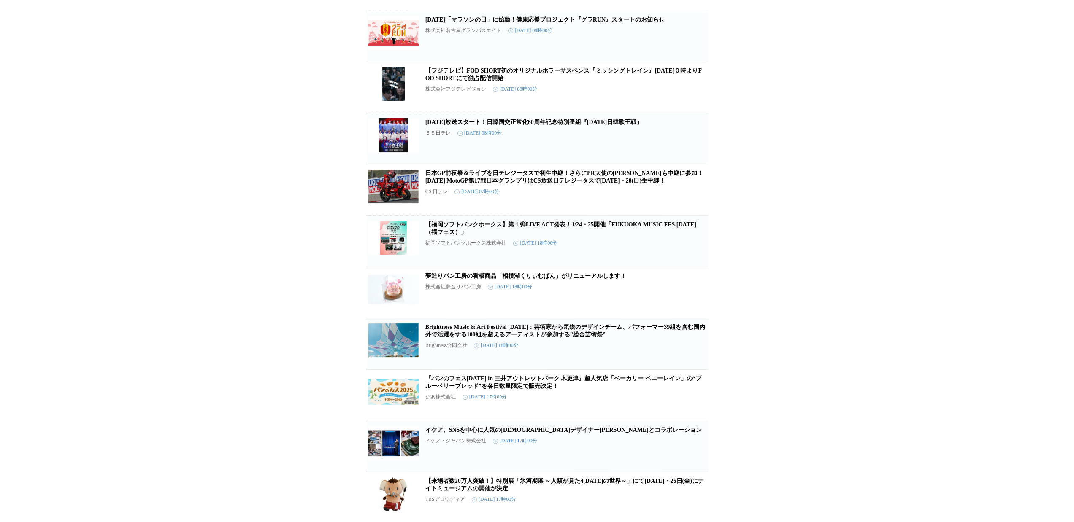
click at [695, 315] on span "この企業を受け取らない" at bounding box center [694, 309] width 27 height 12
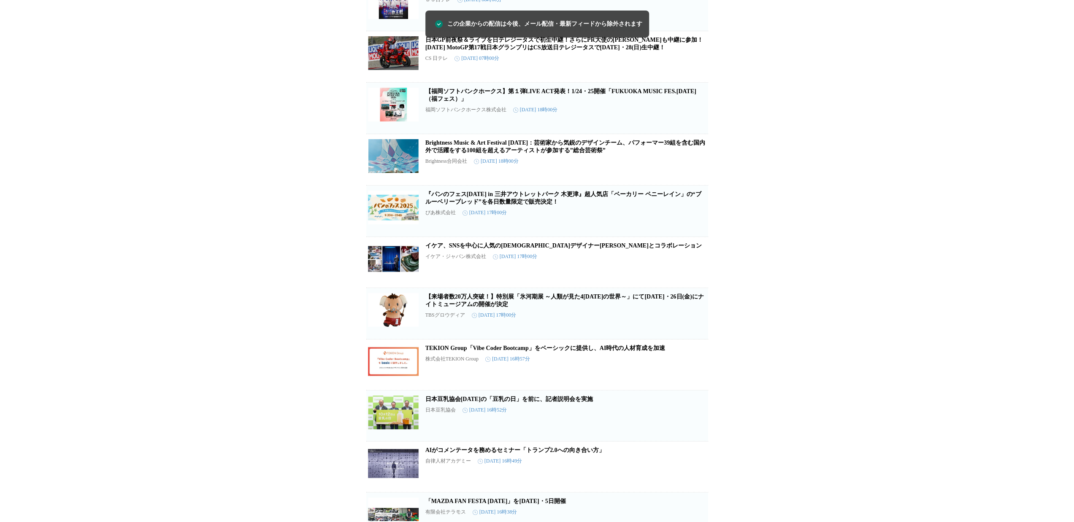
scroll to position [3615, 0]
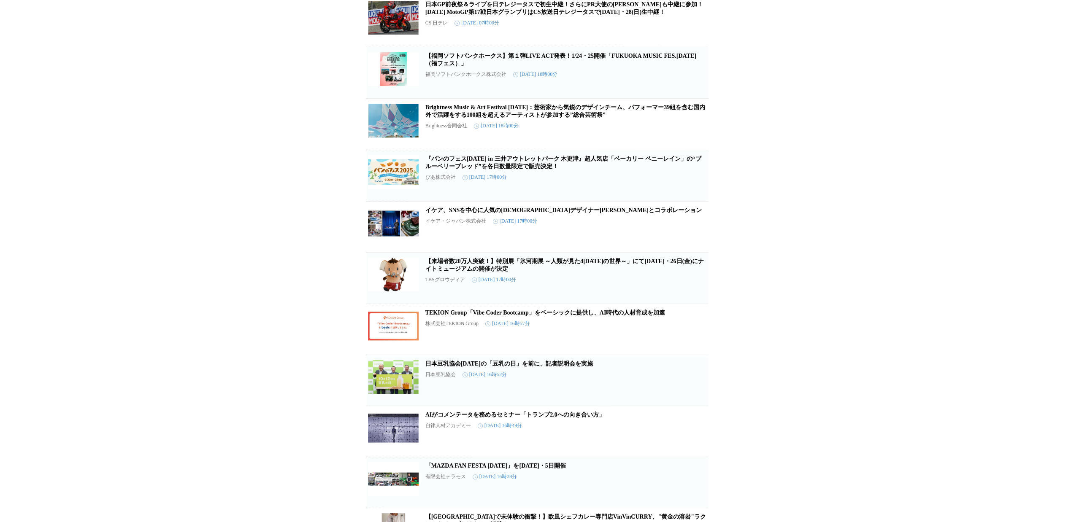
click at [694, 150] on button "この企業を受け取らない" at bounding box center [694, 136] width 27 height 27
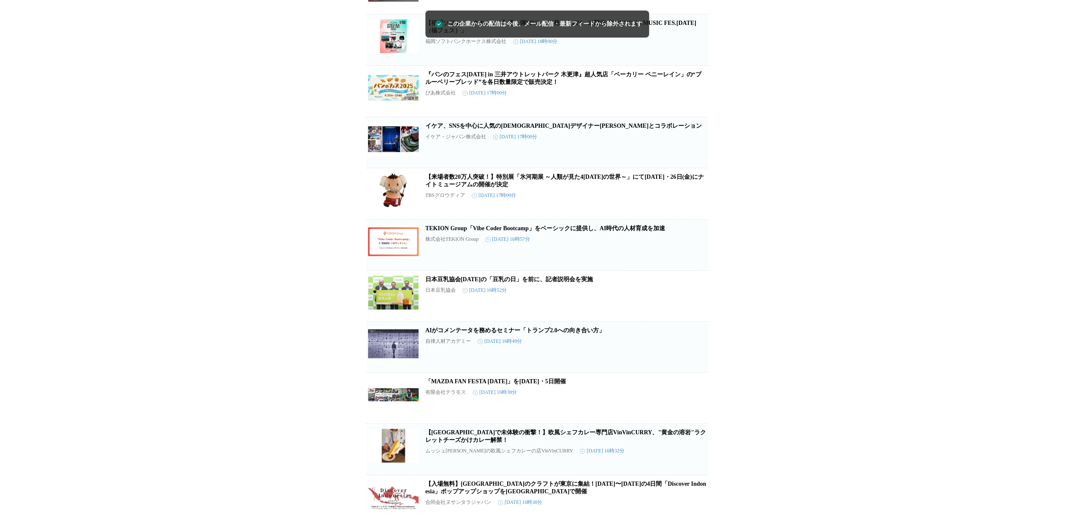
scroll to position [3699, 0]
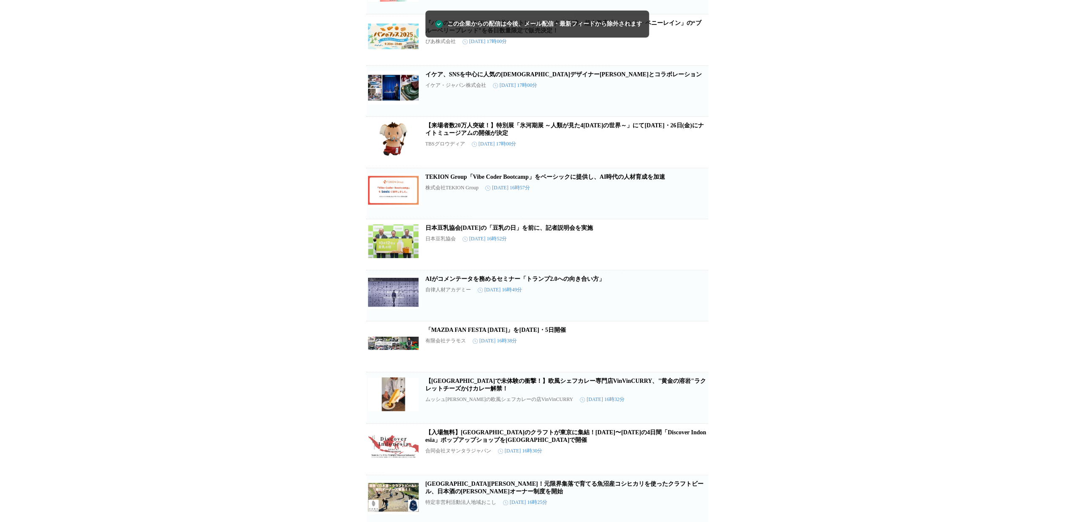
click at [693, 202] on icon "button" at bounding box center [694, 197] width 10 height 10
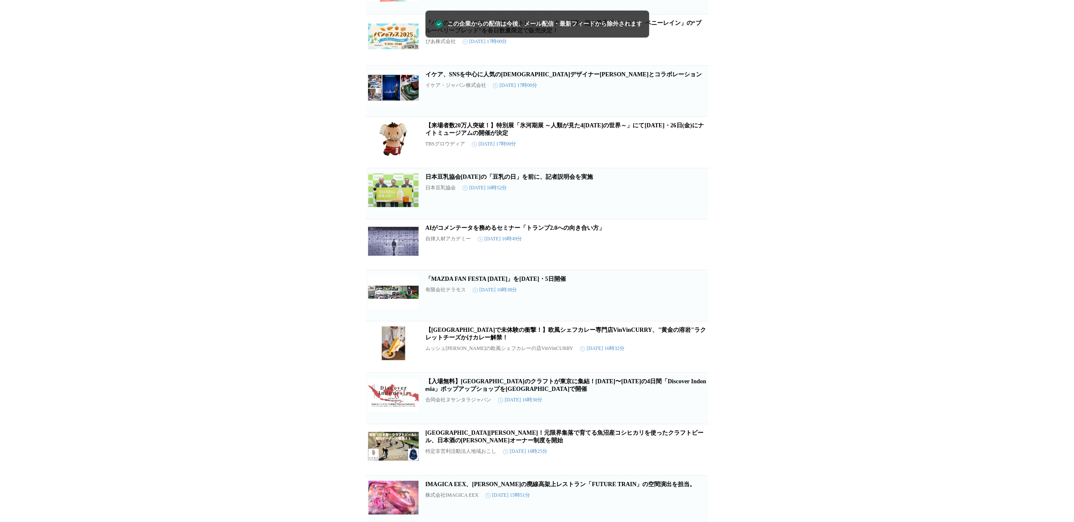
click at [693, 202] on icon "button" at bounding box center [694, 197] width 10 height 10
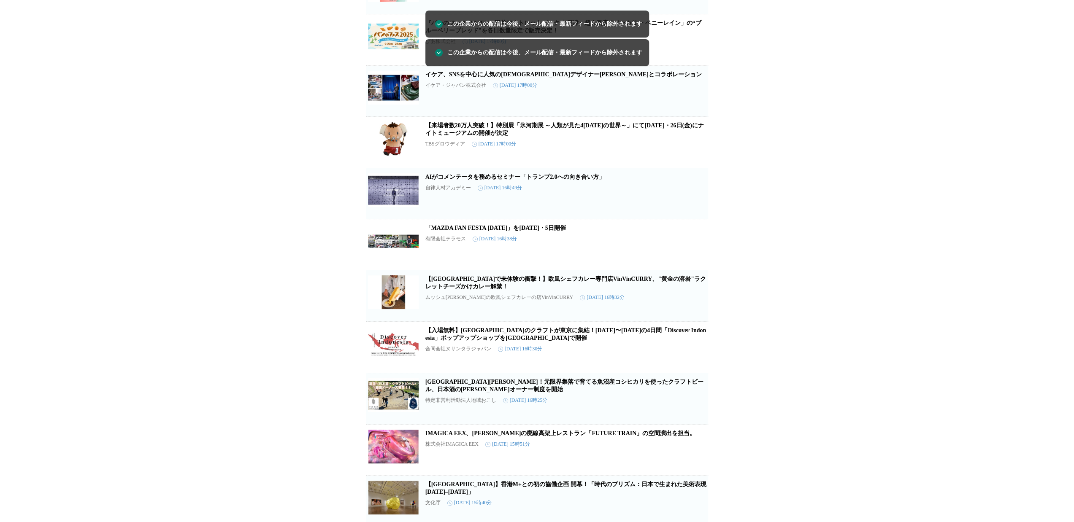
click at [693, 202] on icon "button" at bounding box center [694, 197] width 10 height 10
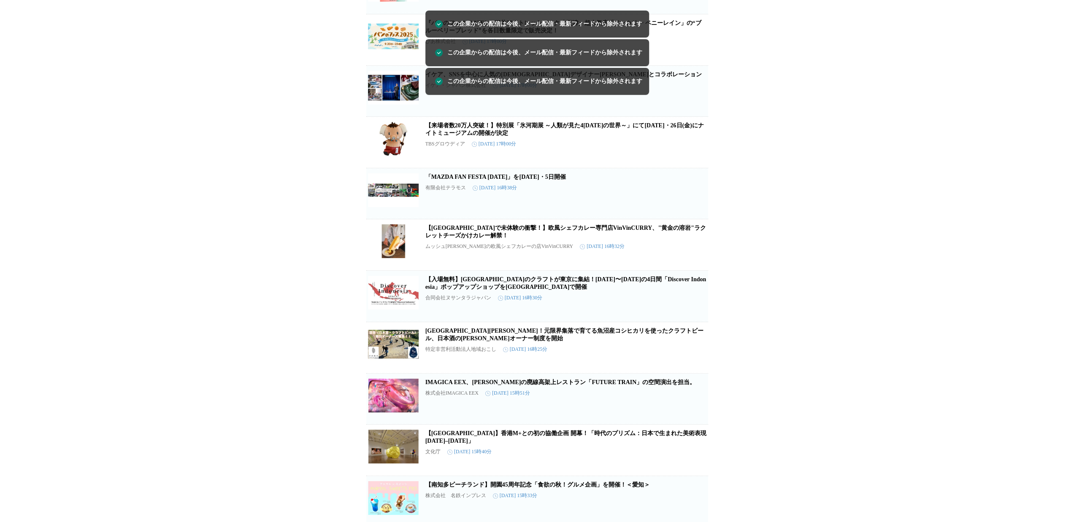
click at [693, 202] on icon "button" at bounding box center [694, 197] width 10 height 10
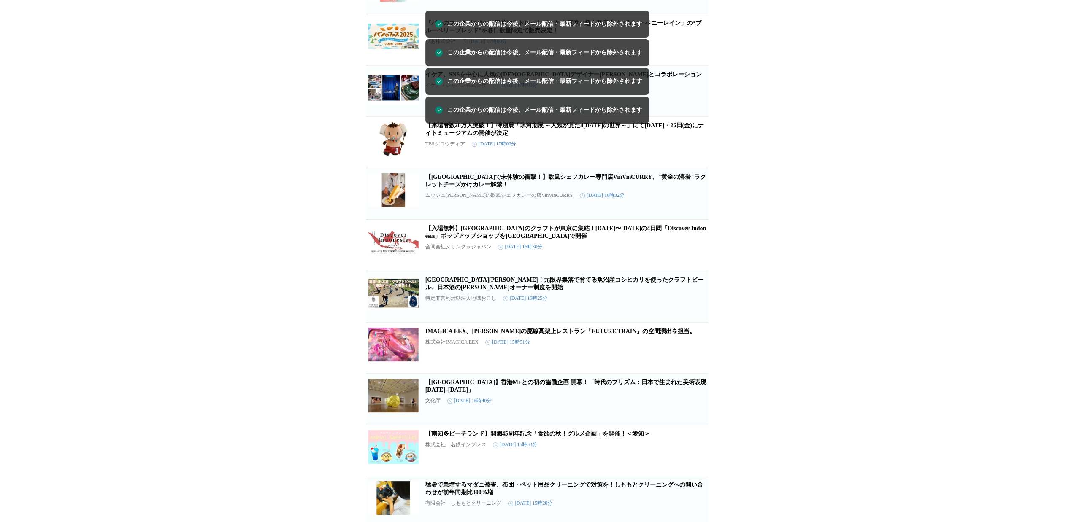
click at [693, 202] on icon "button" at bounding box center [694, 197] width 8 height 8
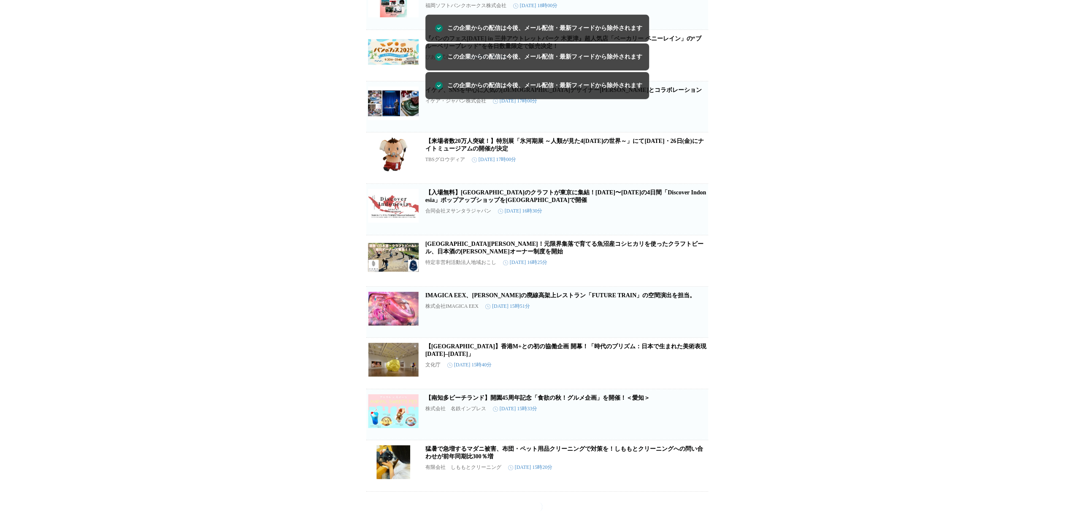
click at [693, 217] on icon "button" at bounding box center [694, 213] width 8 height 8
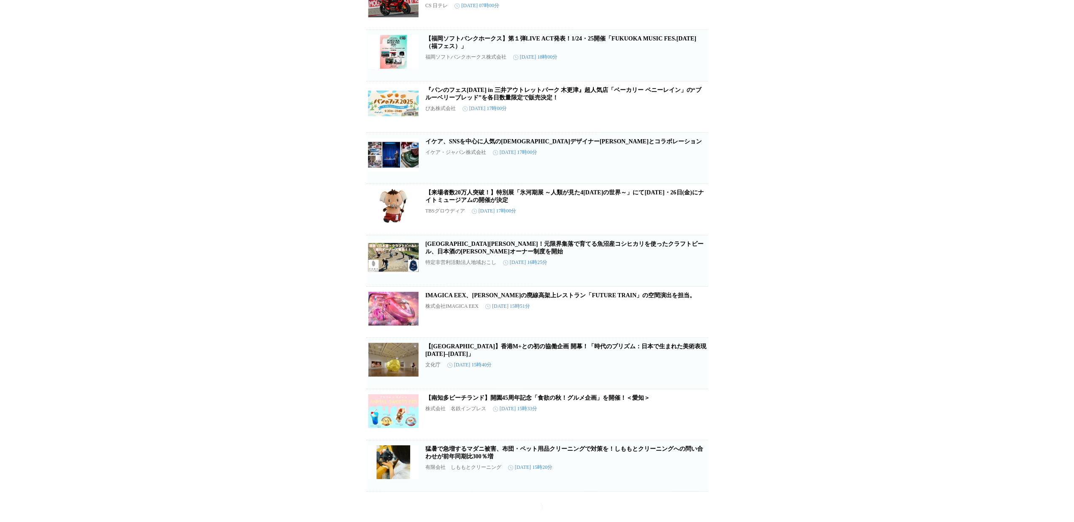
click at [693, 269] on icon "button" at bounding box center [694, 264] width 8 height 8
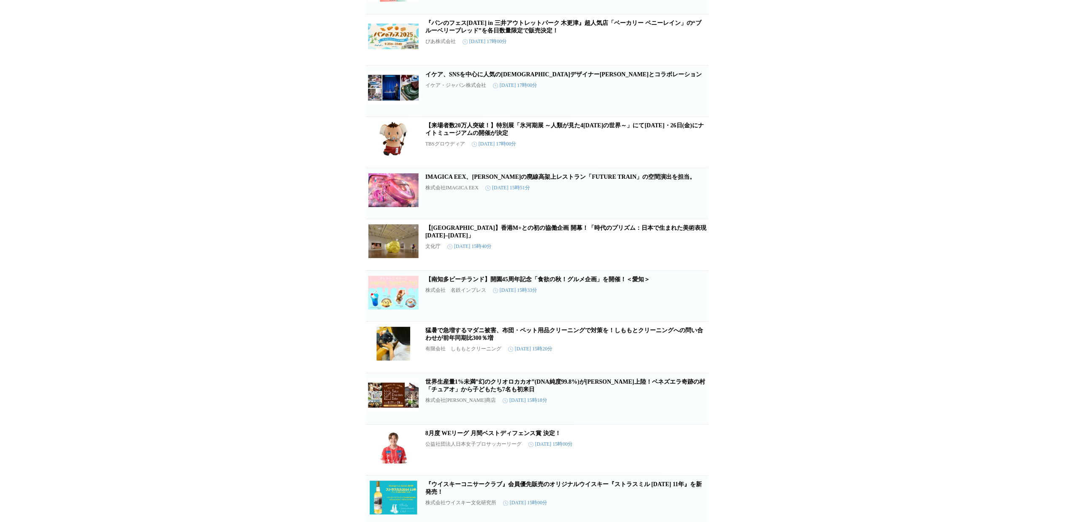
click at [693, 202] on icon "button" at bounding box center [694, 197] width 10 height 10
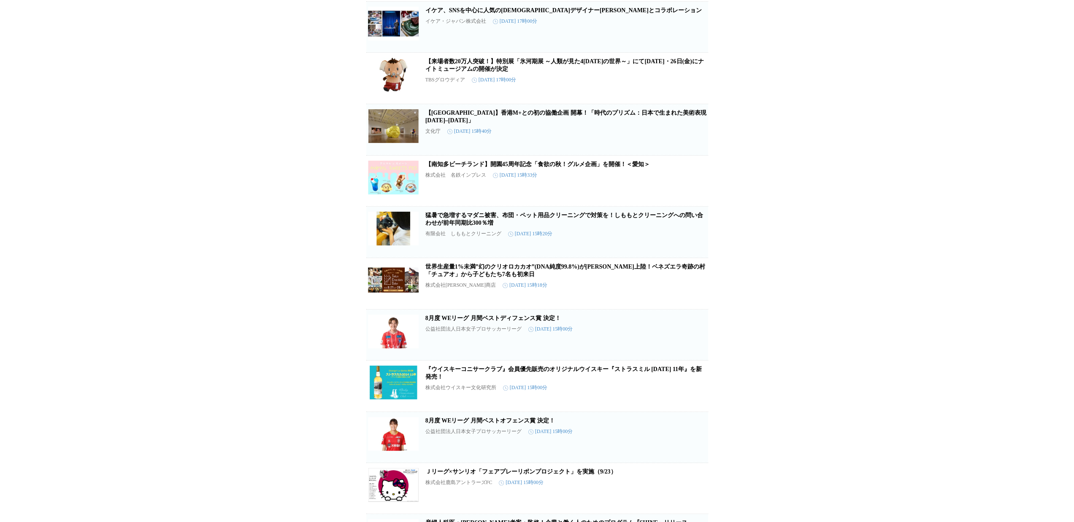
scroll to position [3783, 0]
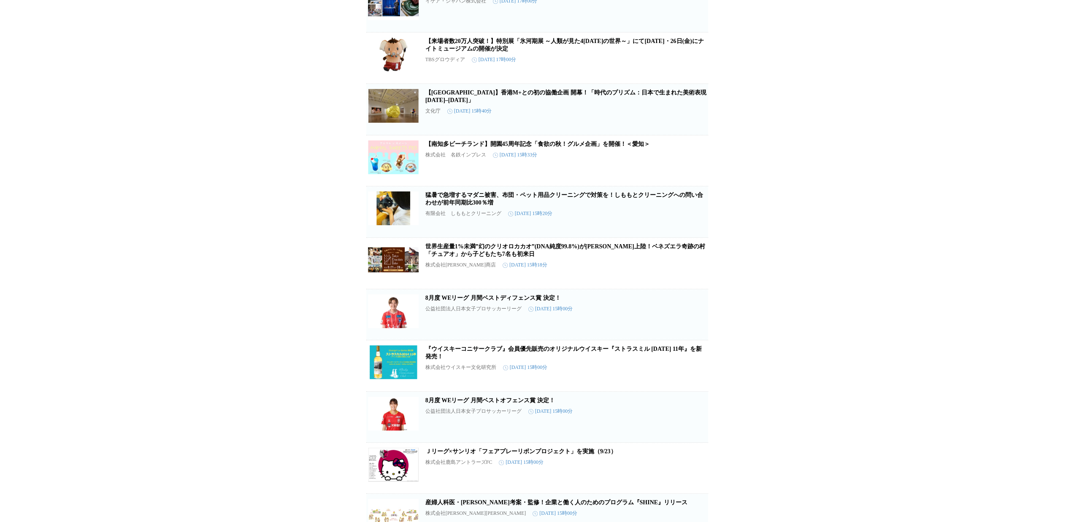
click at [696, 221] on icon "button" at bounding box center [694, 215] width 10 height 10
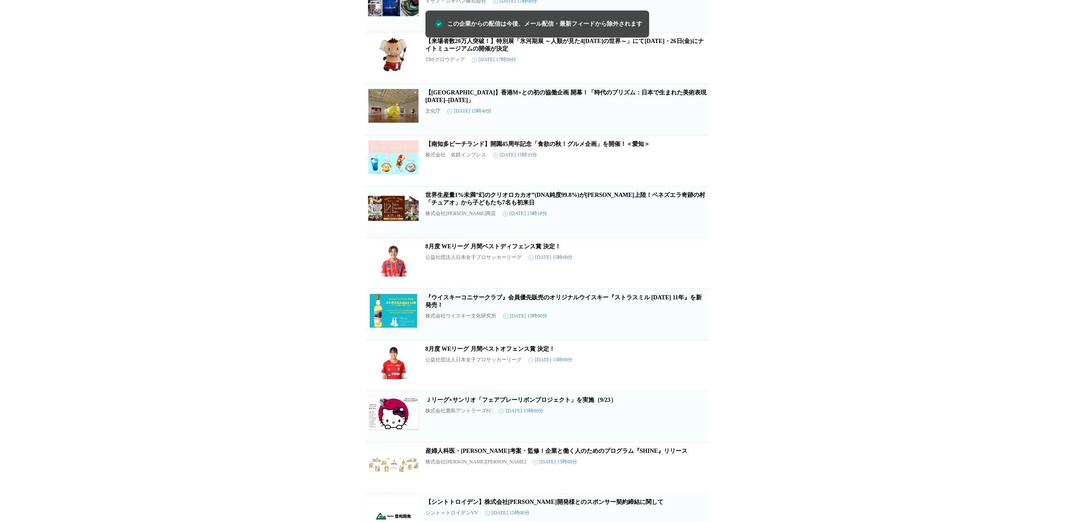
click at [696, 221] on icon "button" at bounding box center [694, 215] width 10 height 10
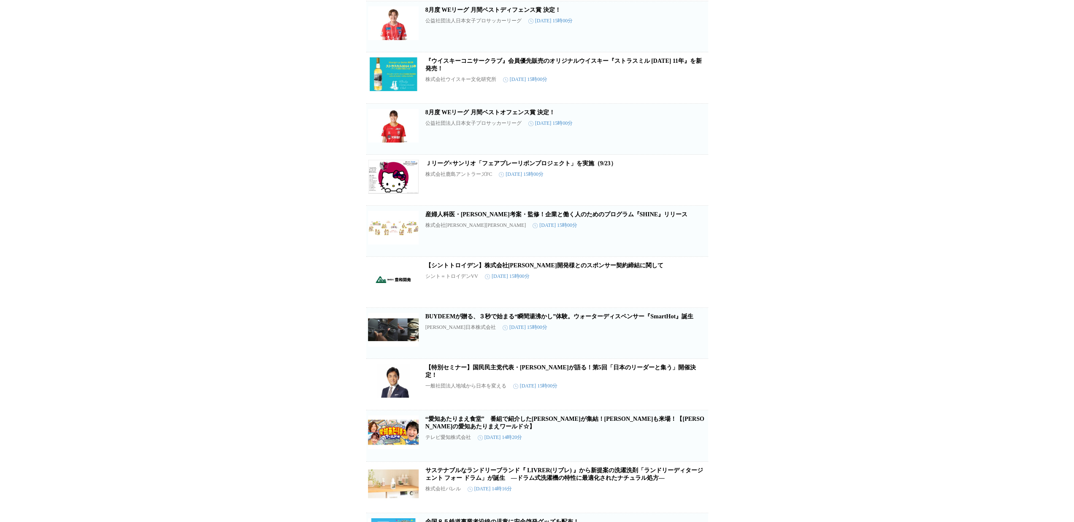
scroll to position [3994, 0]
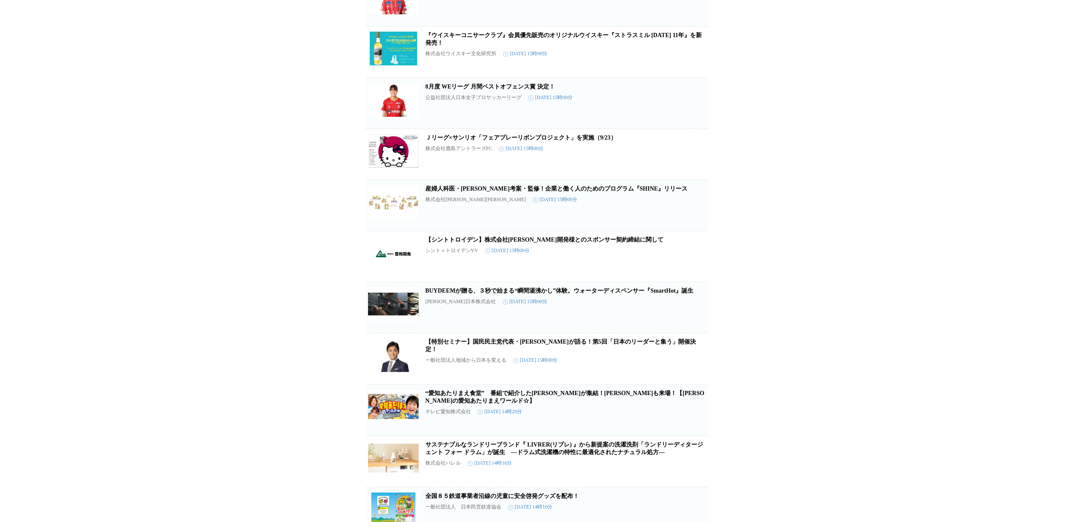
click at [696, 227] on span "この企業を受け取らない" at bounding box center [694, 222] width 27 height 12
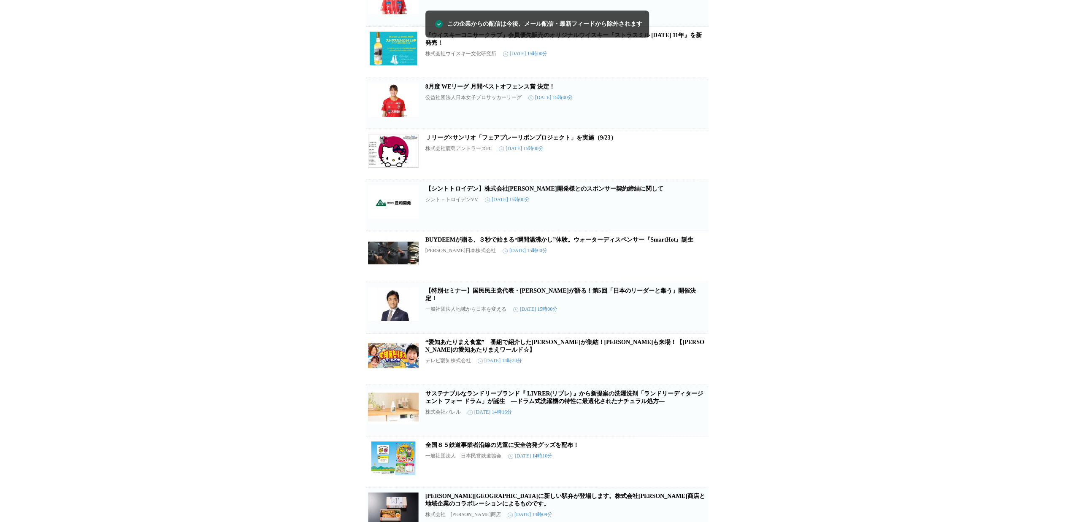
scroll to position [4037, 0]
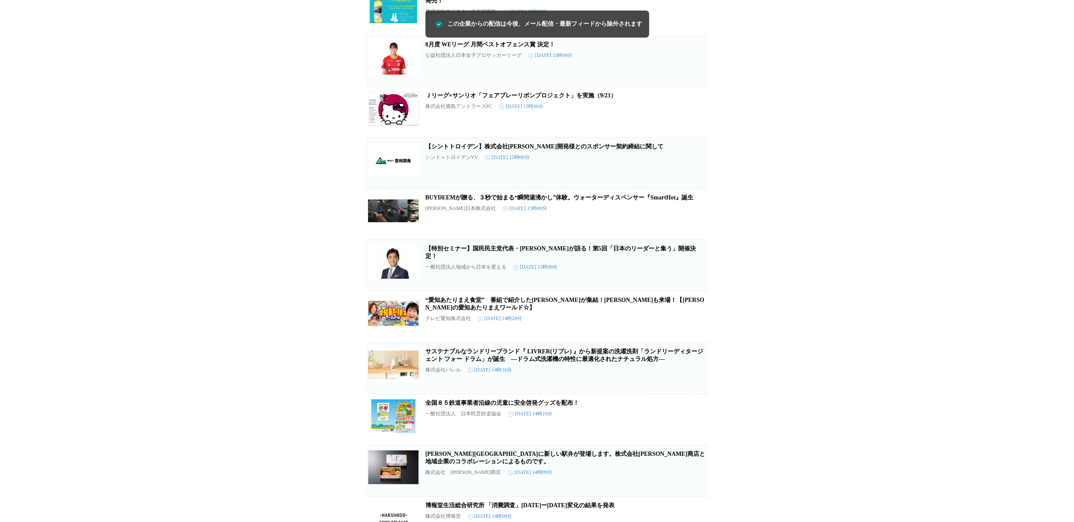
click at [696, 223] on icon "button" at bounding box center [694, 218] width 10 height 10
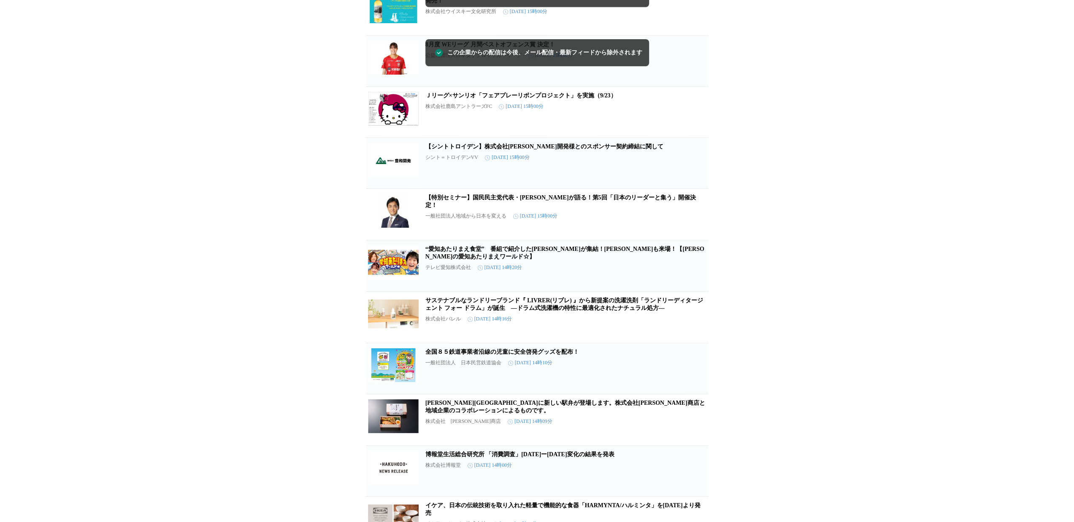
click at [696, 223] on icon "button" at bounding box center [694, 218] width 10 height 10
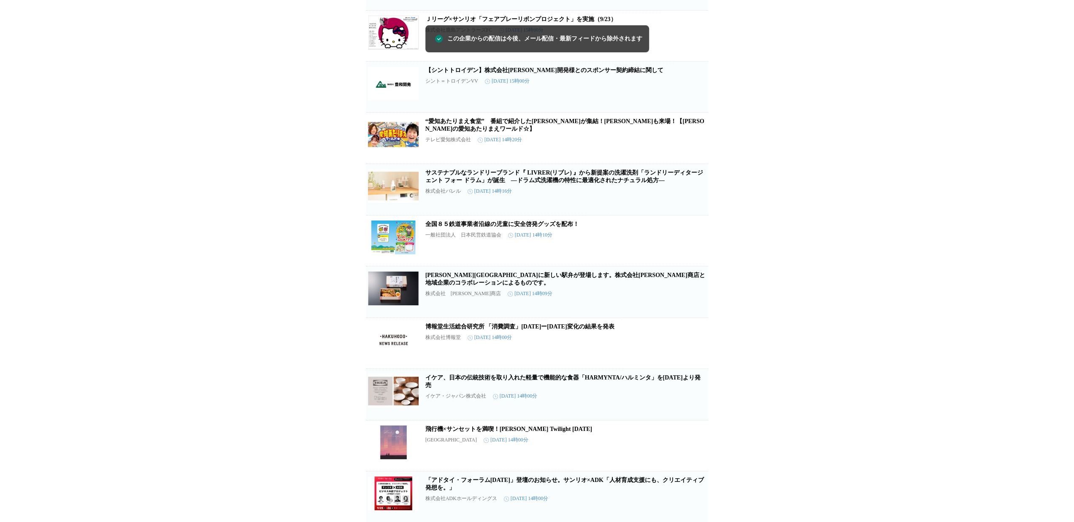
scroll to position [4121, 0]
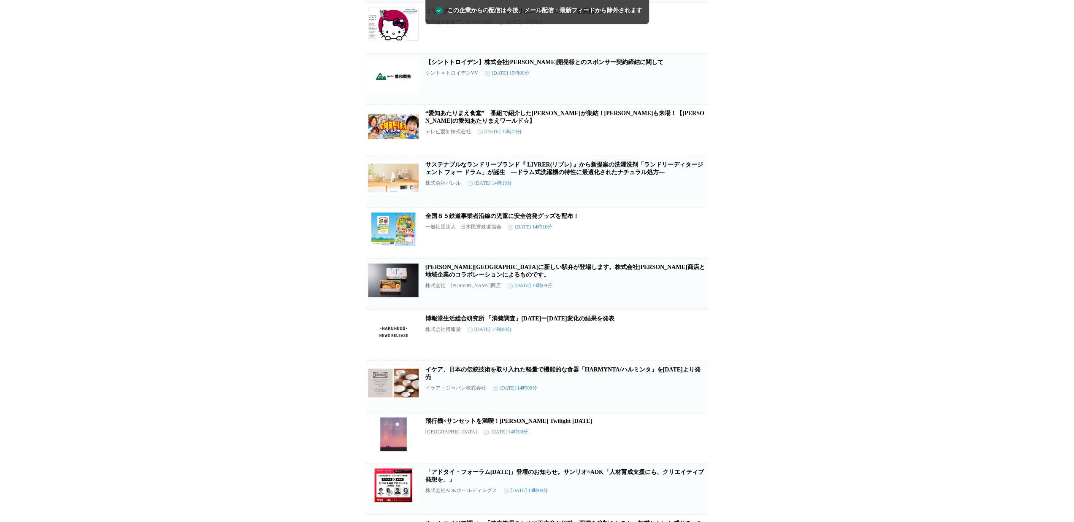
click at [696, 189] on icon "button" at bounding box center [694, 185] width 8 height 8
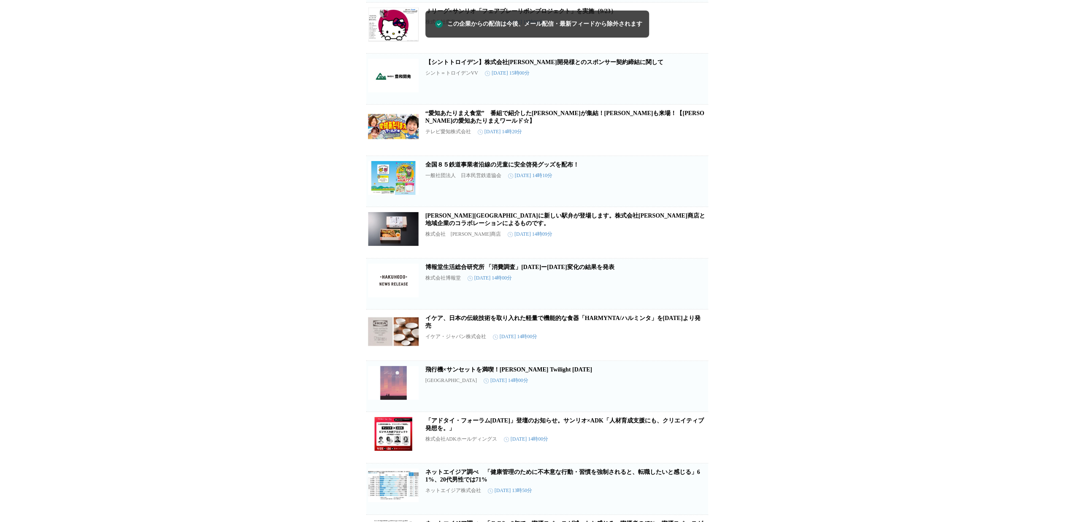
click at [696, 207] on button "この企業を受け取らない" at bounding box center [694, 193] width 27 height 27
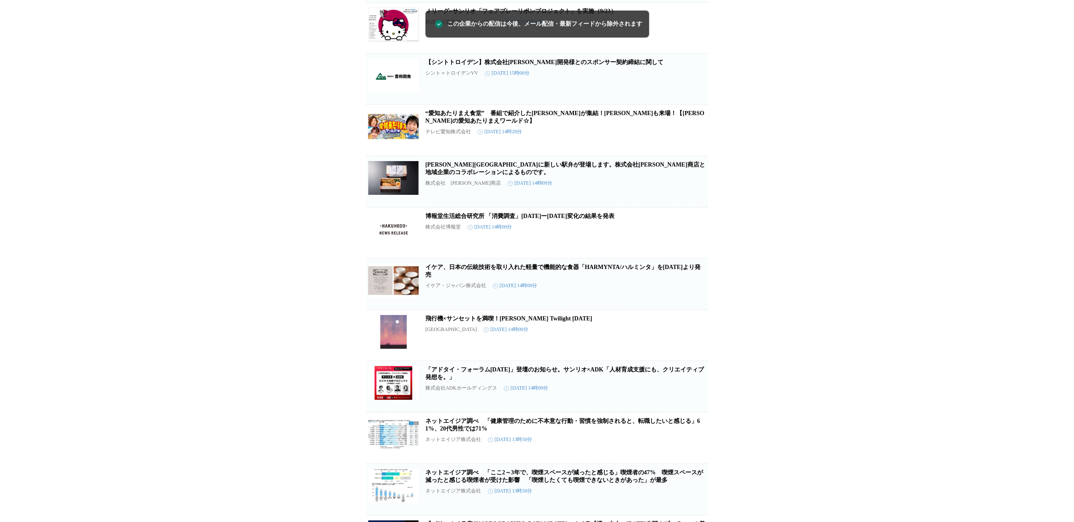
click at [696, 207] on button "この企業を受け取らない" at bounding box center [694, 193] width 27 height 27
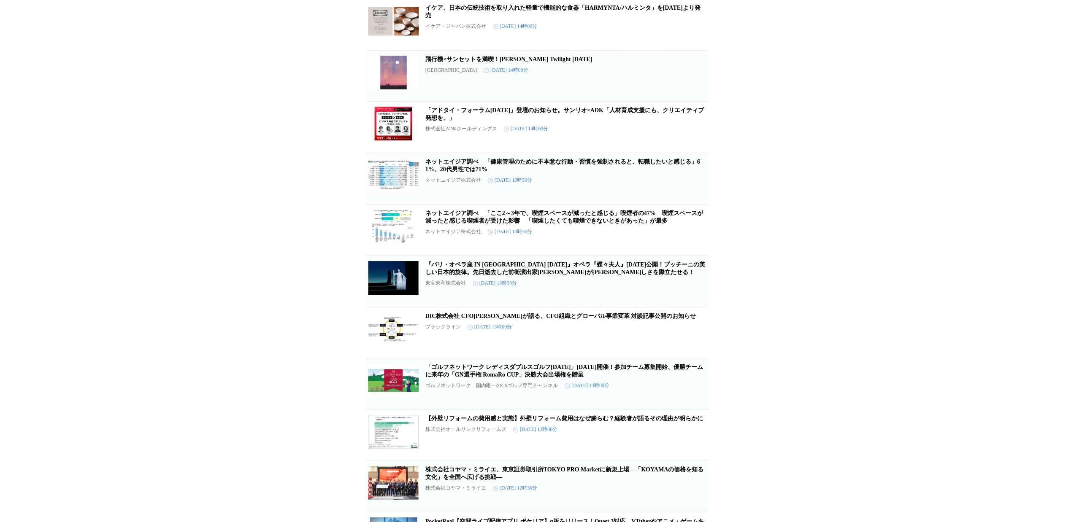
scroll to position [4332, 0]
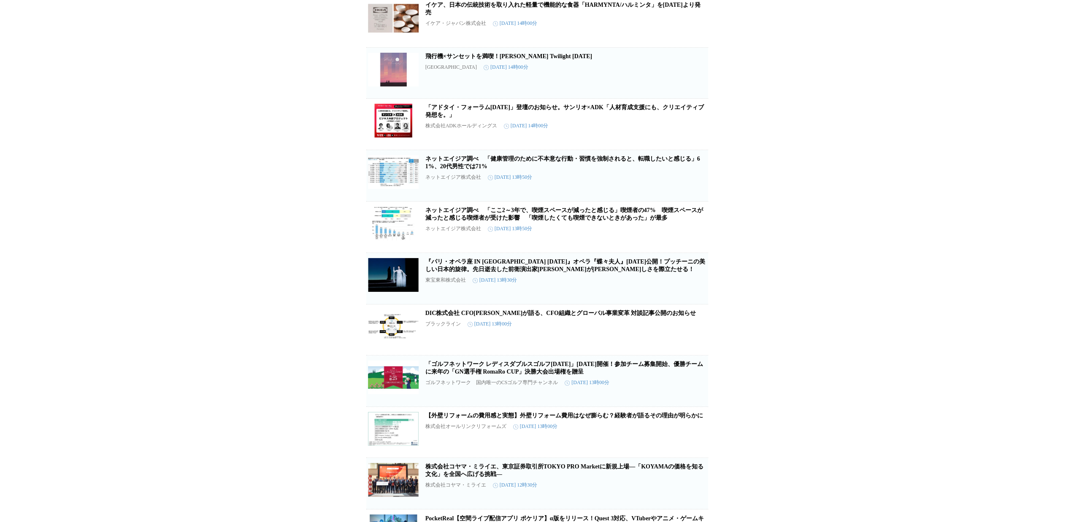
click at [696, 184] on icon "button" at bounding box center [694, 179] width 8 height 8
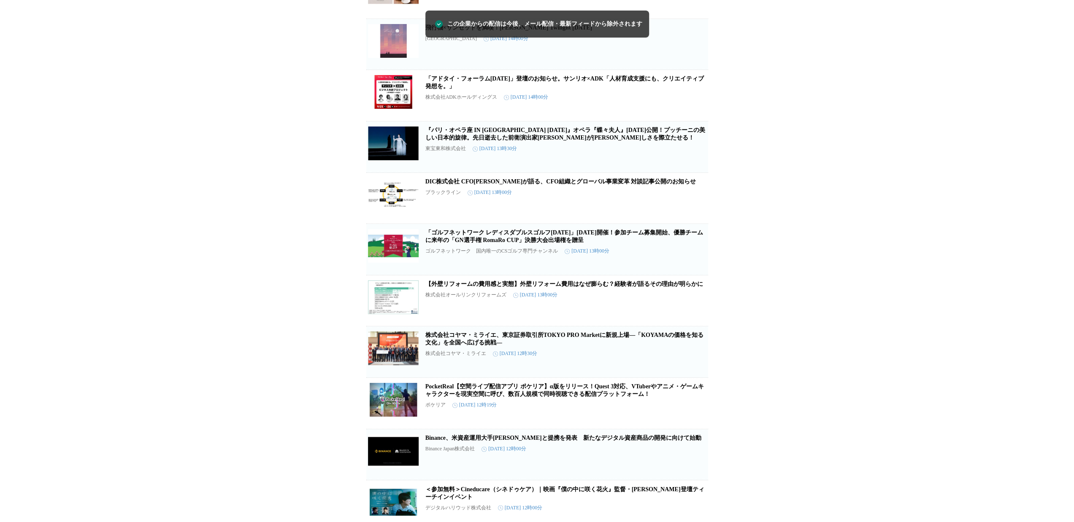
scroll to position [4374, 0]
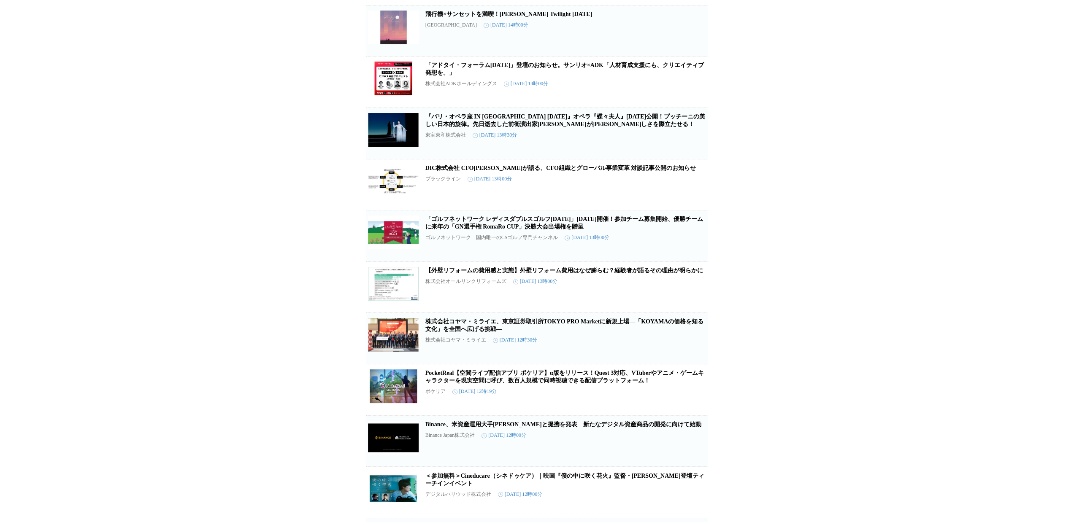
click at [696, 193] on icon "button" at bounding box center [694, 188] width 10 height 10
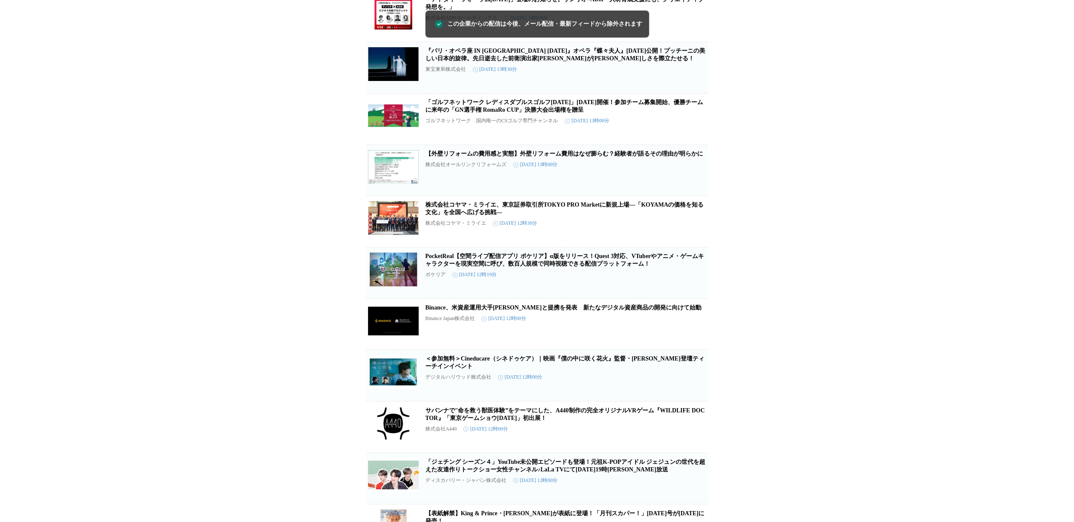
scroll to position [4458, 0]
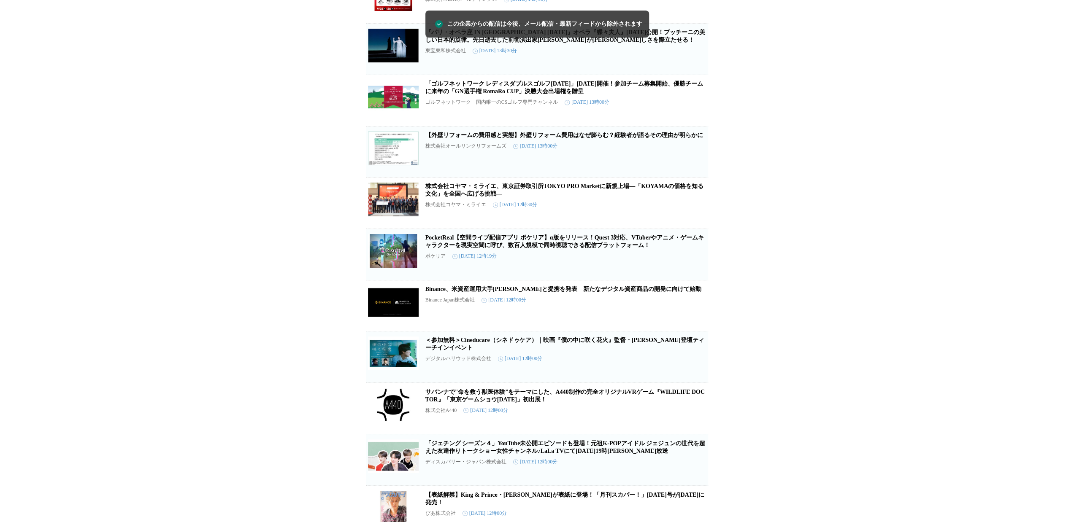
click at [695, 160] on icon "button" at bounding box center [694, 155] width 10 height 10
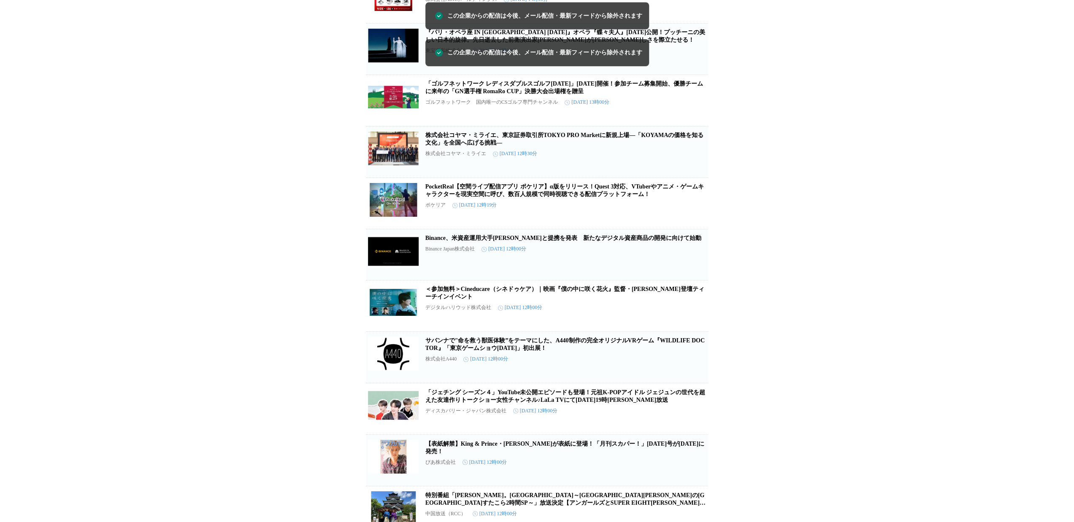
click at [695, 161] on icon "button" at bounding box center [694, 156] width 10 height 10
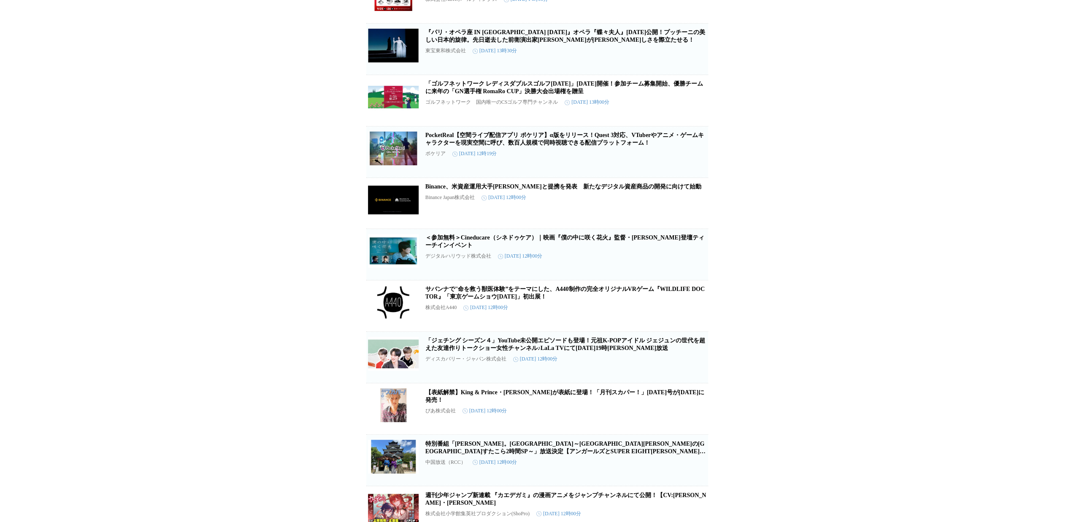
click at [695, 161] on icon "button" at bounding box center [694, 156] width 10 height 10
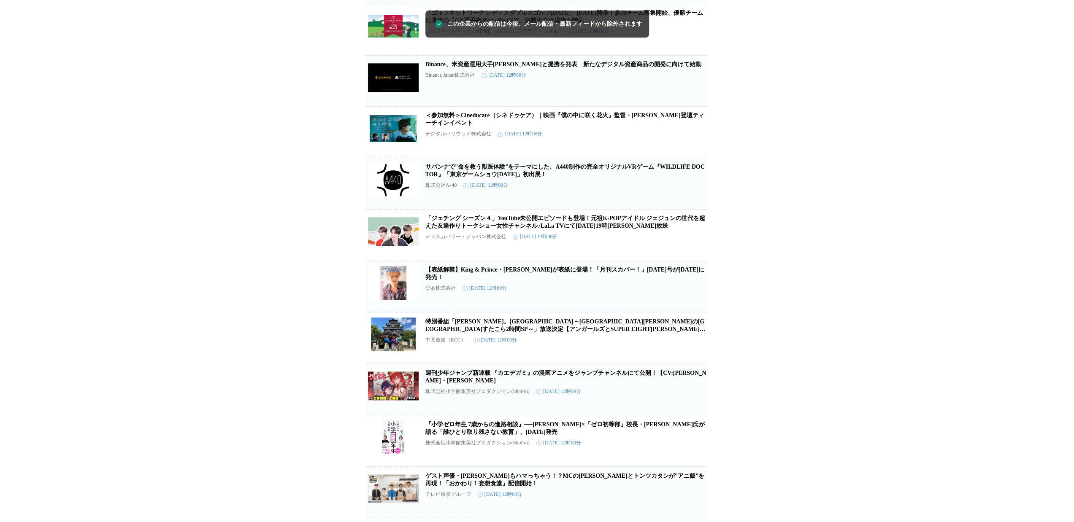
scroll to position [4543, 0]
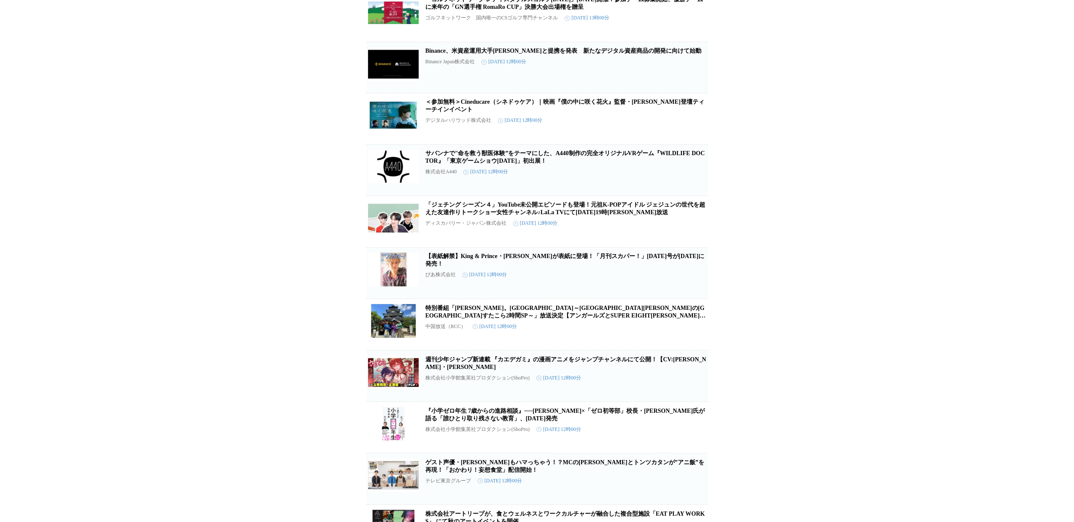
click at [691, 179] on icon "button" at bounding box center [694, 174] width 10 height 10
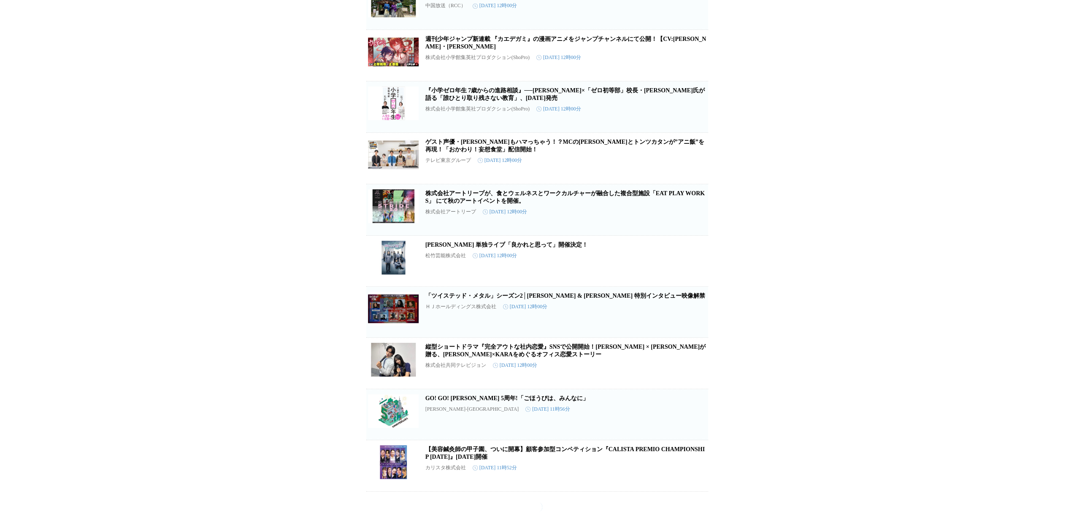
scroll to position [4838, 0]
click at [694, 219] on icon "button" at bounding box center [694, 213] width 10 height 10
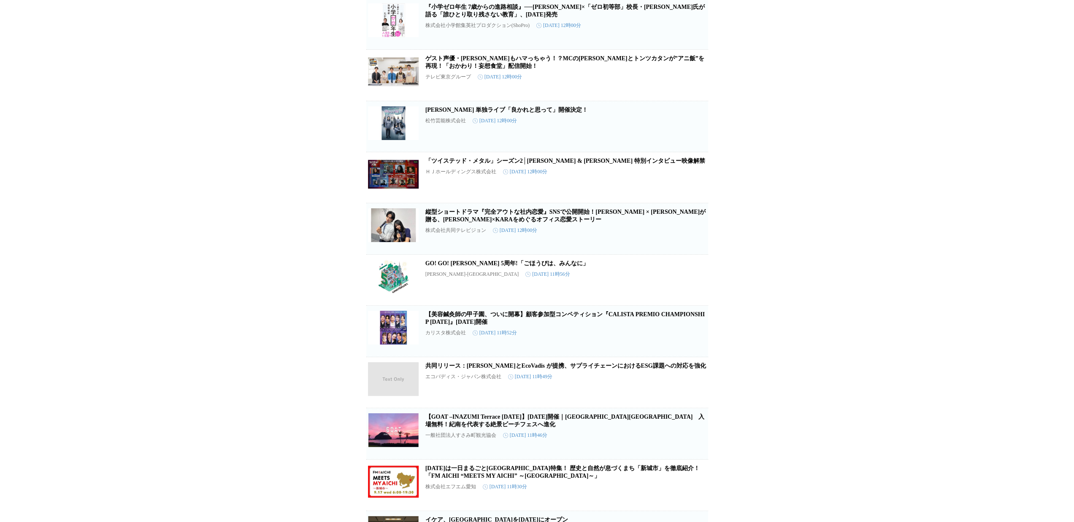
scroll to position [4979, 0]
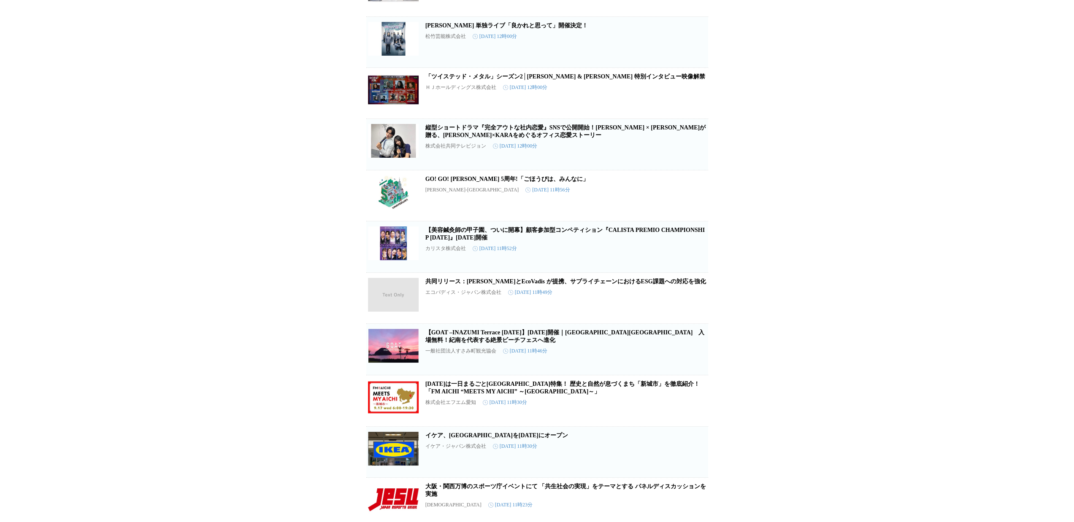
click at [691, 203] on icon "button" at bounding box center [694, 199] width 8 height 8
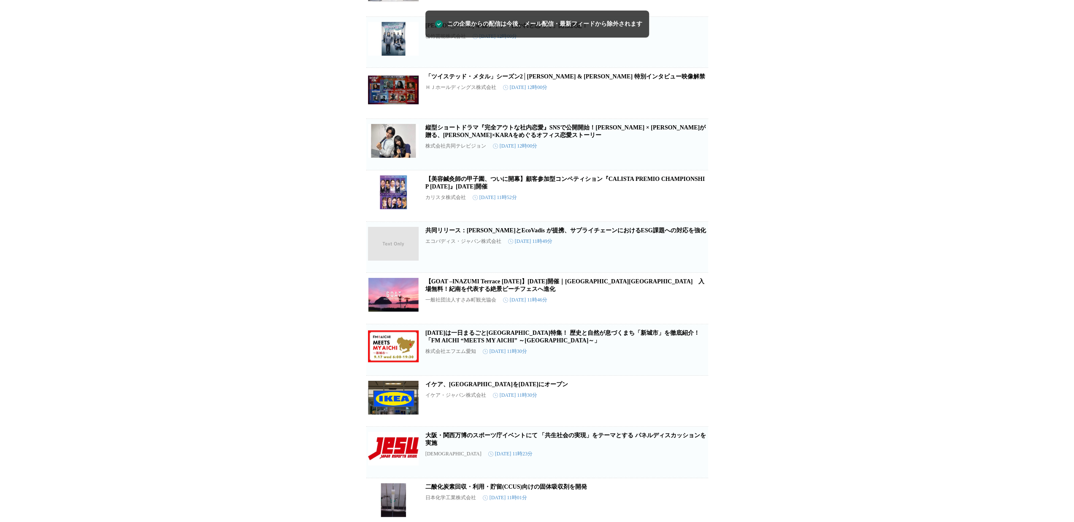
click at [691, 205] on icon "button" at bounding box center [694, 199] width 10 height 10
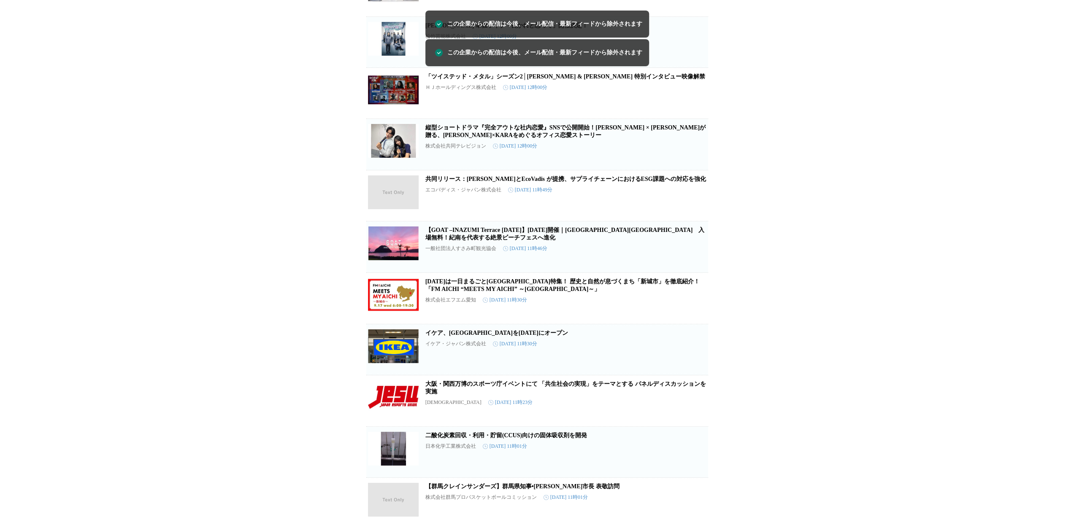
click at [691, 203] on icon "button" at bounding box center [694, 199] width 8 height 8
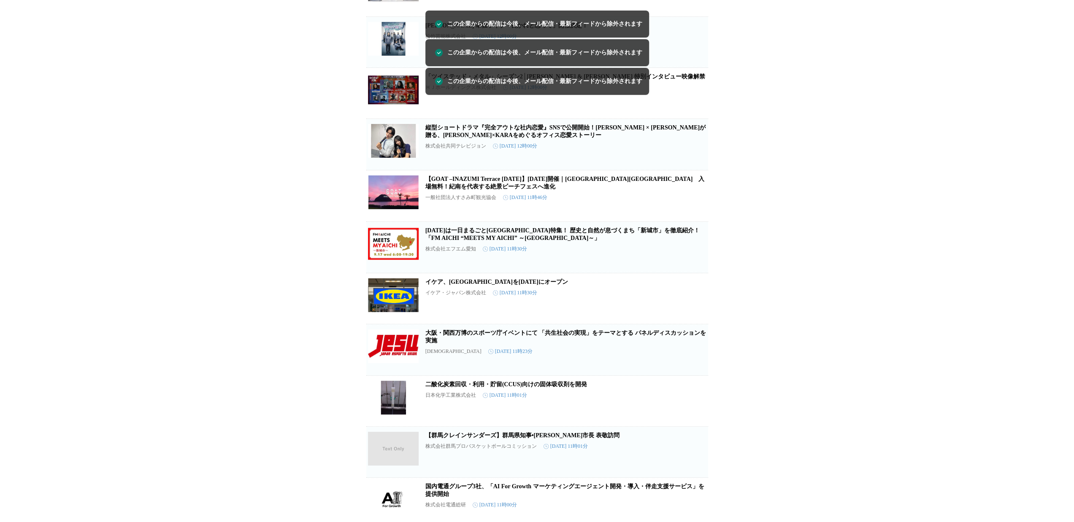
click at [691, 205] on icon "button" at bounding box center [694, 199] width 10 height 10
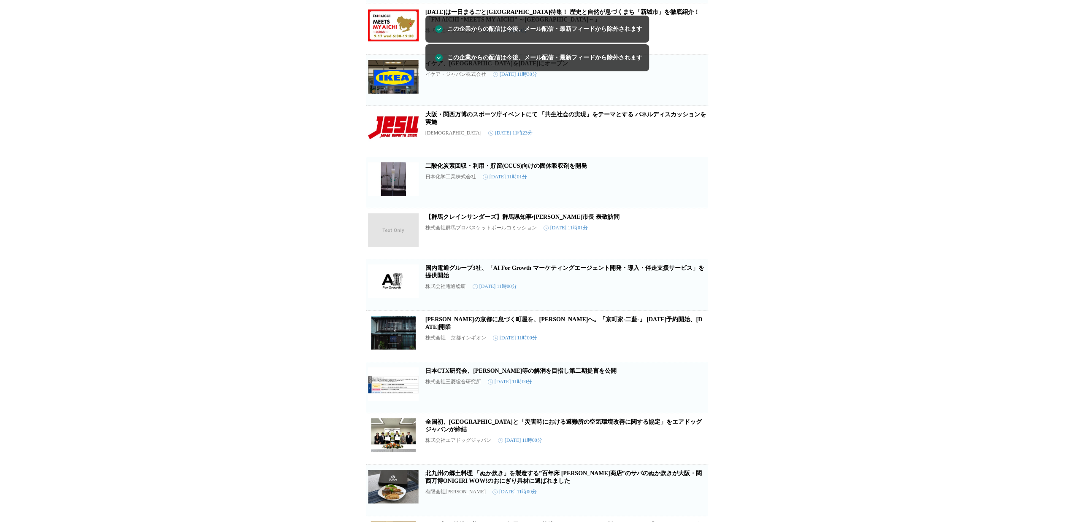
scroll to position [5148, 0]
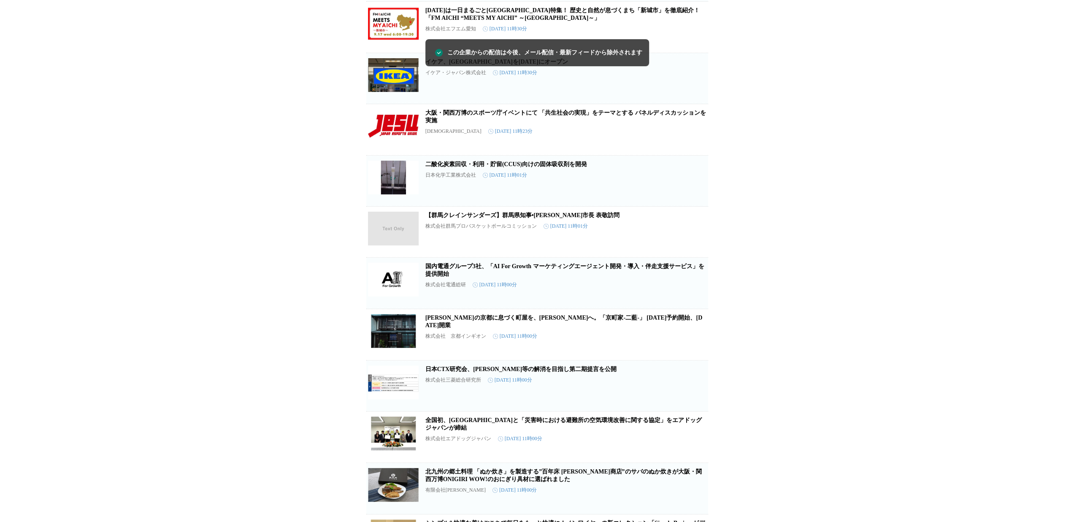
click at [691, 189] on icon "button" at bounding box center [694, 184] width 10 height 10
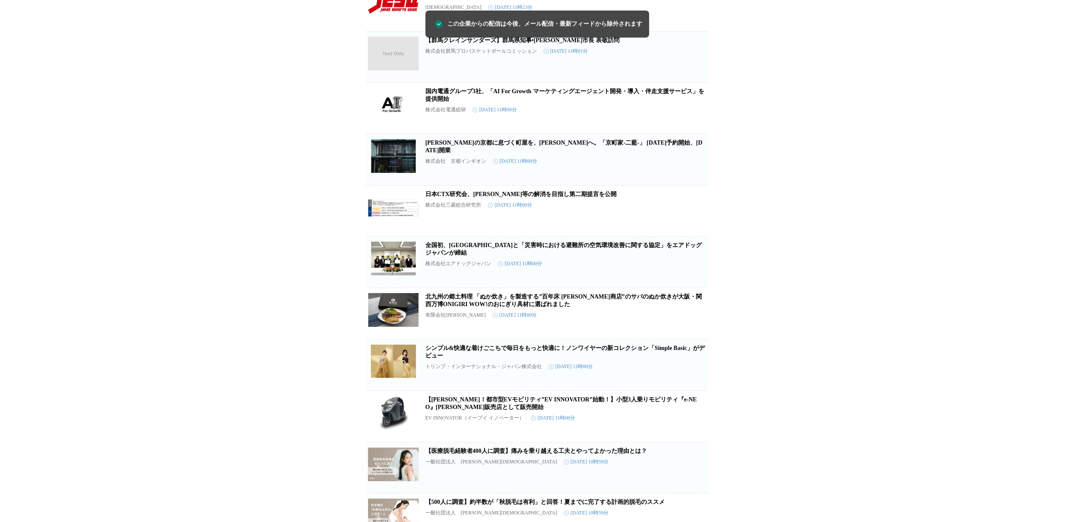
scroll to position [5275, 0]
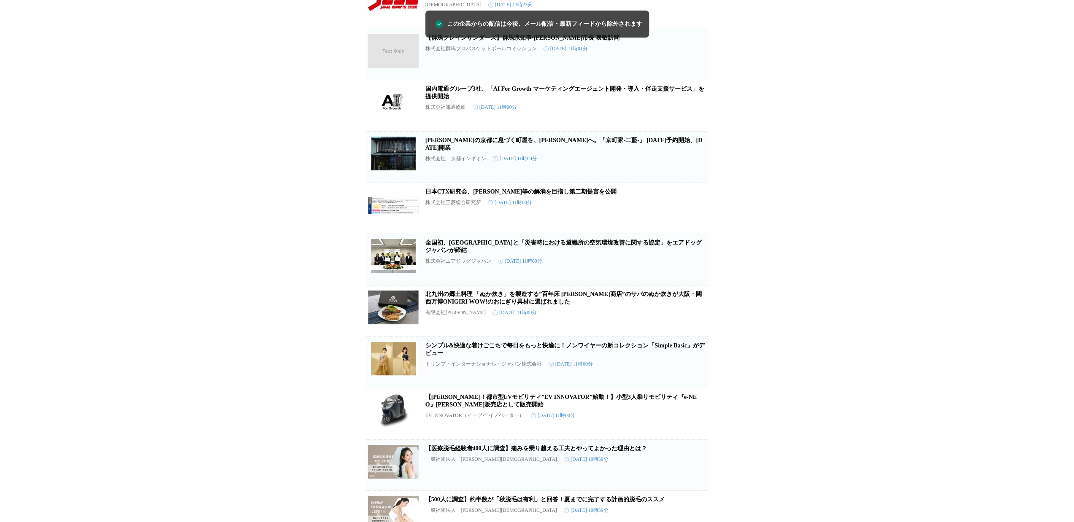
click at [694, 183] on button "この企業を受け取らない" at bounding box center [694, 169] width 27 height 27
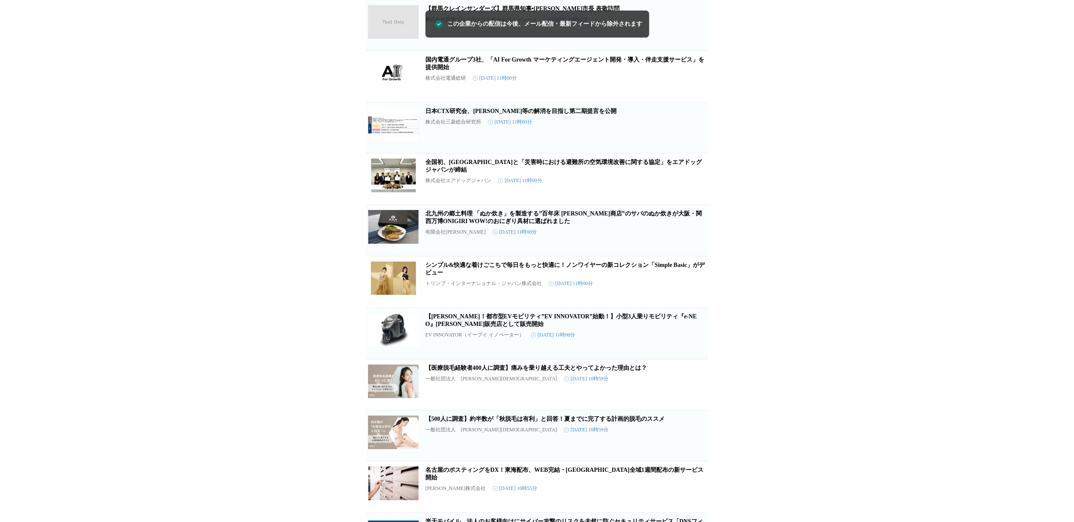
scroll to position [5317, 0]
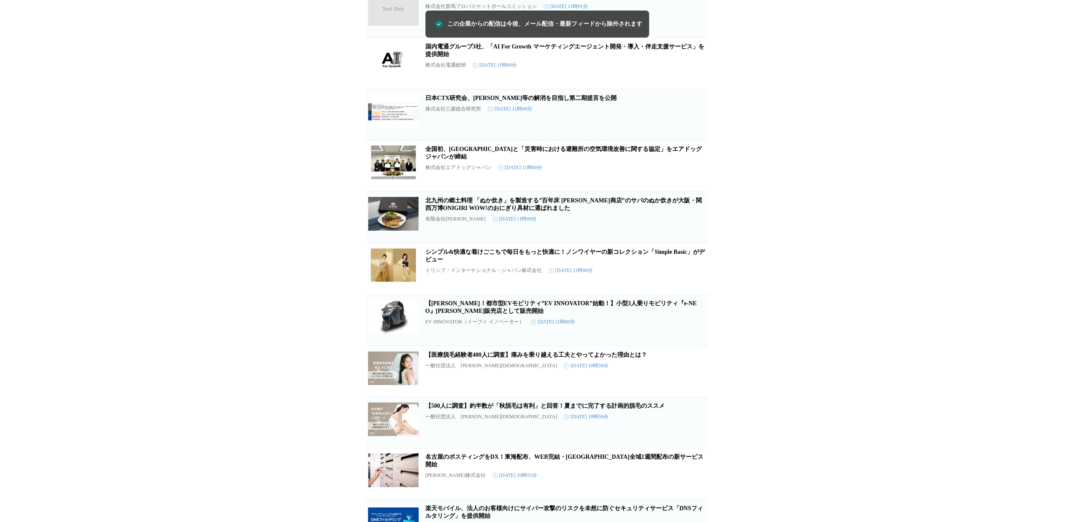
click at [694, 175] on icon "button" at bounding box center [694, 170] width 10 height 10
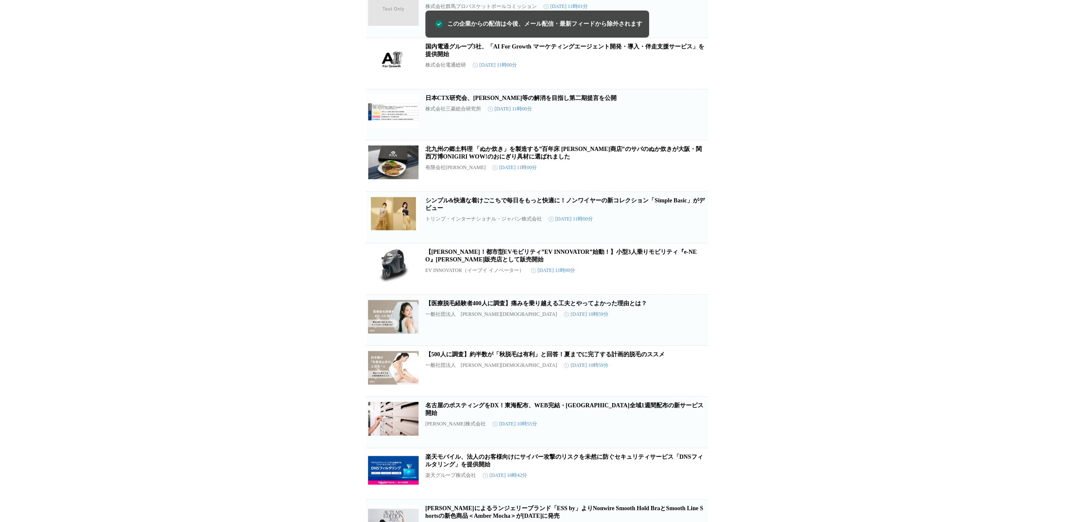
click at [694, 171] on div "有限会社[PERSON_NAME] [DATE] 11時00分" at bounding box center [565, 167] width 281 height 7
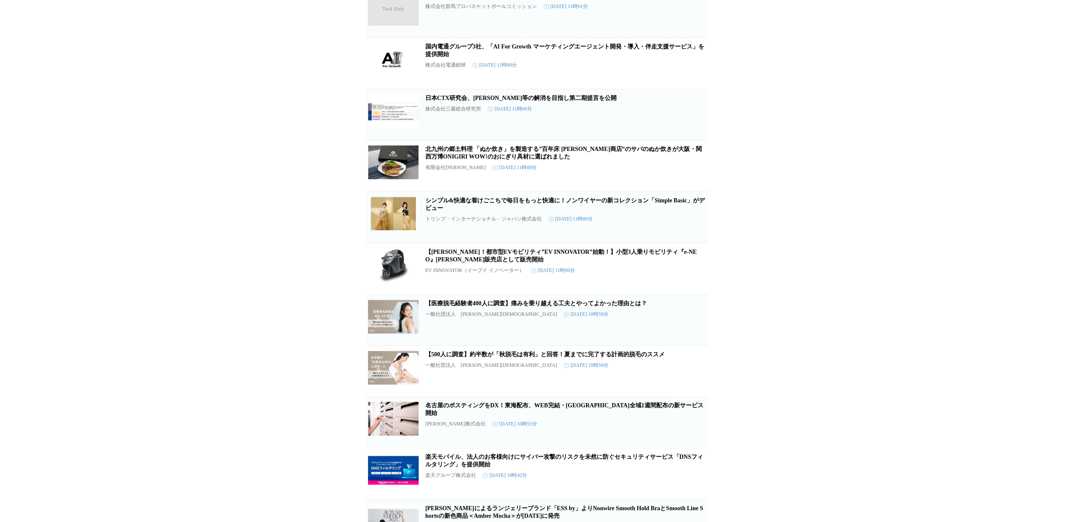
click at [695, 175] on icon "button" at bounding box center [694, 170] width 10 height 10
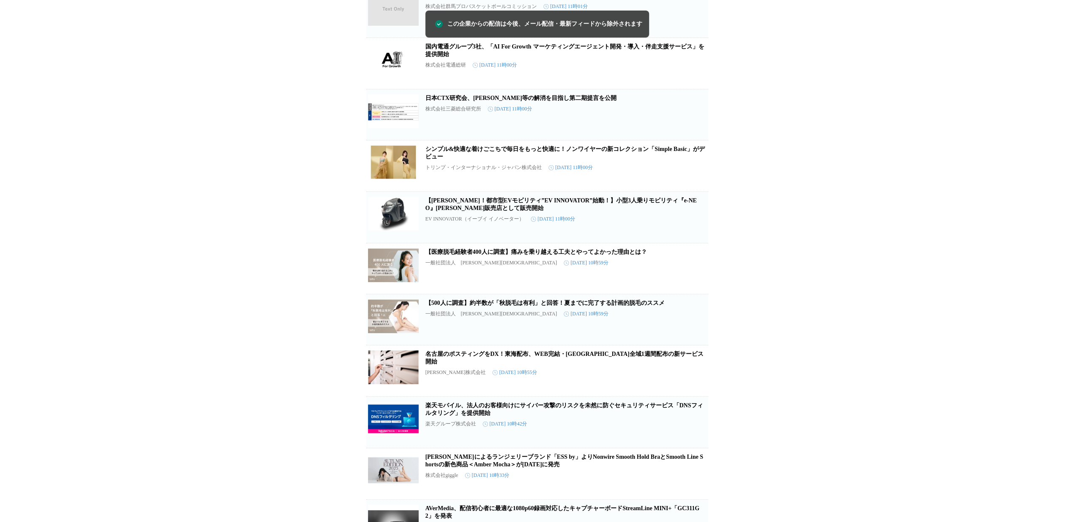
click at [688, 243] on button "この企業を受け取らない" at bounding box center [694, 229] width 27 height 27
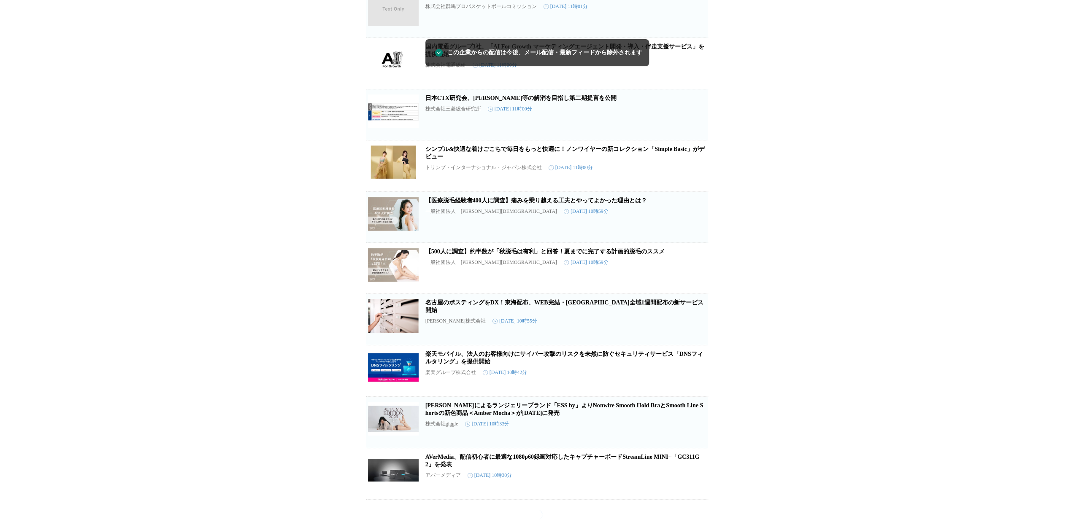
click at [688, 243] on button "この企業を受け取らない" at bounding box center [694, 229] width 27 height 27
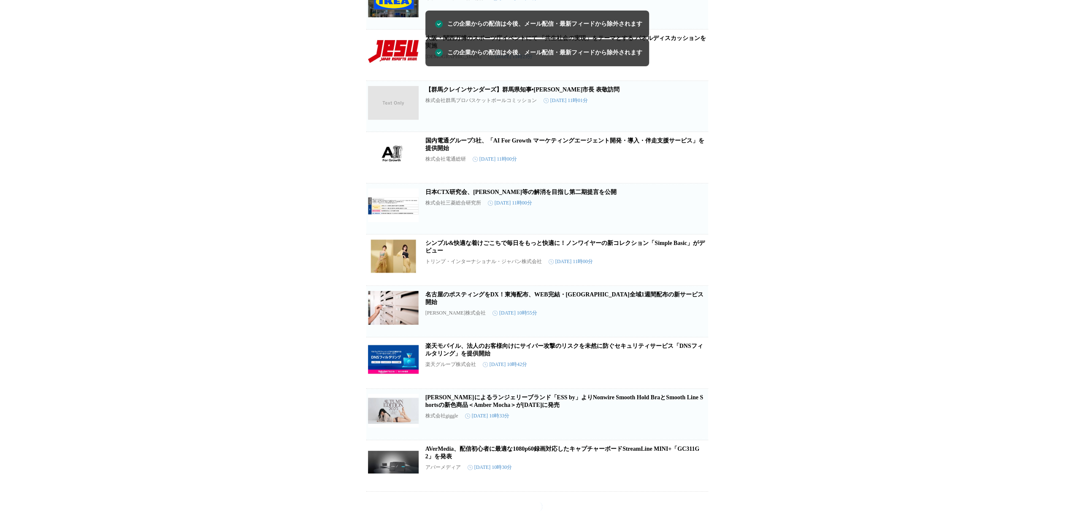
click at [688, 337] on button "この企業を受け取らない" at bounding box center [694, 323] width 27 height 27
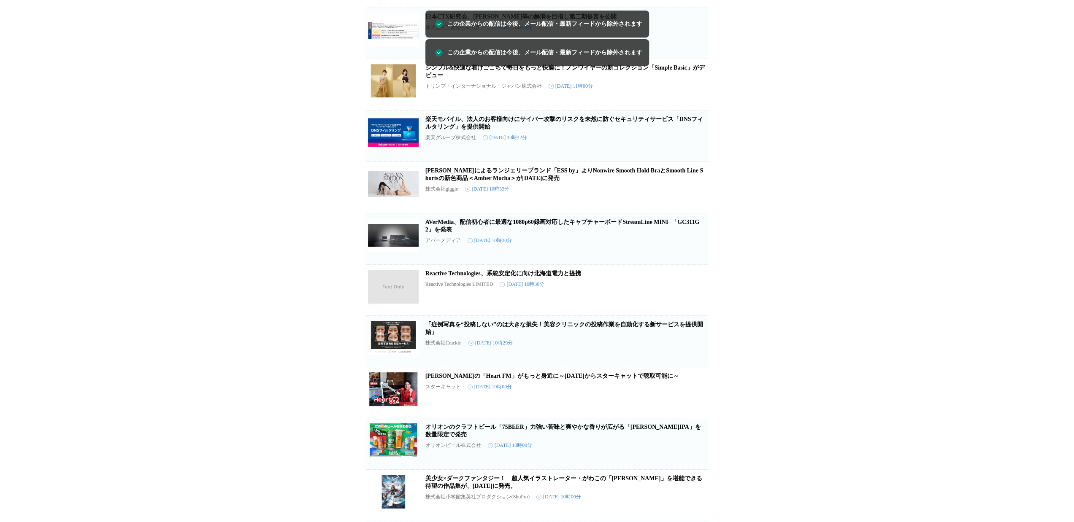
scroll to position [5401, 0]
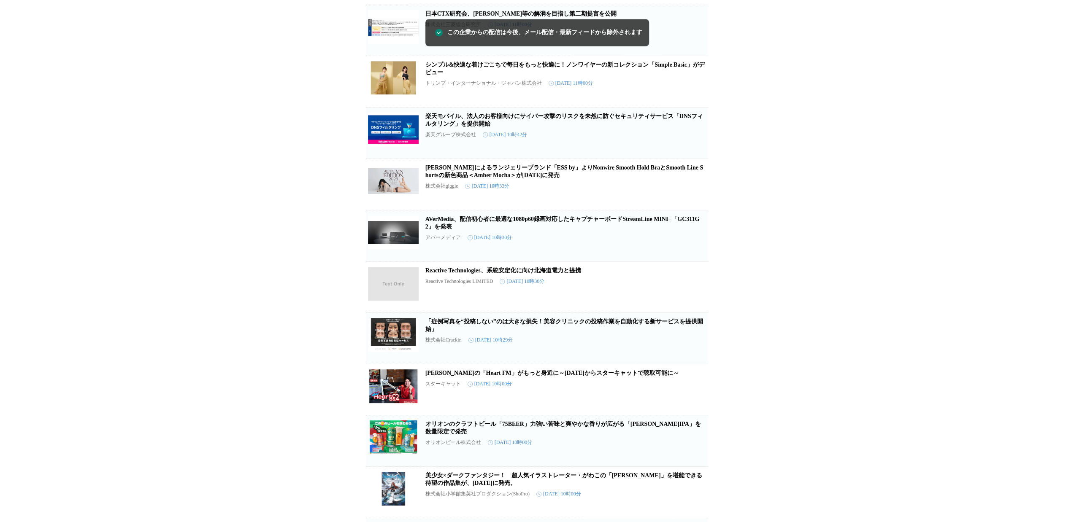
click at [689, 207] on span "この企業を受け取らない" at bounding box center [694, 201] width 27 height 12
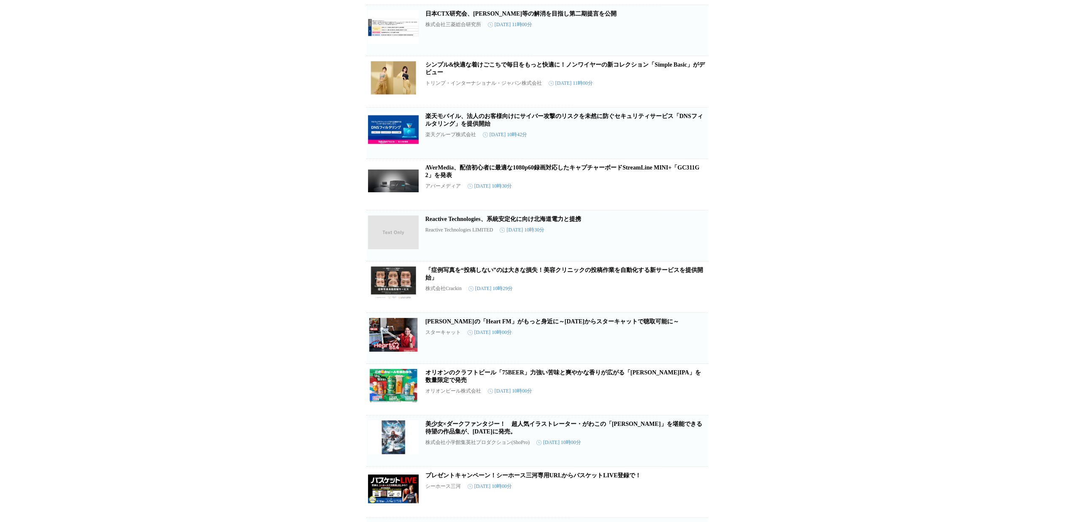
click at [689, 207] on span "この企業を受け取らない" at bounding box center [694, 201] width 27 height 12
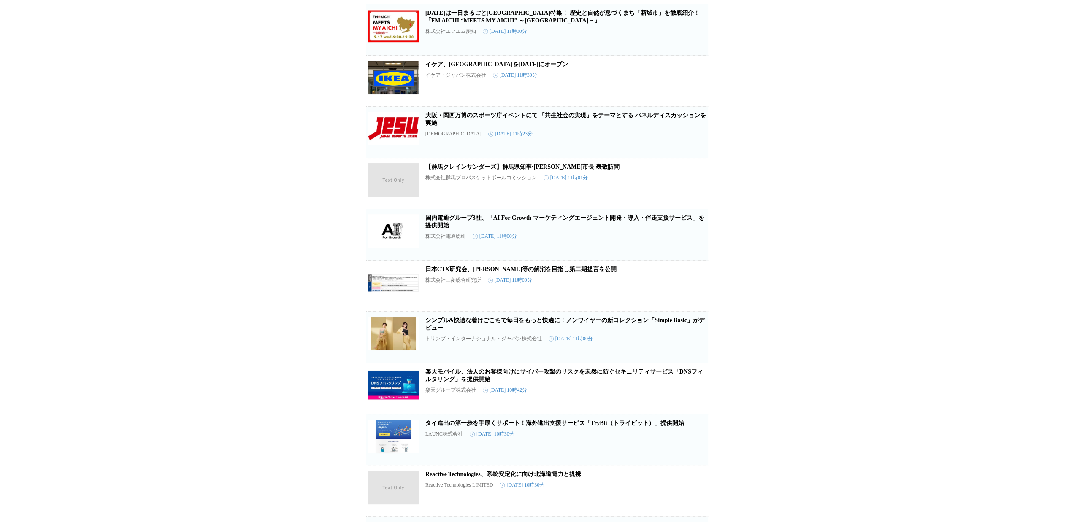
scroll to position [5659, 0]
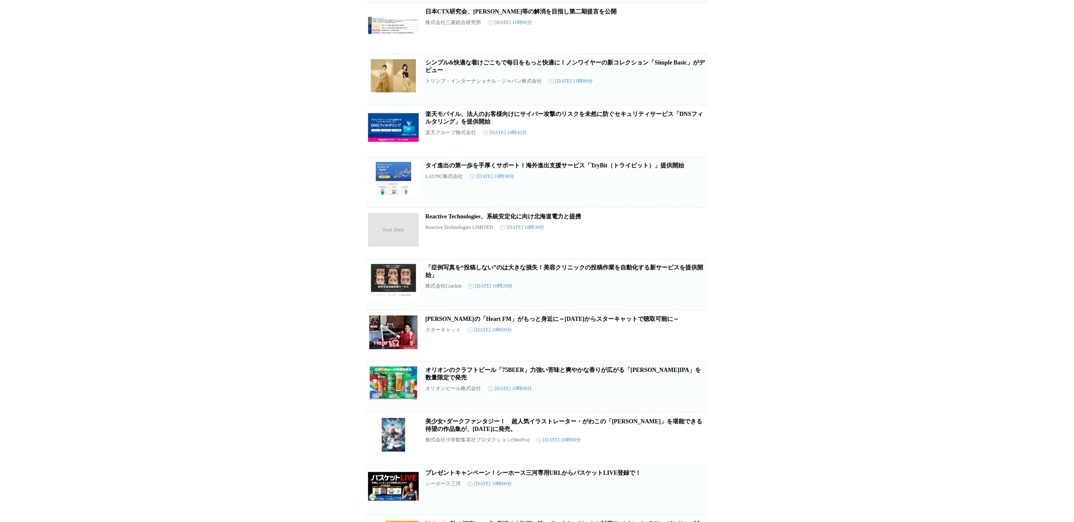
click at [692, 191] on icon "button" at bounding box center [694, 186] width 10 height 10
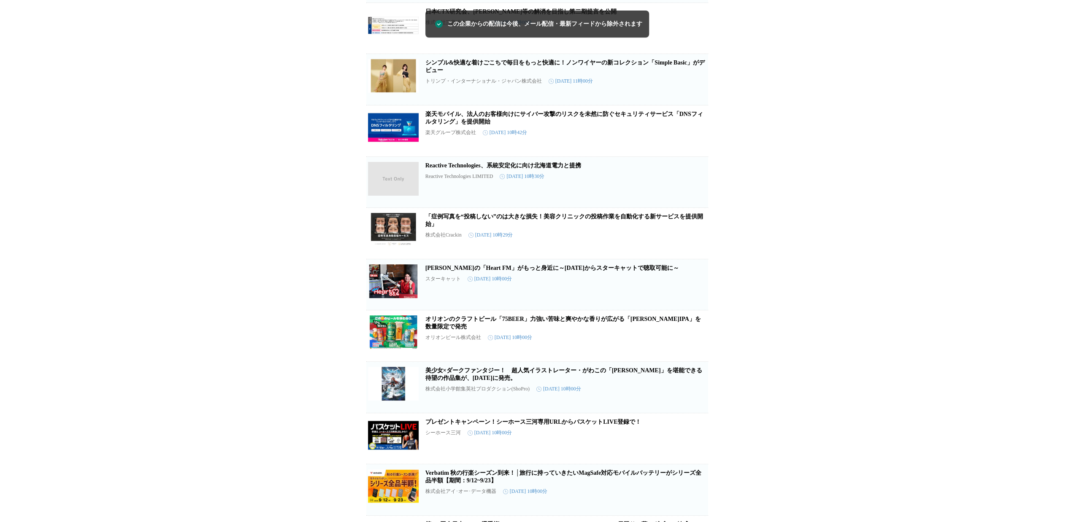
click at [692, 191] on icon "button" at bounding box center [694, 186] width 10 height 10
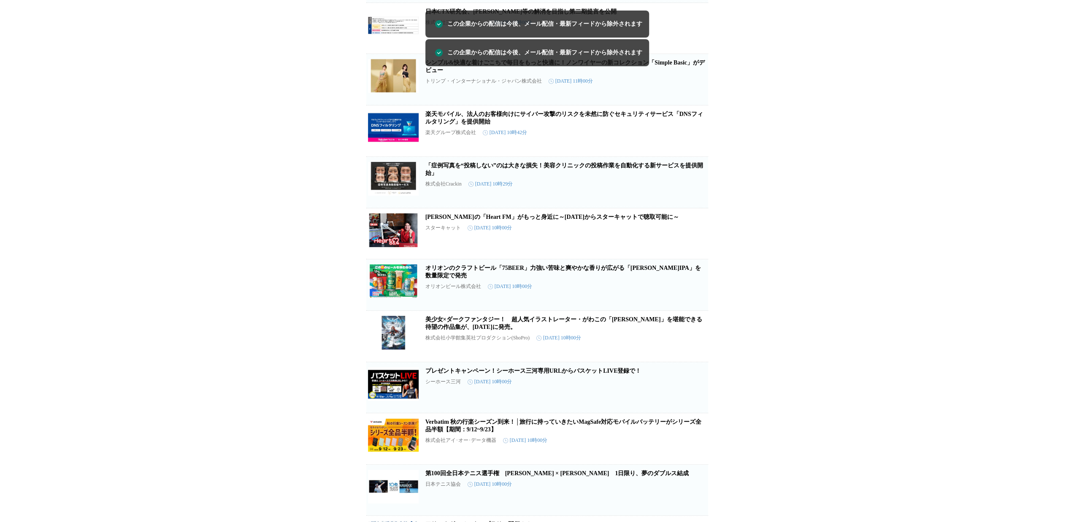
click at [692, 191] on icon "button" at bounding box center [694, 186] width 10 height 10
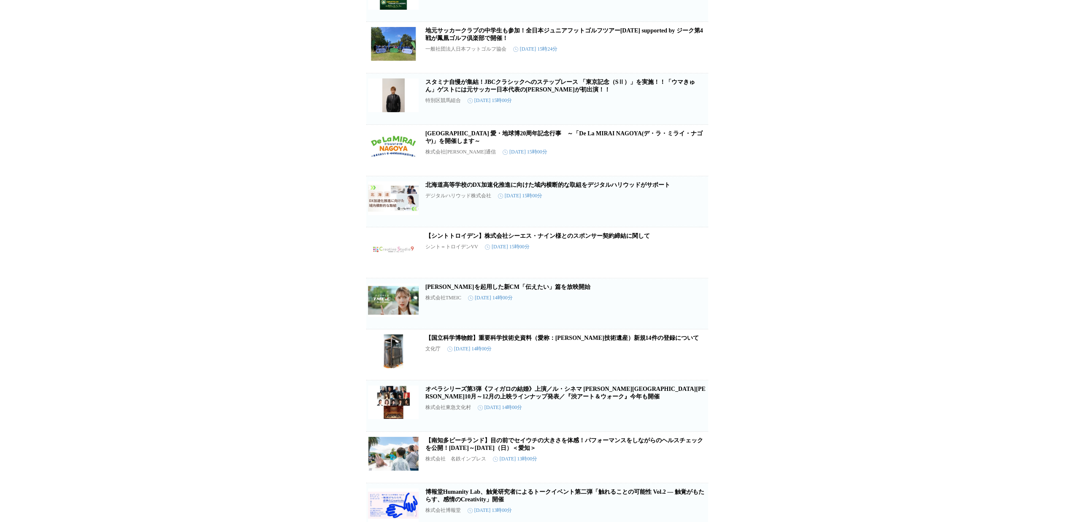
scroll to position [6545, 0]
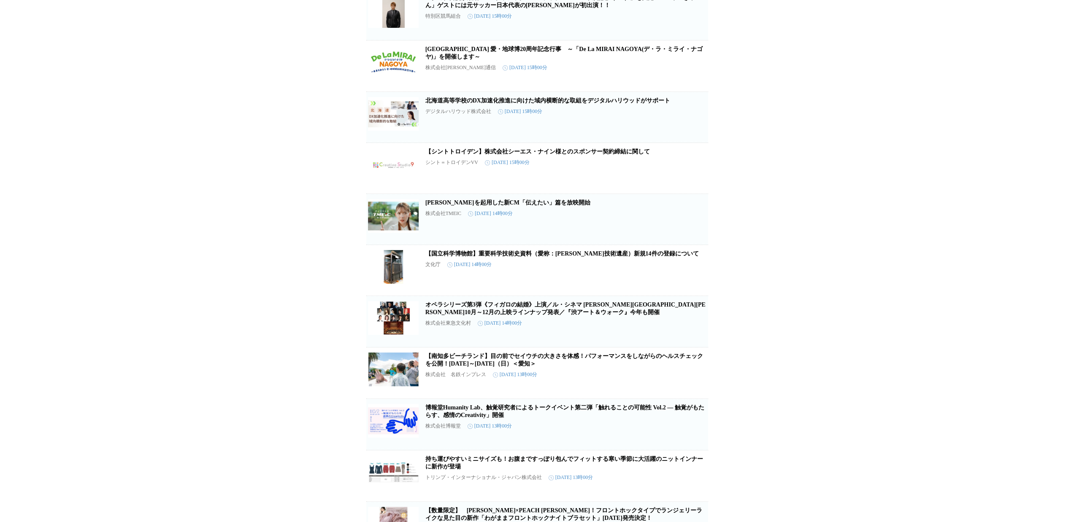
click at [691, 228] on icon "button" at bounding box center [694, 223] width 10 height 10
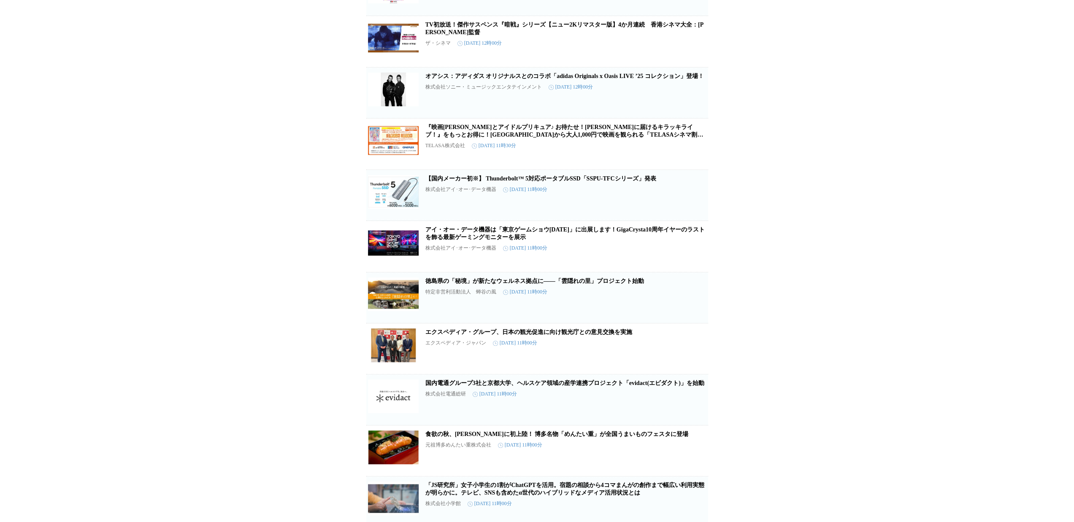
scroll to position [7262, 0]
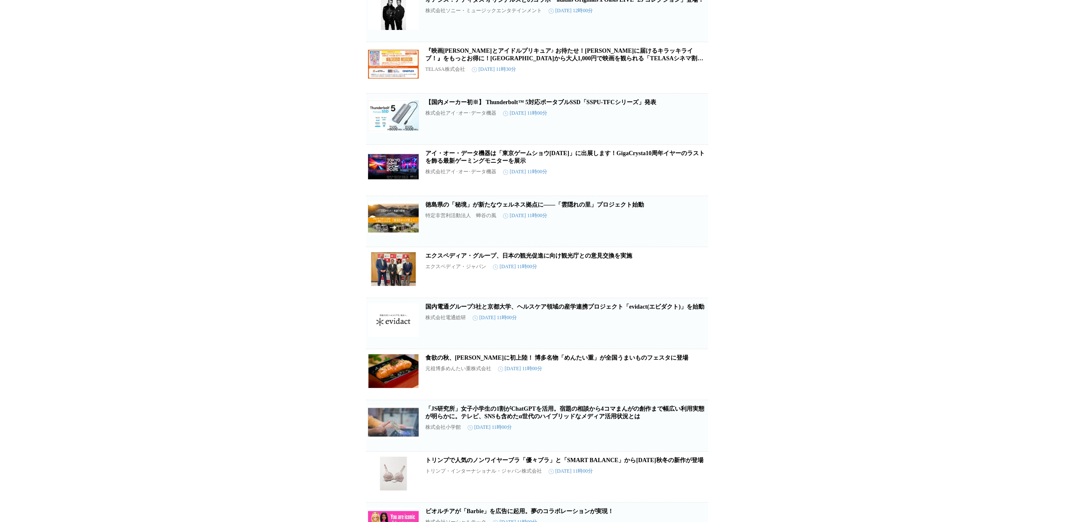
click at [692, 247] on button "この企業を受け取らない" at bounding box center [694, 233] width 27 height 27
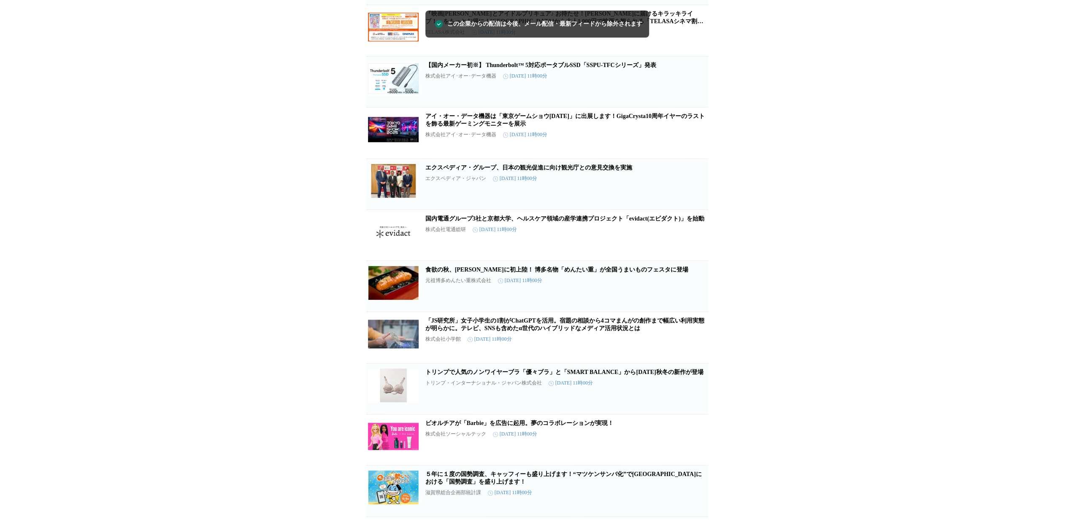
scroll to position [7346, 0]
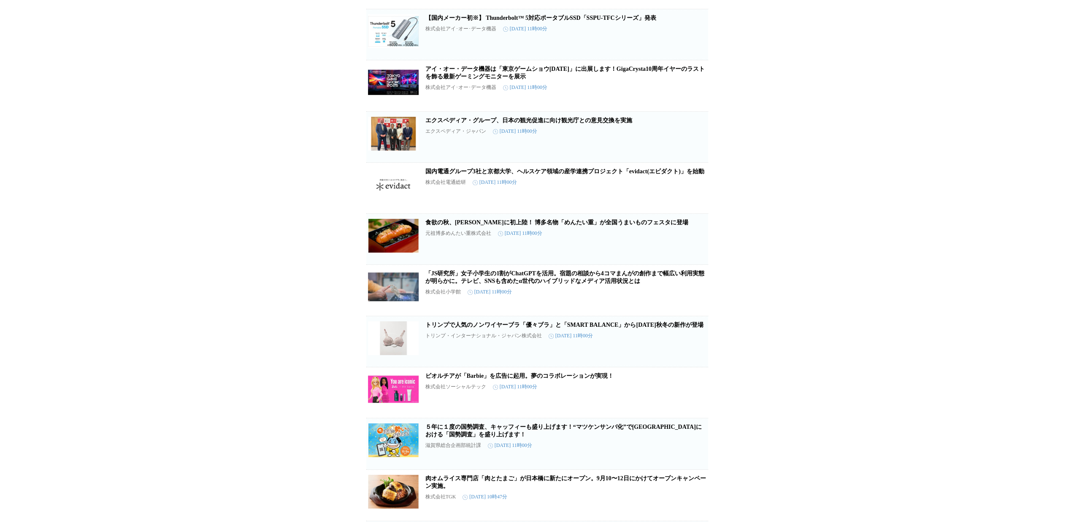
click at [694, 248] on icon "button" at bounding box center [694, 242] width 10 height 10
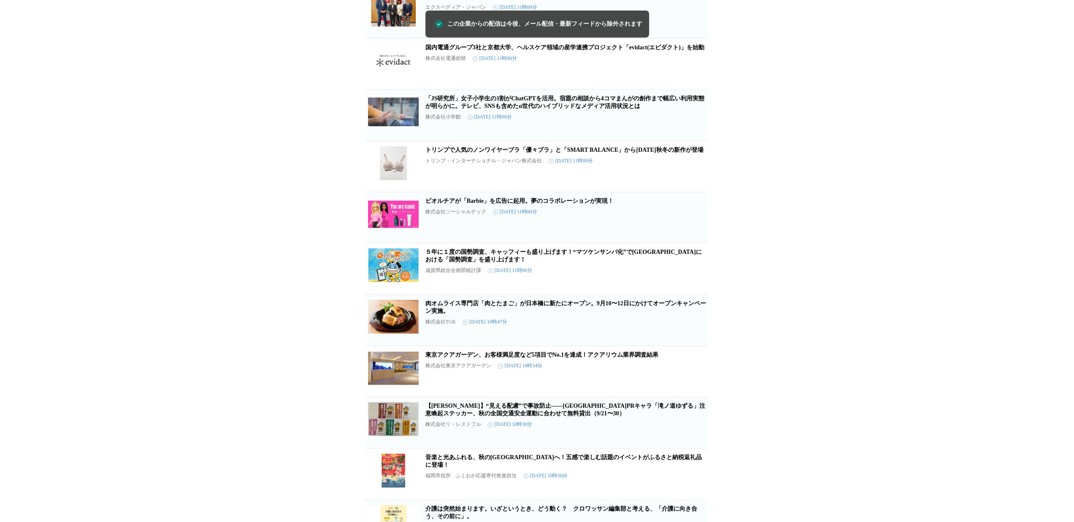
scroll to position [7473, 0]
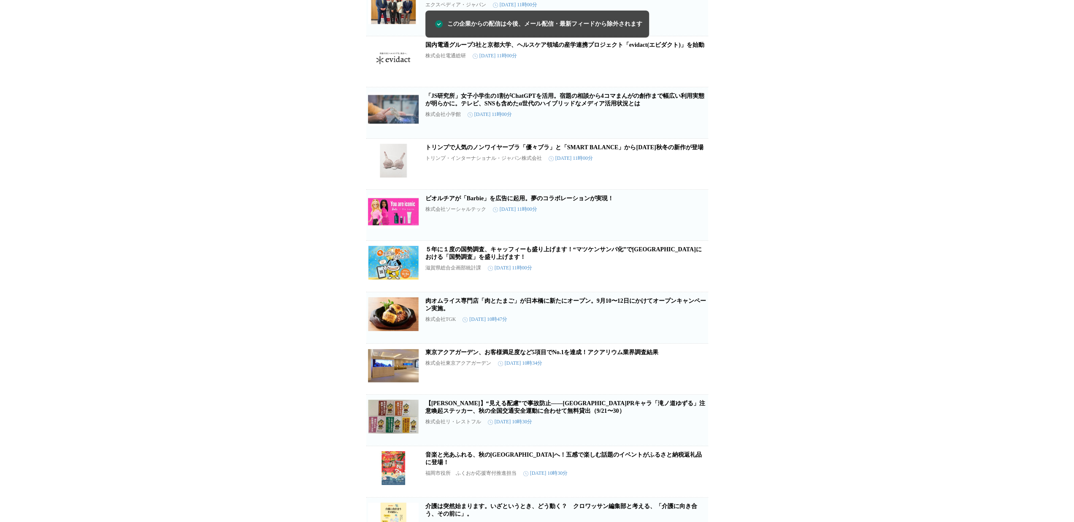
click at [694, 237] on span "この企業を受け取らない" at bounding box center [694, 231] width 27 height 12
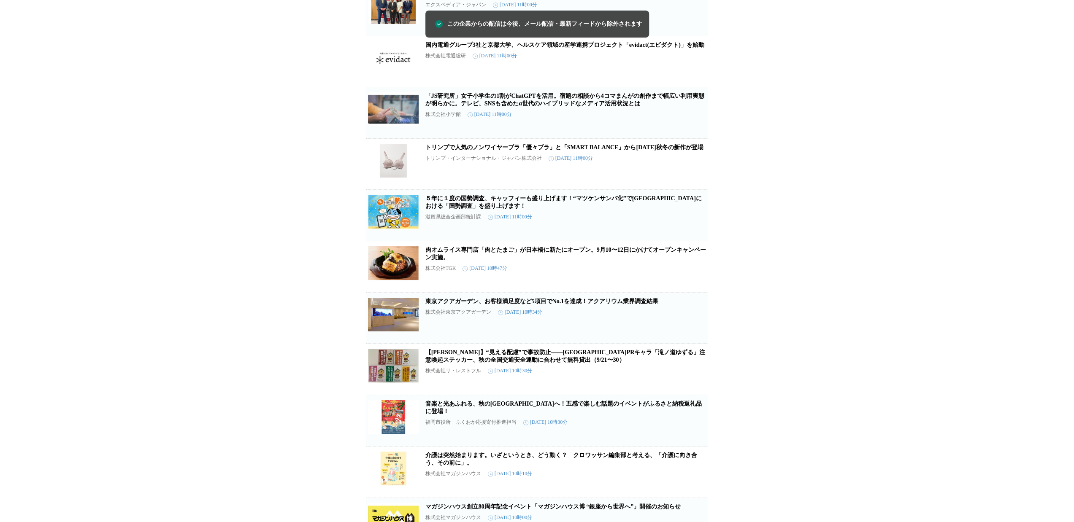
click at [697, 237] on span "この企業を受け取らない" at bounding box center [694, 232] width 27 height 12
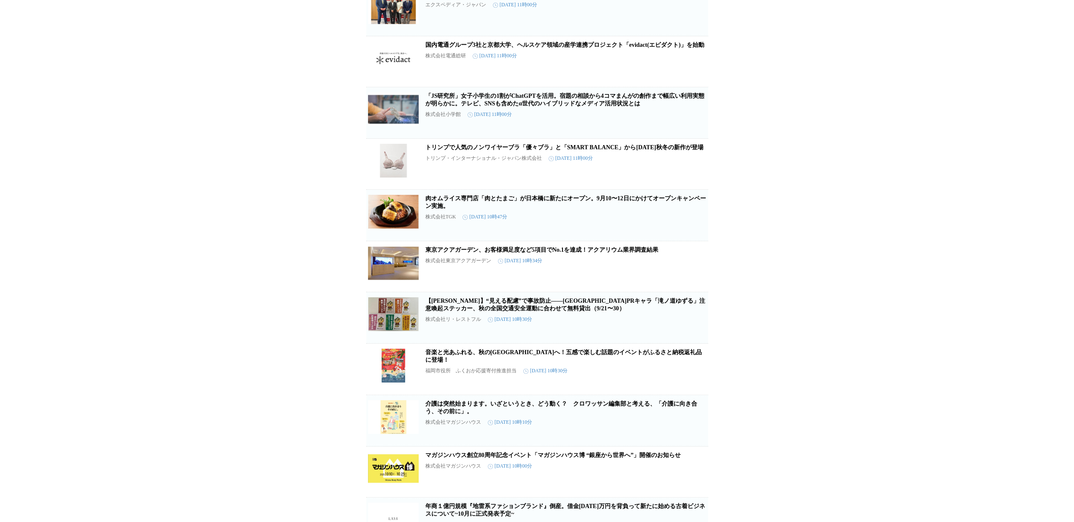
click at [697, 237] on span "この企業を受け取らない" at bounding box center [694, 232] width 27 height 12
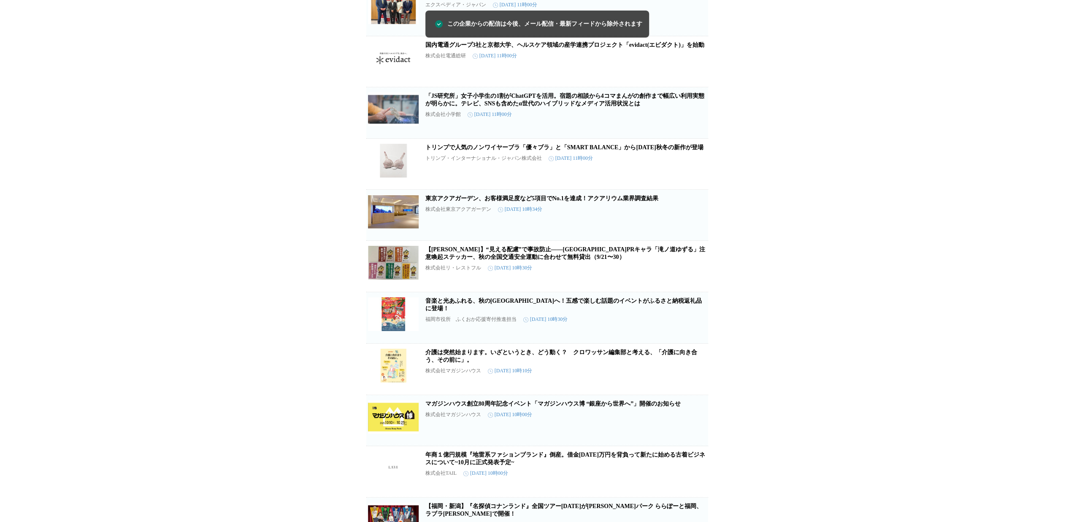
click at [697, 237] on span "この企業を受け取らない" at bounding box center [694, 231] width 27 height 12
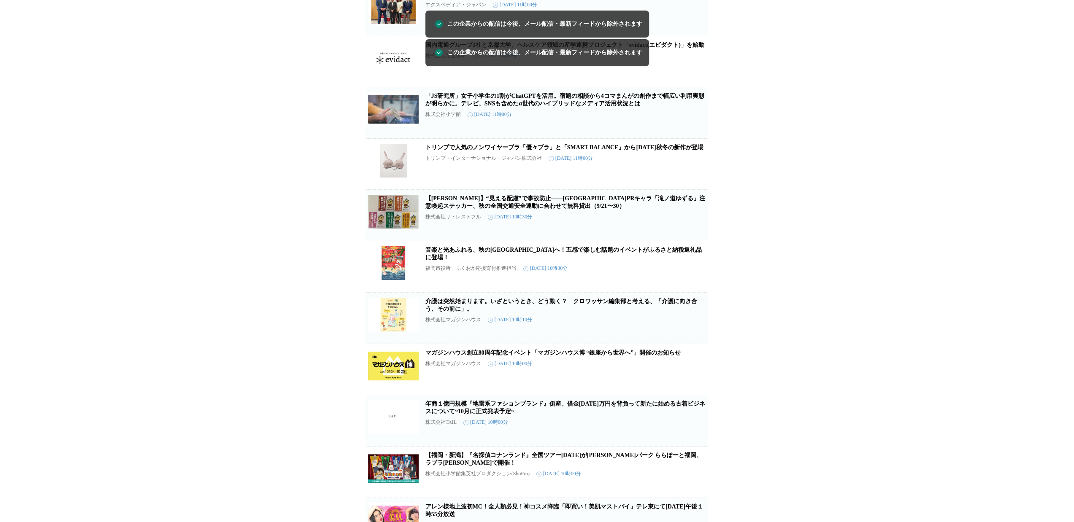
click at [697, 237] on span "この企業を受け取らない" at bounding box center [694, 232] width 27 height 12
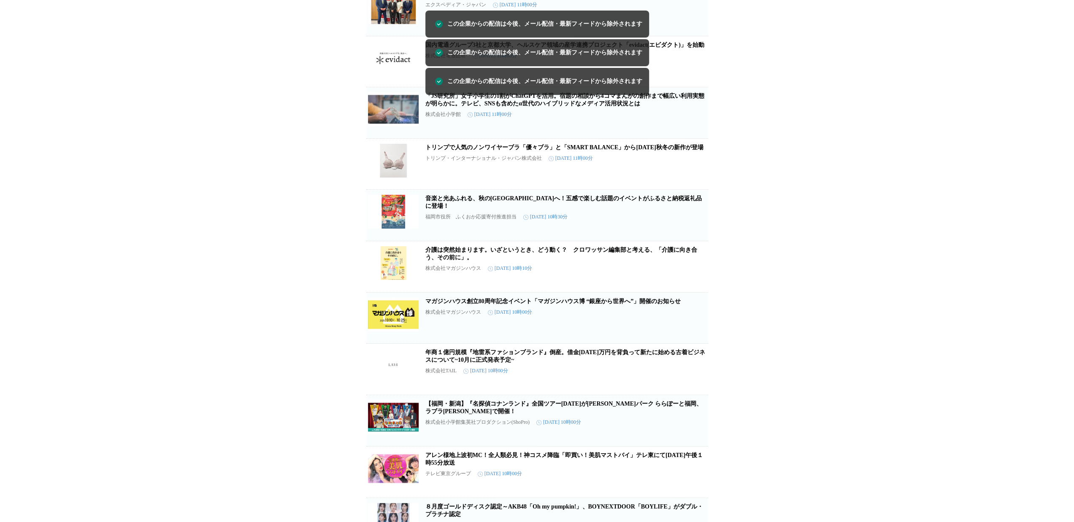
click at [697, 237] on span "この企業を受け取らない" at bounding box center [694, 232] width 27 height 12
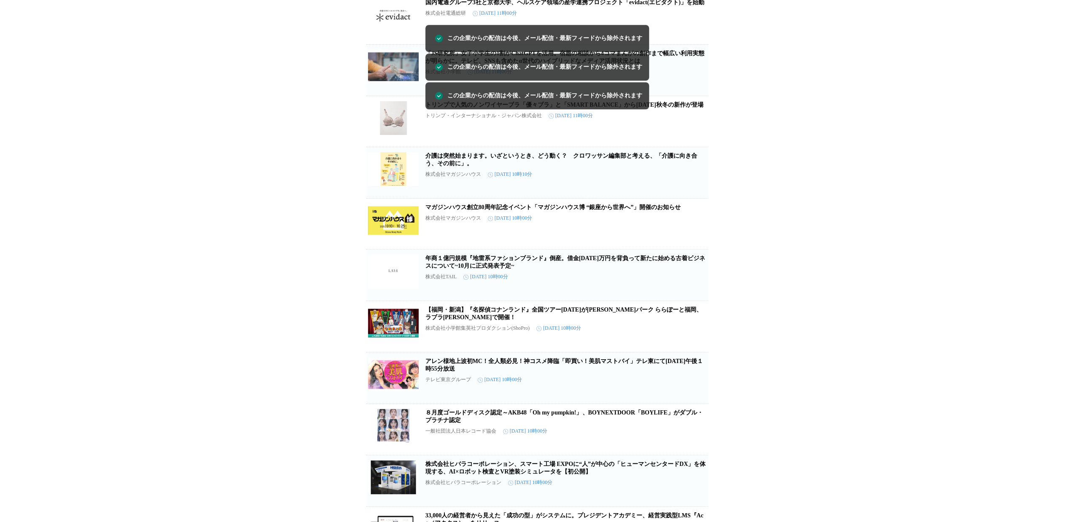
scroll to position [7557, 0]
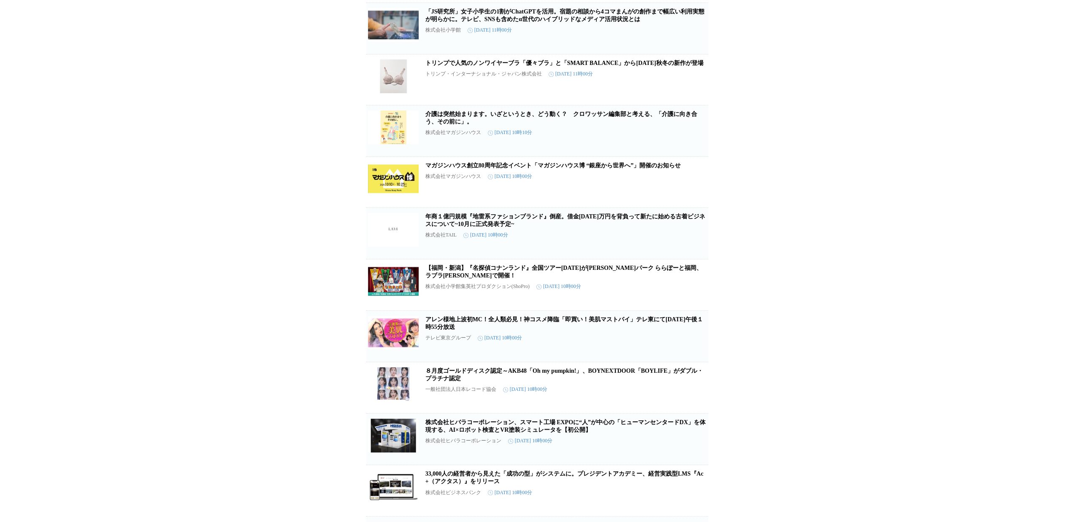
click at [693, 242] on icon "button" at bounding box center [694, 237] width 10 height 10
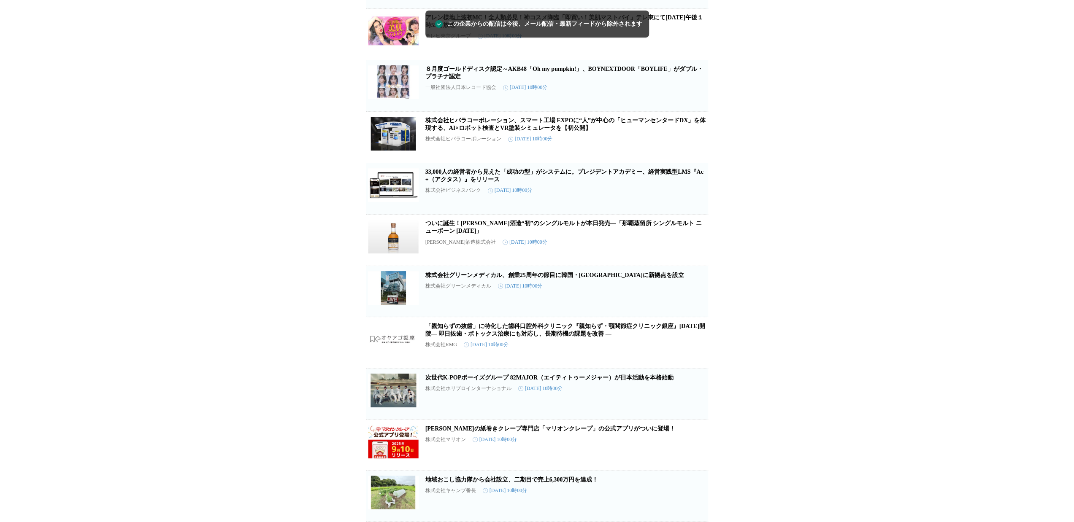
scroll to position [7810, 0]
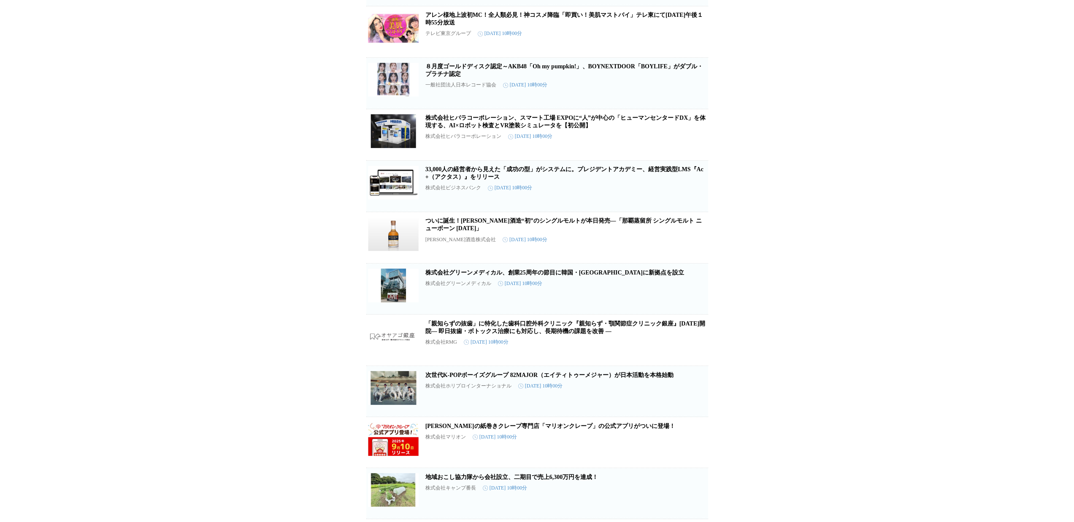
click at [694, 143] on icon "button" at bounding box center [694, 138] width 10 height 10
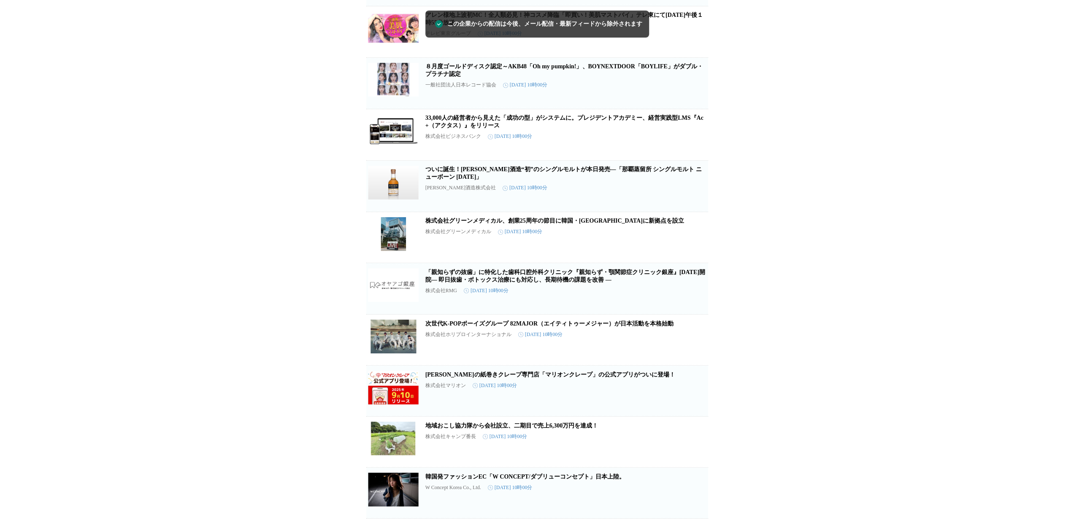
click at [694, 143] on icon "button" at bounding box center [694, 138] width 10 height 10
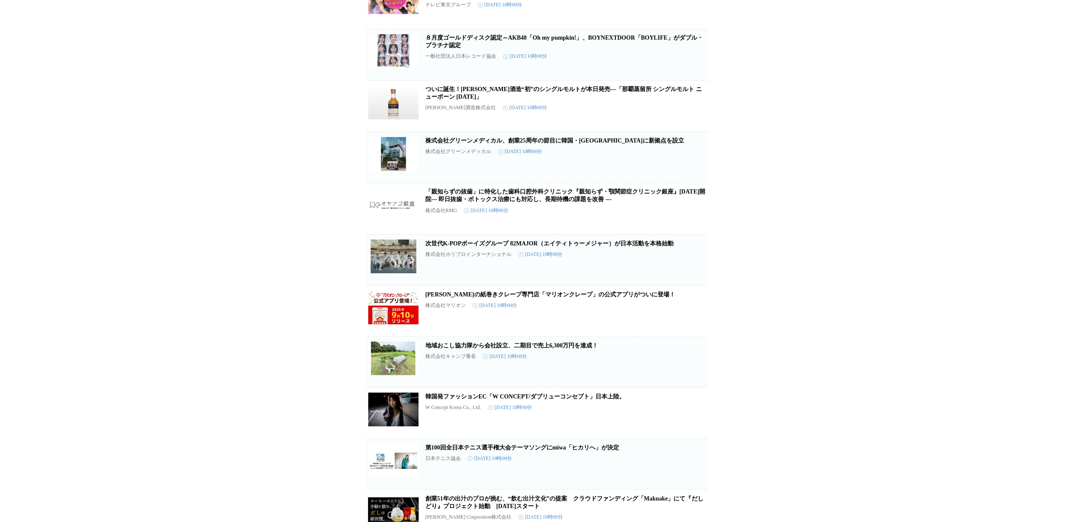
scroll to position [7853, 0]
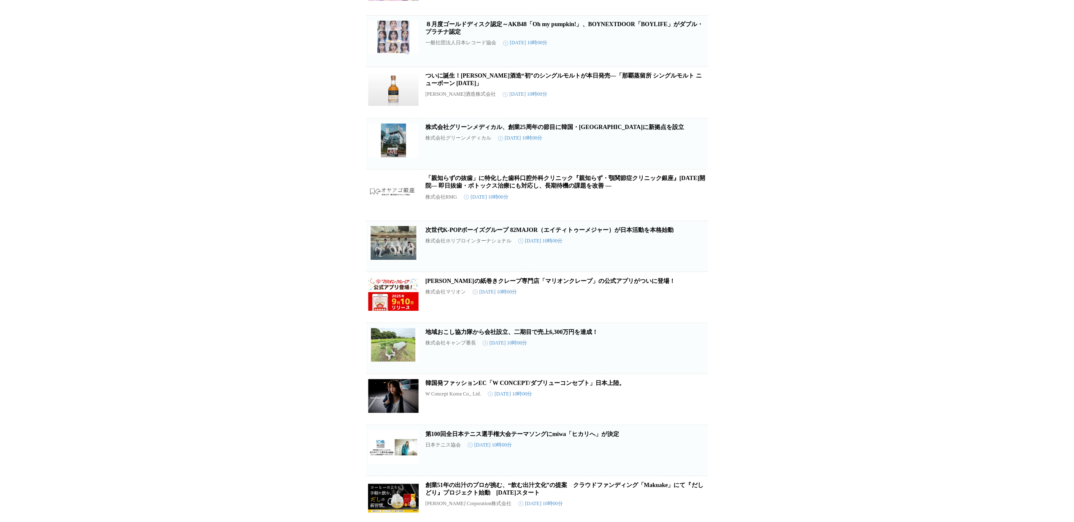
click at [695, 169] on button "この企業を受け取らない" at bounding box center [694, 155] width 27 height 27
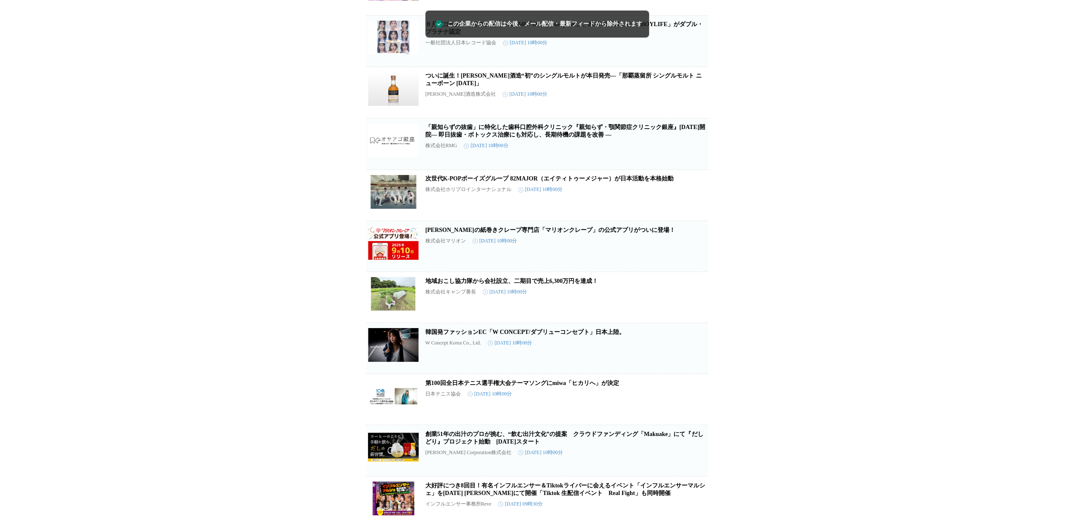
click at [695, 152] on icon "button" at bounding box center [694, 147] width 8 height 8
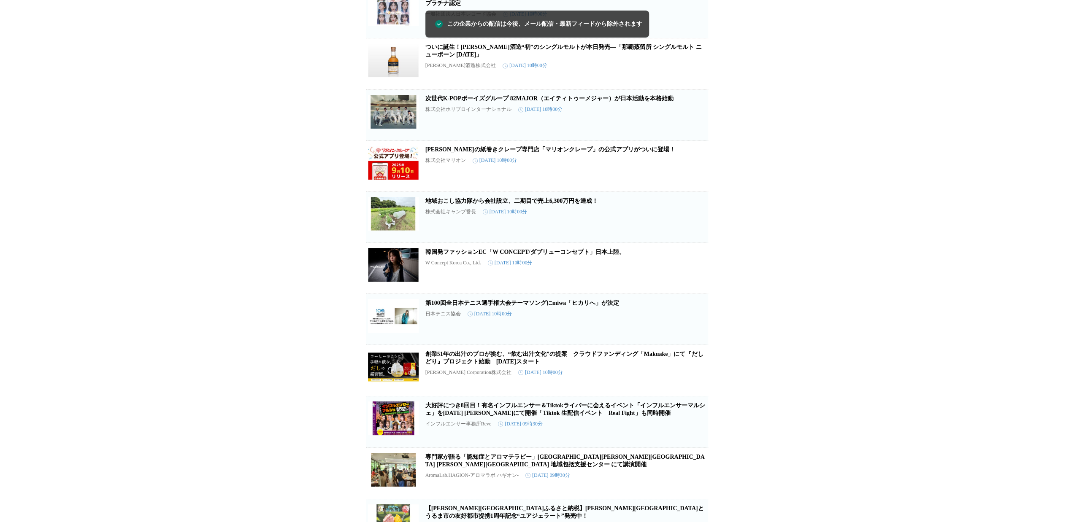
scroll to position [7895, 0]
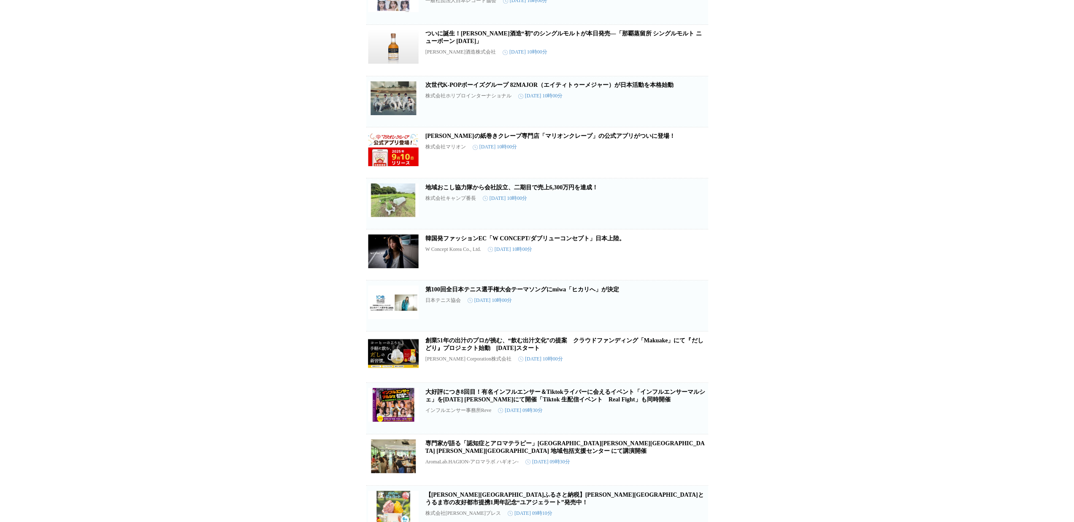
click at [694, 151] on div "株式会社マリオン [DATE] 10時00分" at bounding box center [565, 146] width 281 height 7
click at [694, 161] on icon "button" at bounding box center [694, 156] width 10 height 10
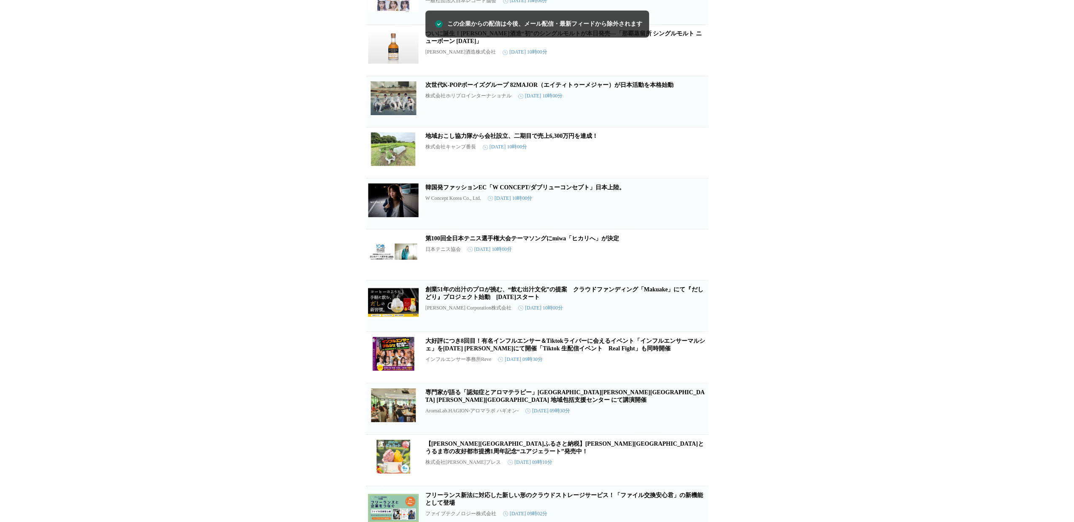
click at [694, 161] on icon "button" at bounding box center [694, 156] width 10 height 10
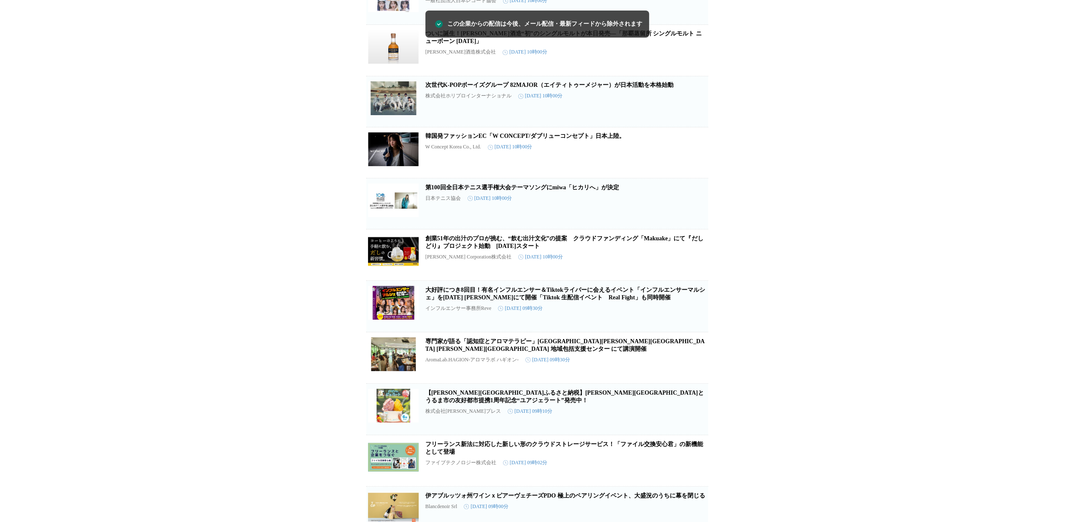
click at [694, 161] on icon "button" at bounding box center [694, 156] width 10 height 10
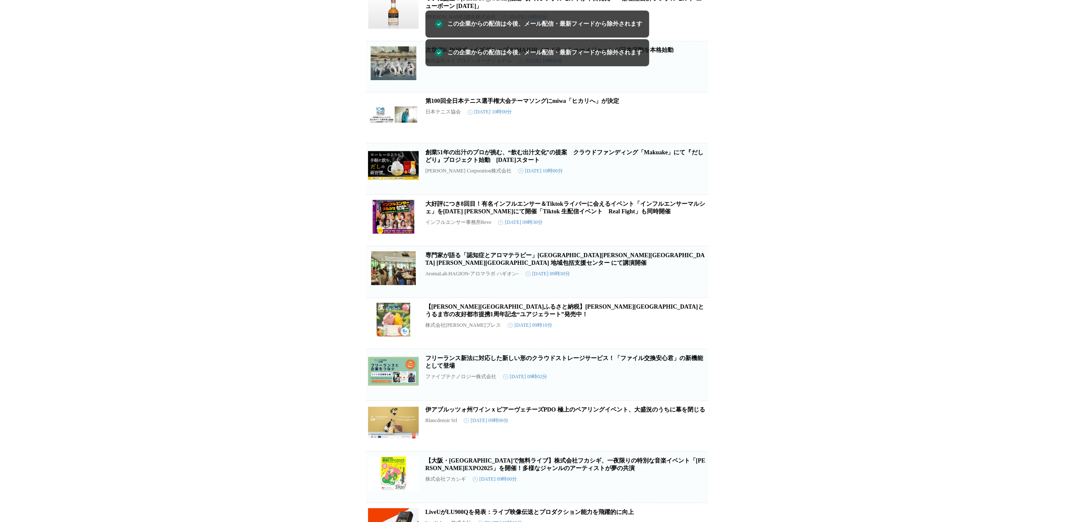
scroll to position [7979, 0]
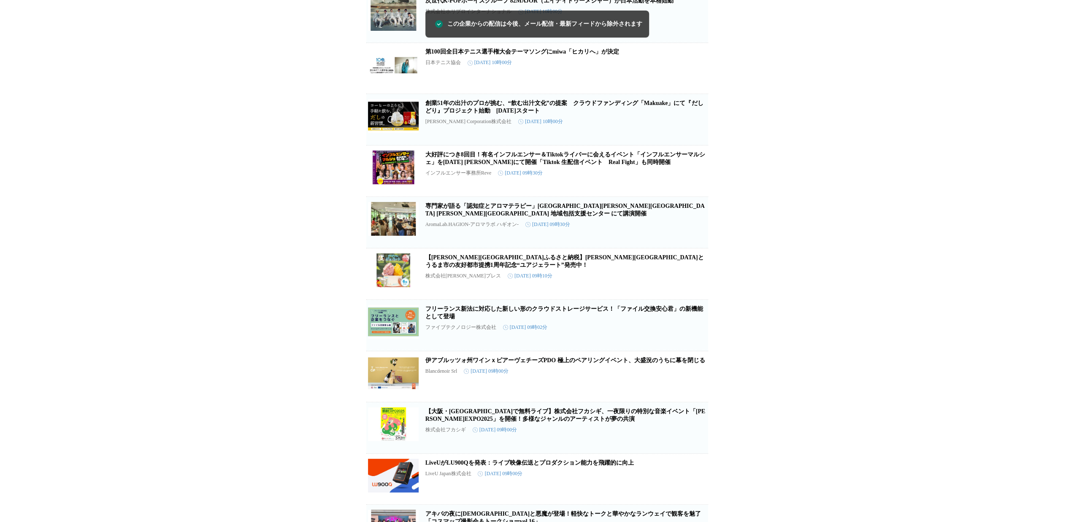
click at [694, 127] on icon "button" at bounding box center [694, 123] width 8 height 8
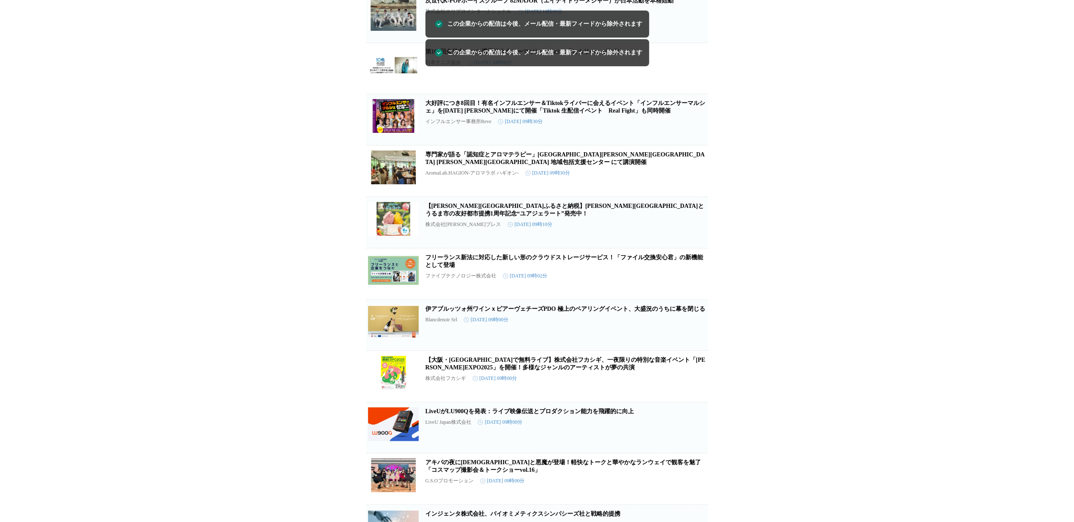
click at [694, 127] on icon "button" at bounding box center [694, 123] width 8 height 8
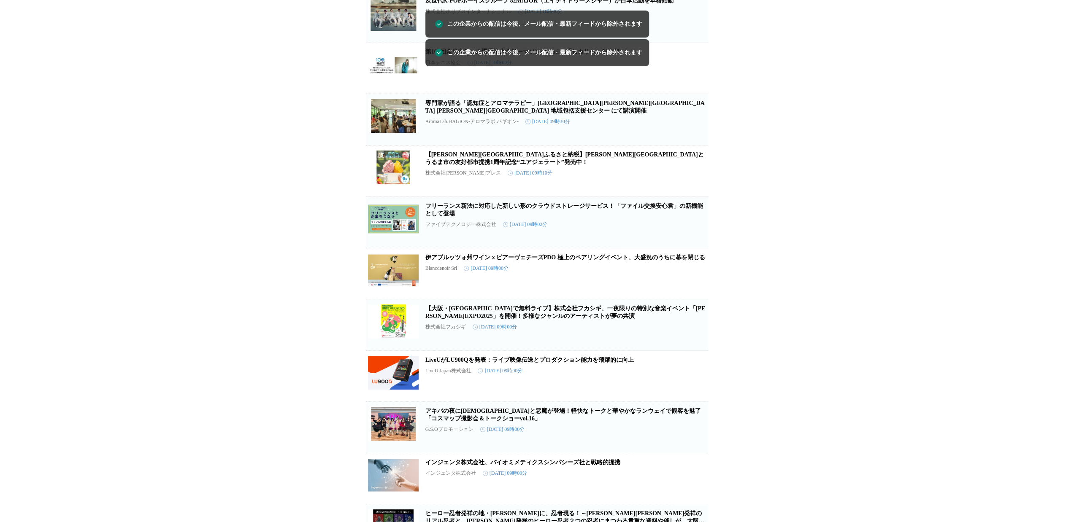
click at [694, 127] on icon "button" at bounding box center [694, 123] width 8 height 8
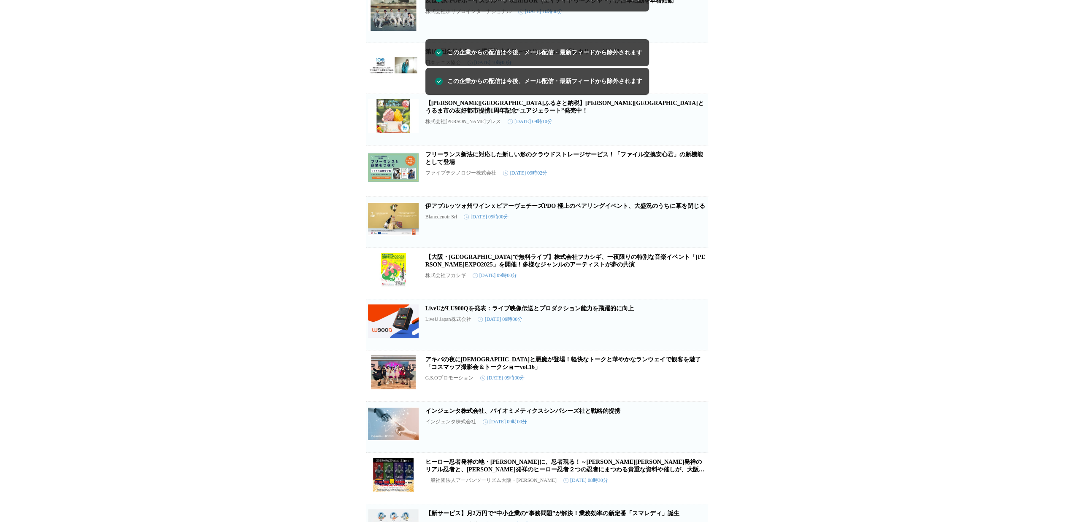
click at [694, 127] on icon "button" at bounding box center [694, 123] width 8 height 8
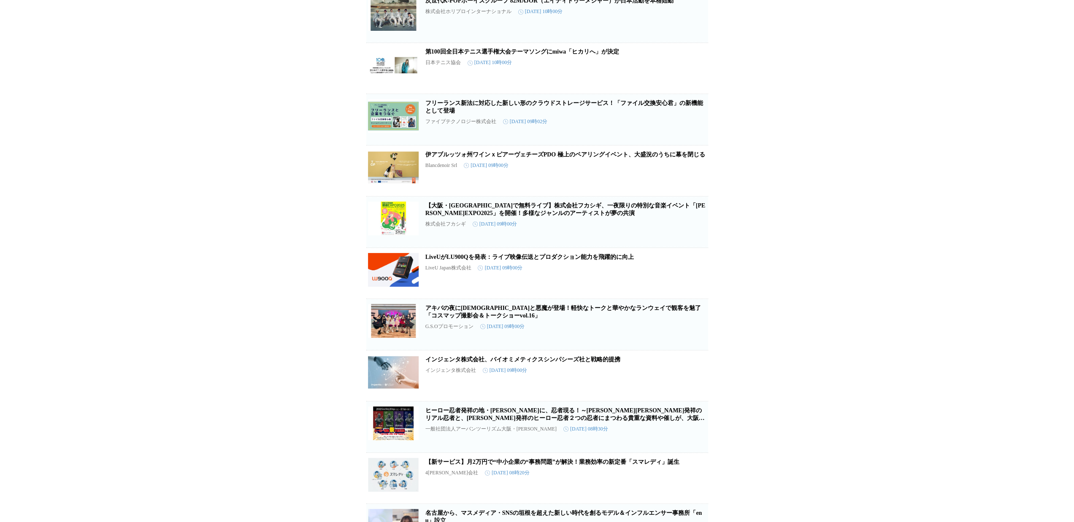
click at [694, 127] on icon "button" at bounding box center [694, 123] width 8 height 8
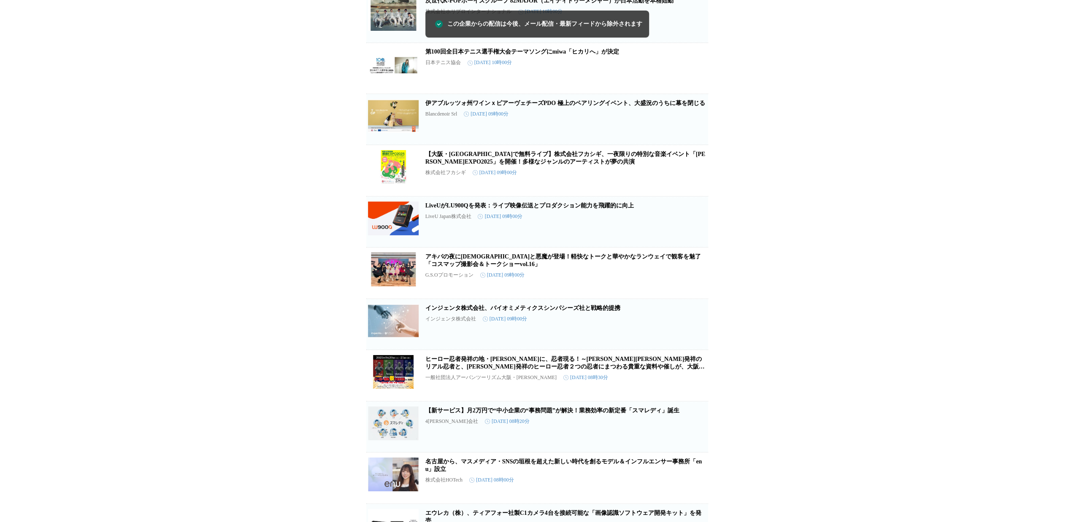
click at [694, 127] on icon "button" at bounding box center [694, 123] width 8 height 8
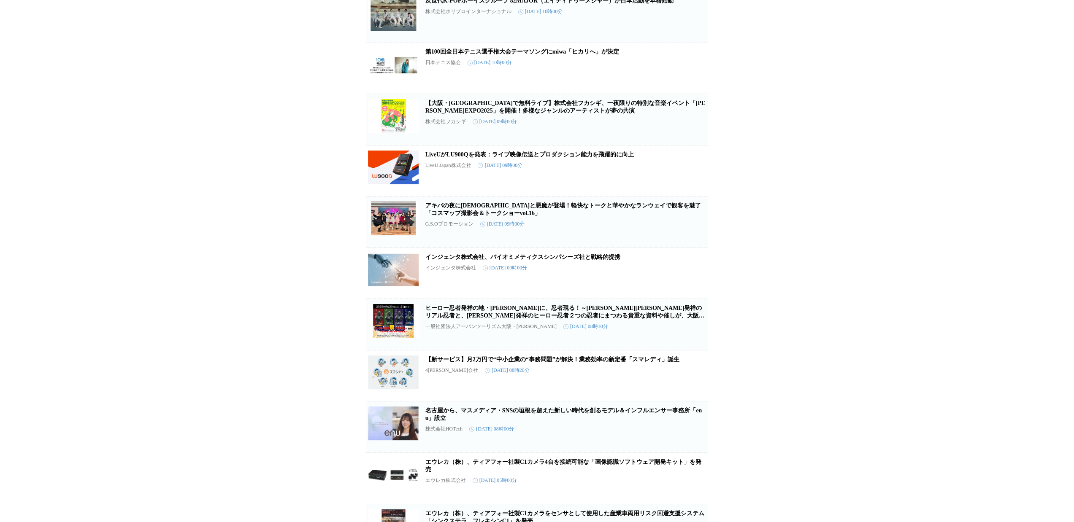
click at [694, 127] on icon "button" at bounding box center [694, 123] width 8 height 8
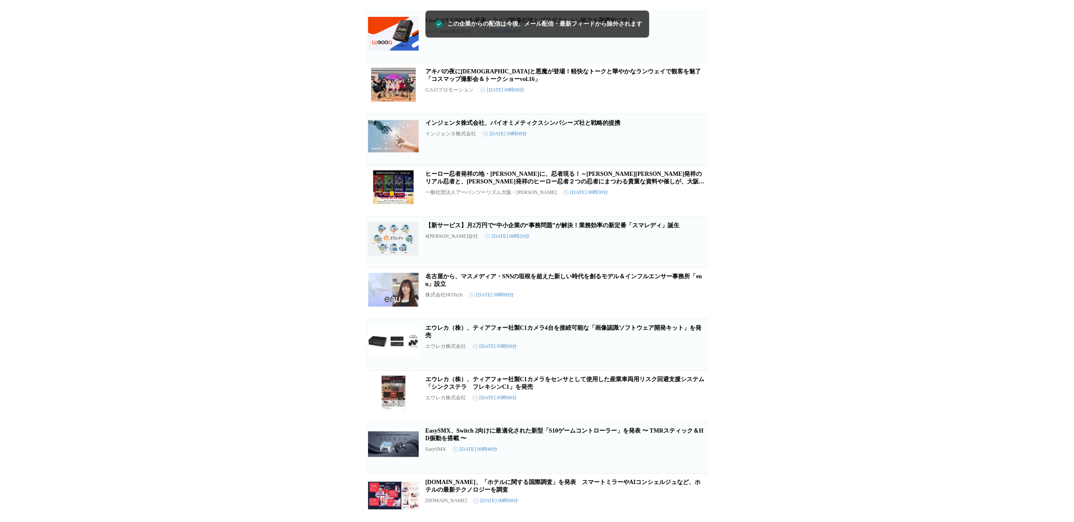
scroll to position [8063, 0]
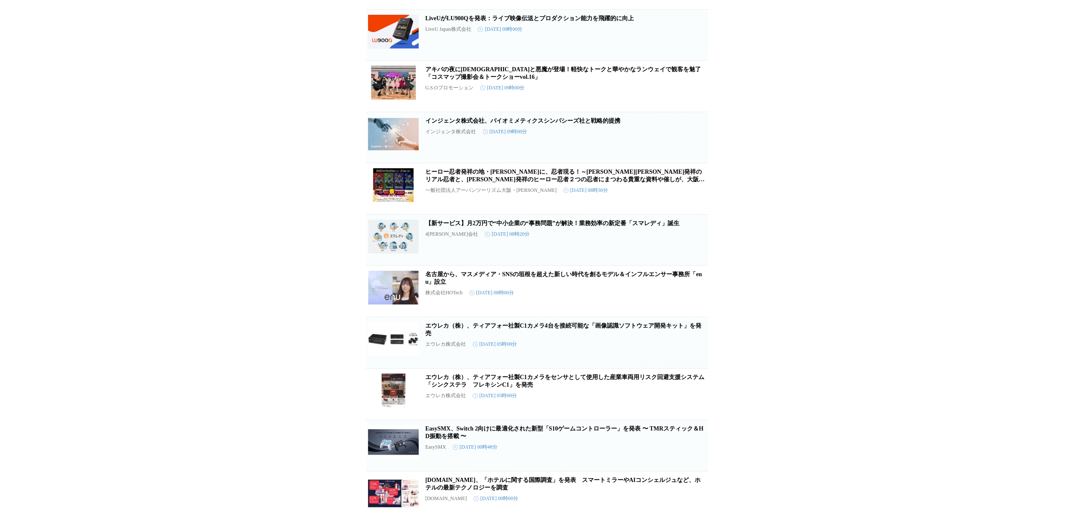
click at [694, 108] on span "この企業を受け取らない" at bounding box center [694, 103] width 27 height 12
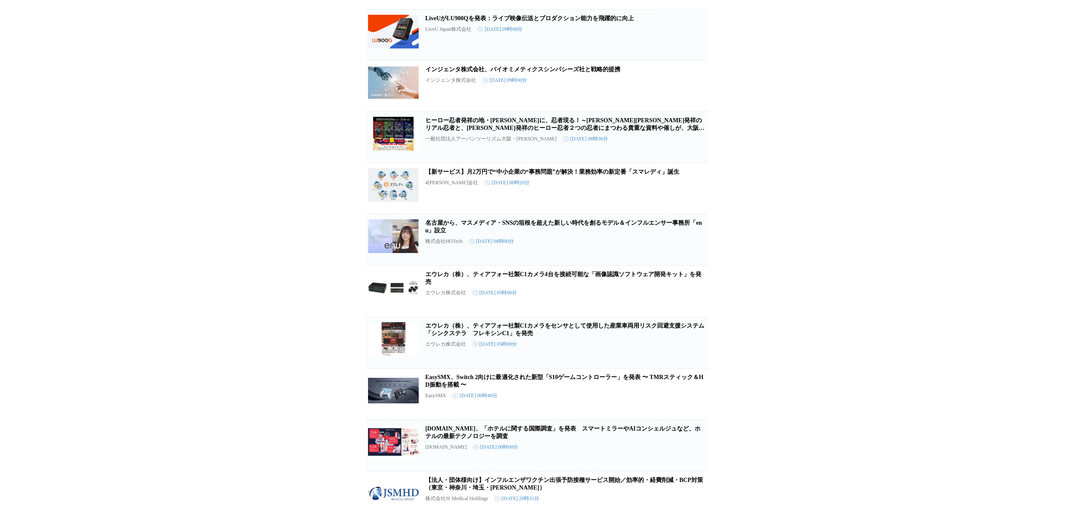
click at [694, 108] on span "この企業を受け取らない" at bounding box center [694, 102] width 27 height 12
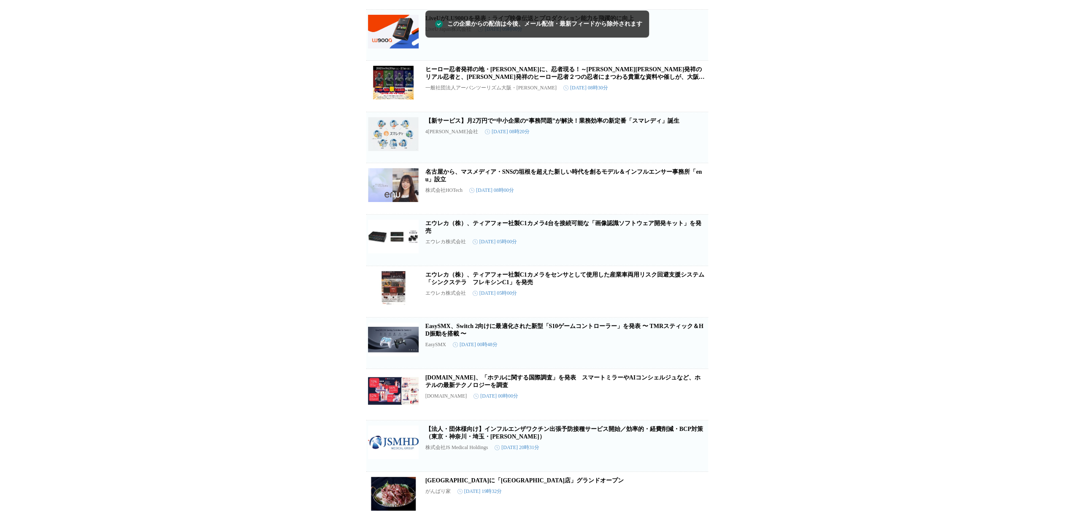
click at [694, 108] on span "この企業を受け取らない" at bounding box center [694, 103] width 27 height 12
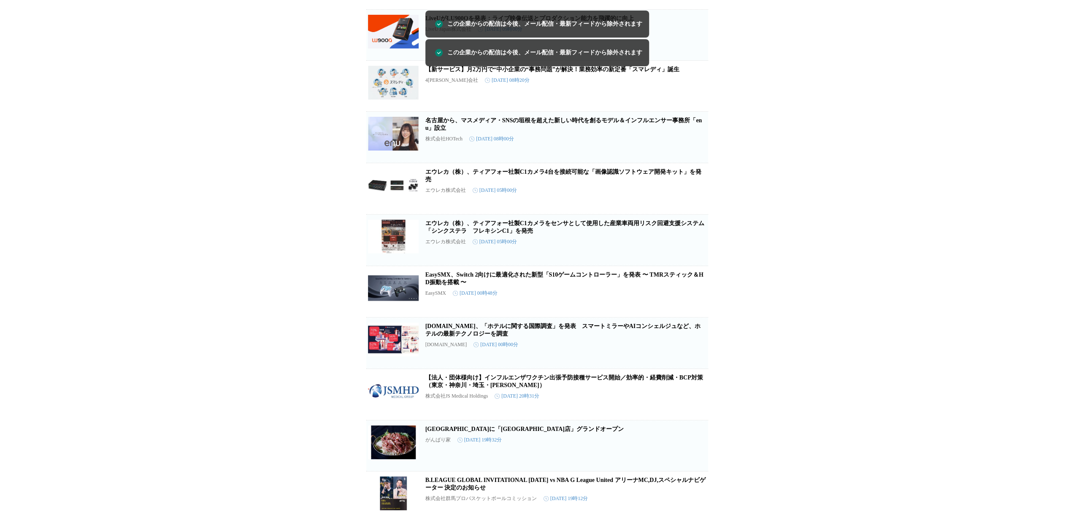
click at [694, 108] on span "この企業を受け取らない" at bounding box center [694, 102] width 27 height 12
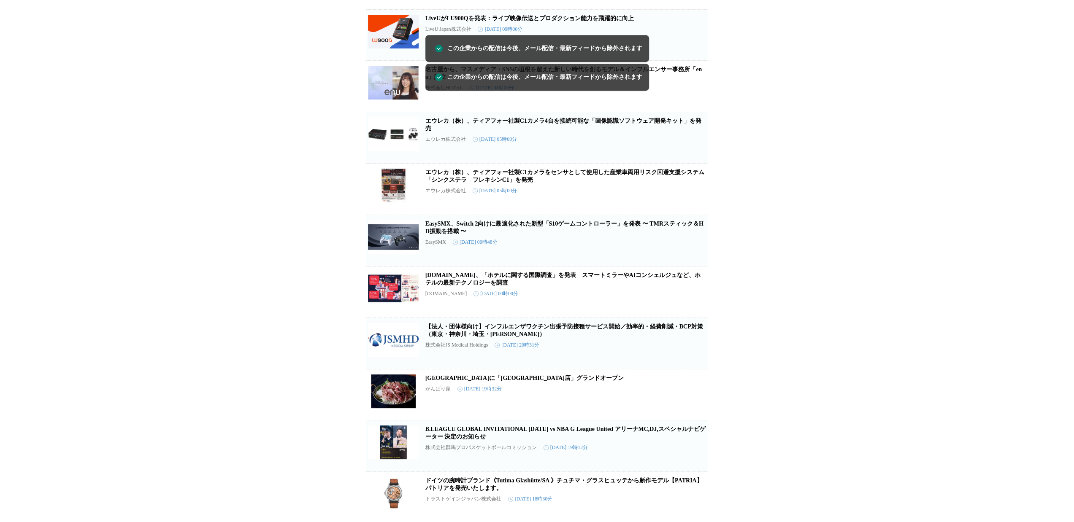
click at [694, 108] on span "この企業を受け取らない" at bounding box center [694, 103] width 27 height 12
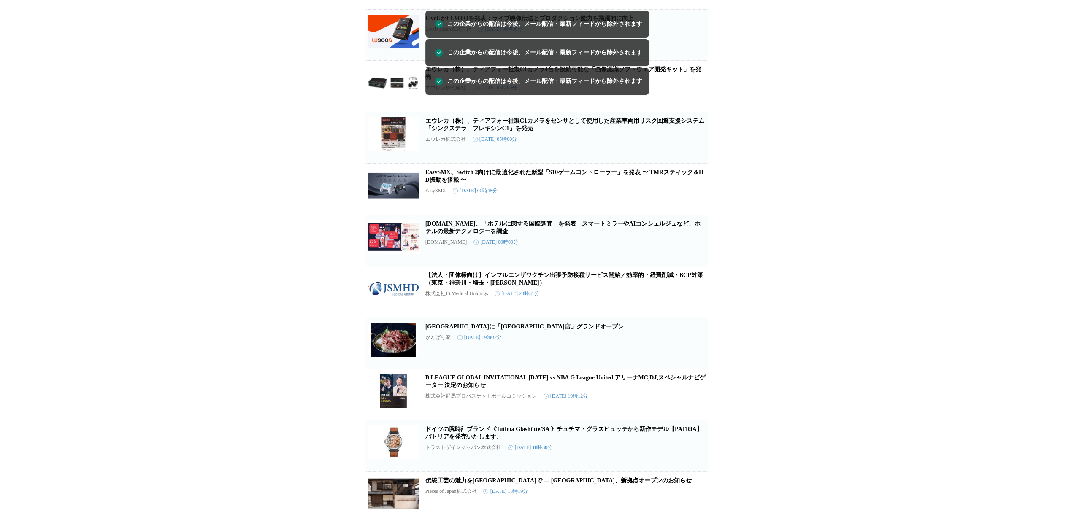
click at [694, 108] on span "この企業を受け取らない" at bounding box center [694, 103] width 27 height 12
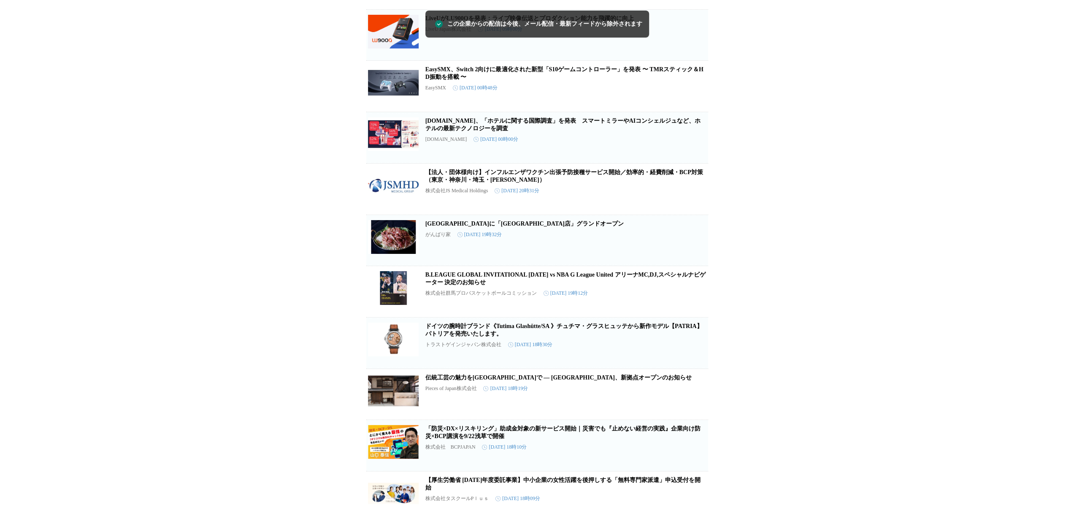
click at [694, 108] on span "この企業を受け取らない" at bounding box center [694, 103] width 27 height 12
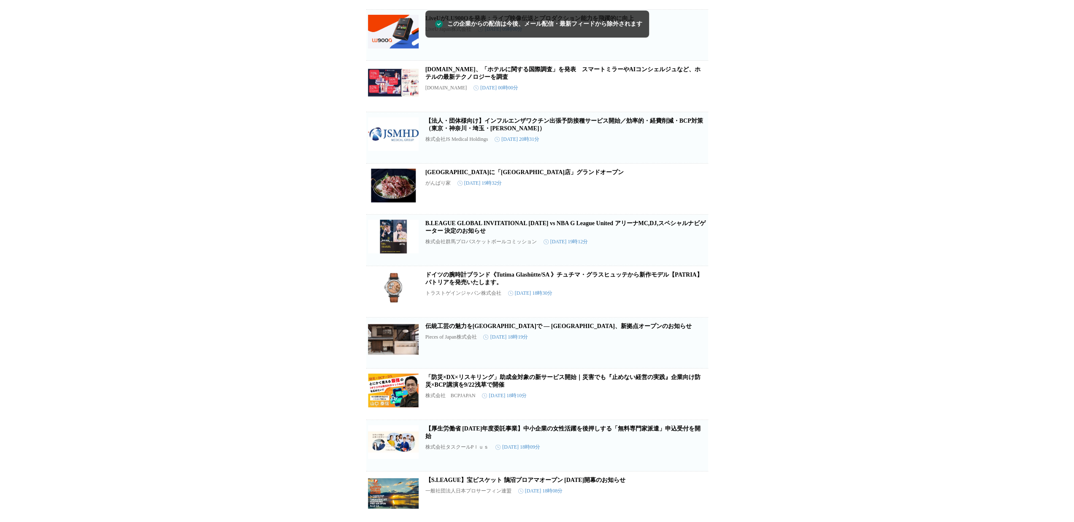
scroll to position [8106, 0]
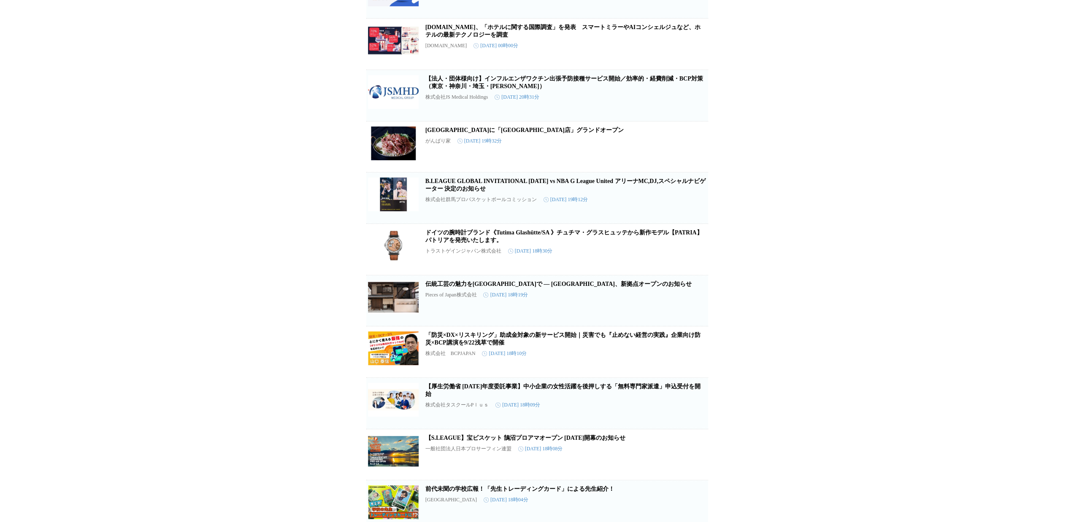
click at [694, 118] on span "この企業を受け取らない" at bounding box center [694, 112] width 27 height 12
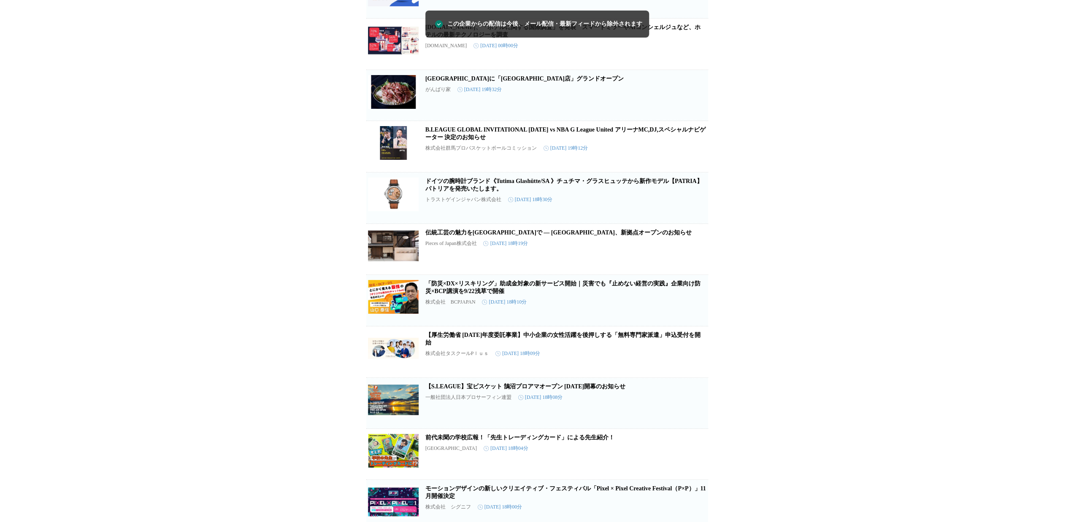
click at [694, 117] on span "この企業を受け取らない" at bounding box center [694, 111] width 27 height 12
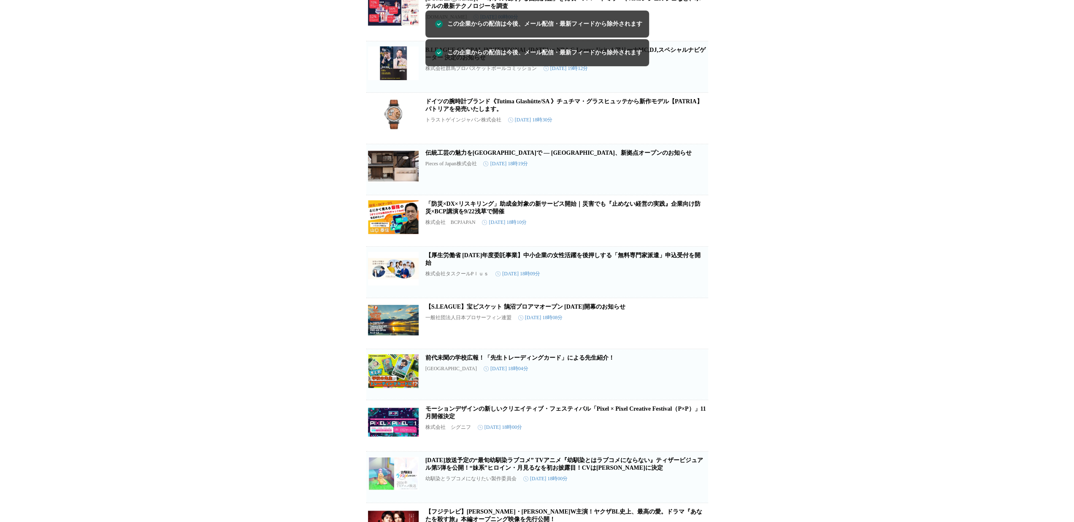
scroll to position [8148, 0]
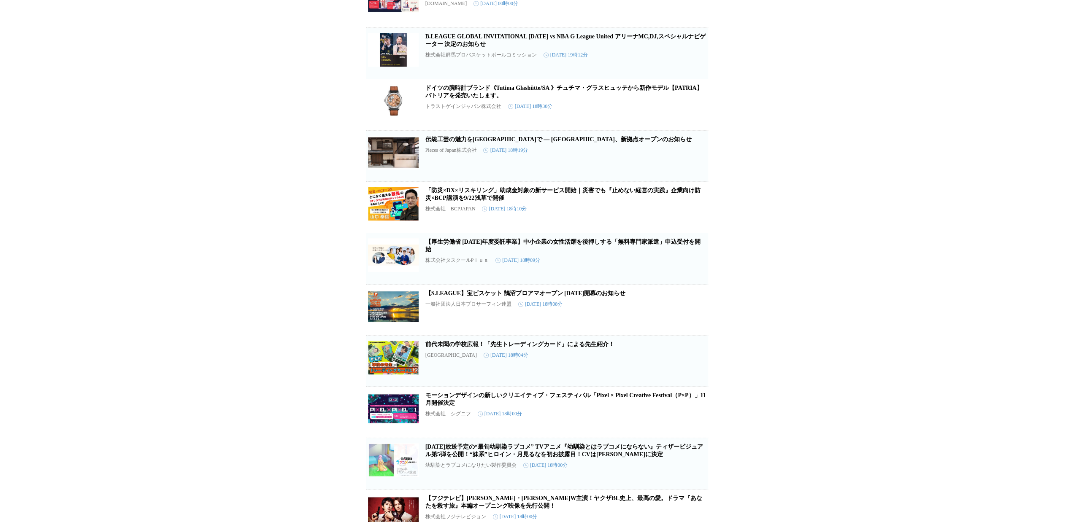
click at [695, 113] on icon "button" at bounding box center [694, 108] width 8 height 8
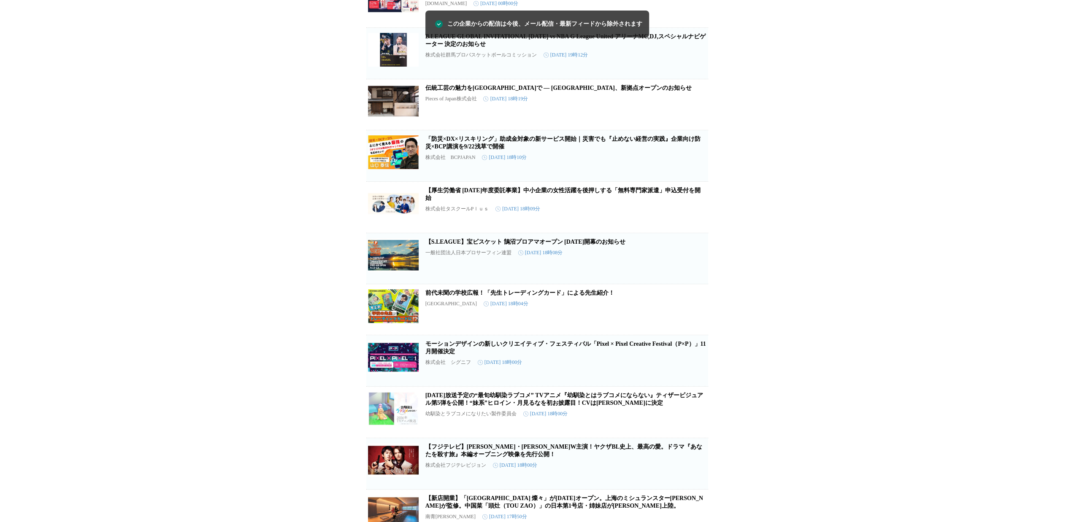
click at [695, 113] on icon "button" at bounding box center [694, 108] width 10 height 10
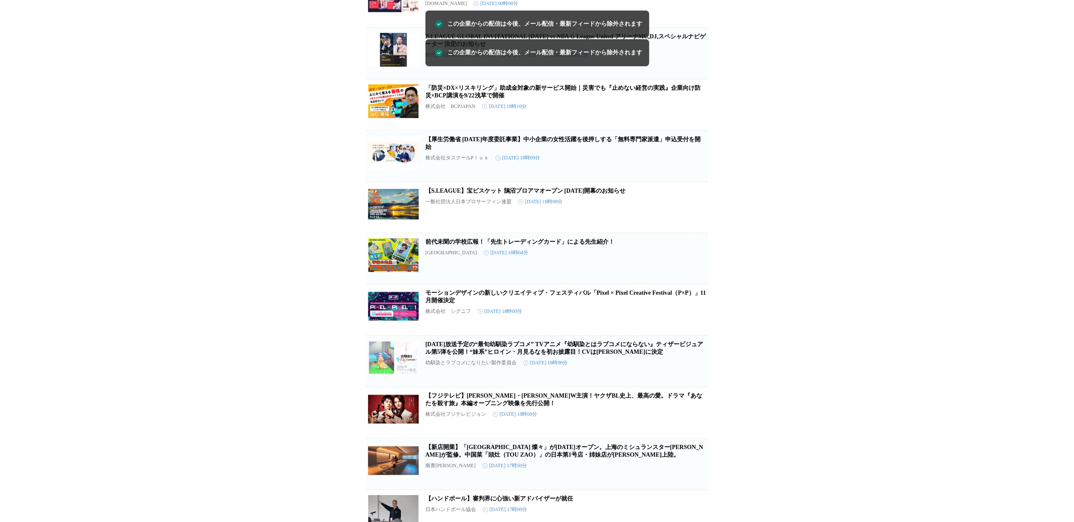
click at [695, 113] on icon "button" at bounding box center [694, 108] width 8 height 8
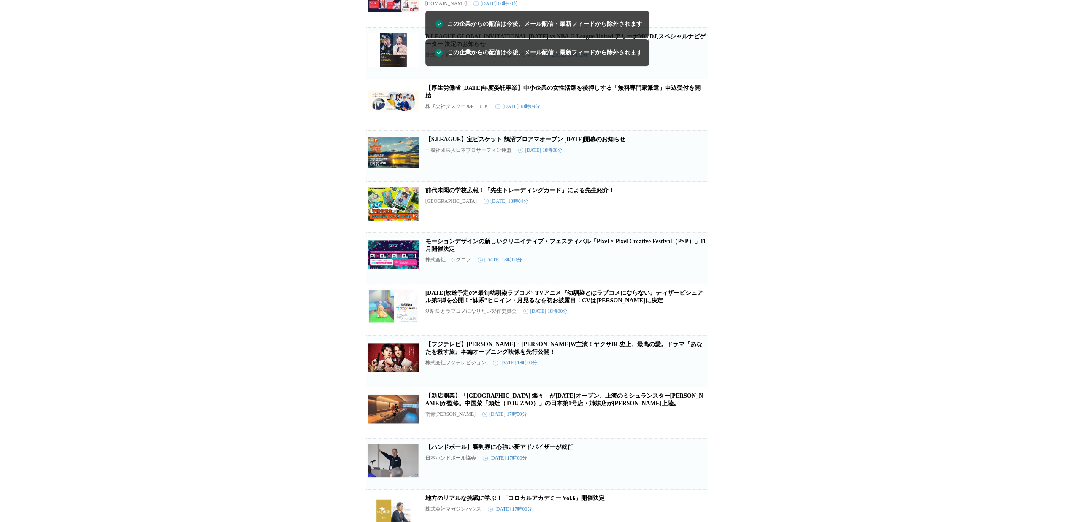
click at [695, 113] on icon "button" at bounding box center [694, 108] width 10 height 10
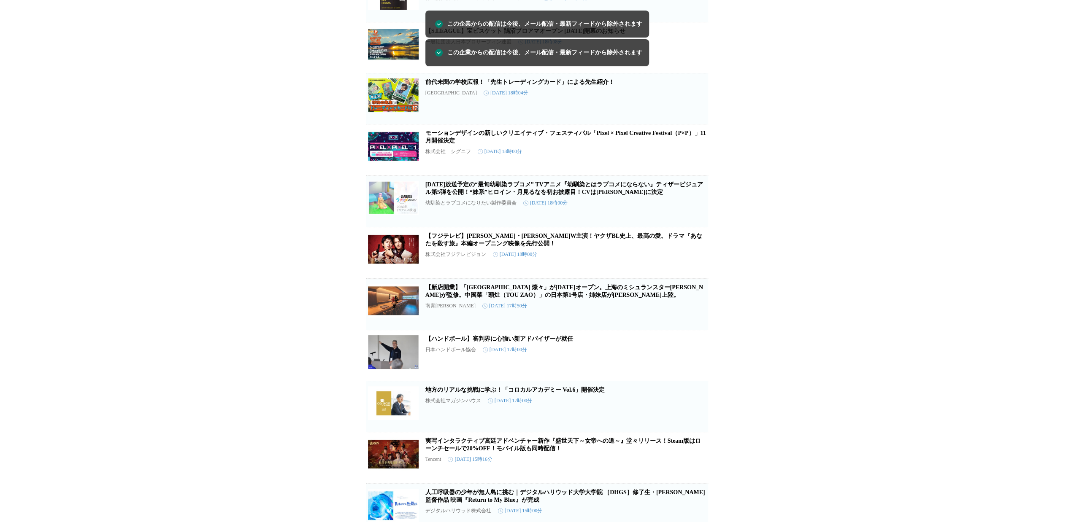
scroll to position [8232, 0]
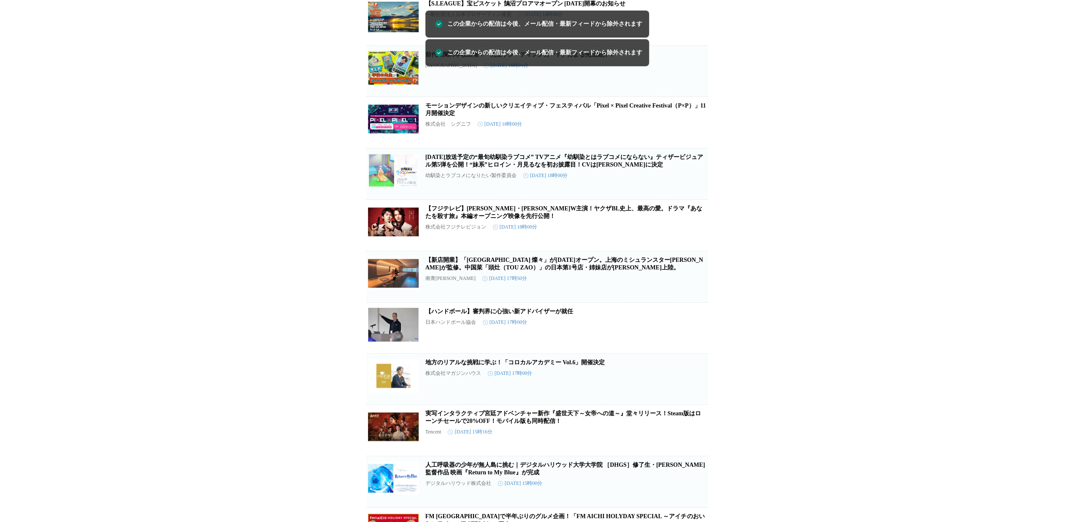
click at [695, 93] on span "この企業を受け取らない" at bounding box center [694, 87] width 27 height 12
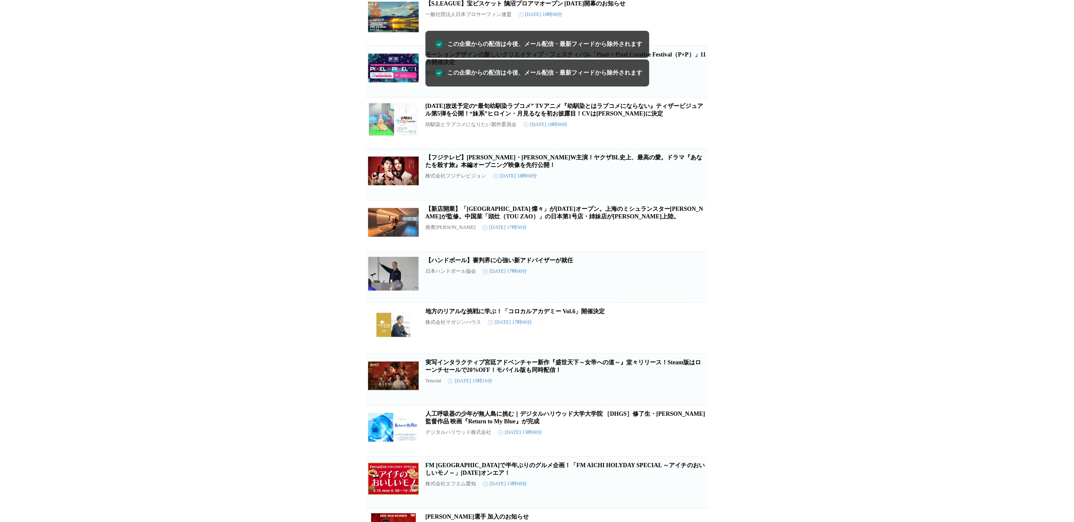
click at [695, 94] on span "この企業を受け取らない" at bounding box center [694, 88] width 27 height 12
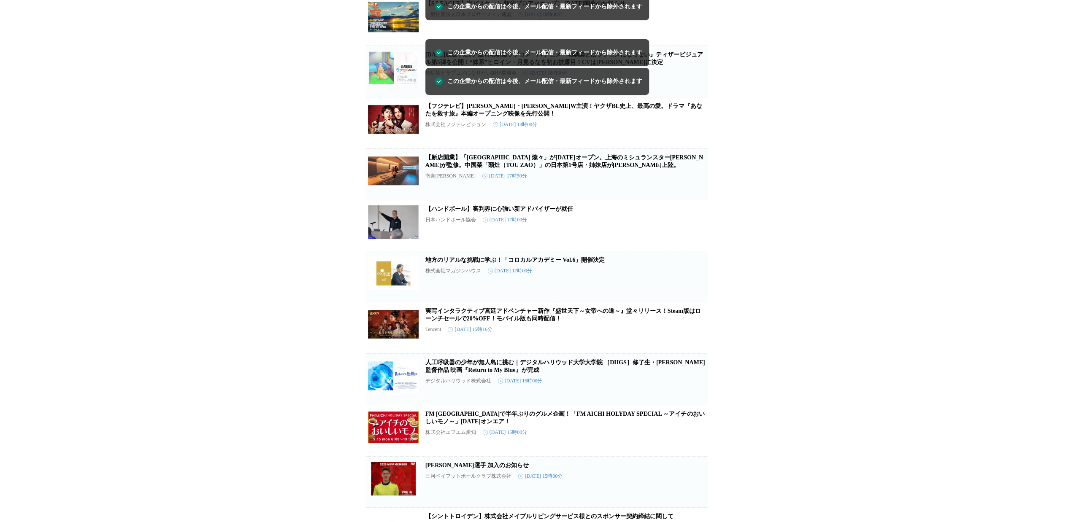
click at [695, 94] on span "この企業を受け取らない" at bounding box center [694, 88] width 27 height 12
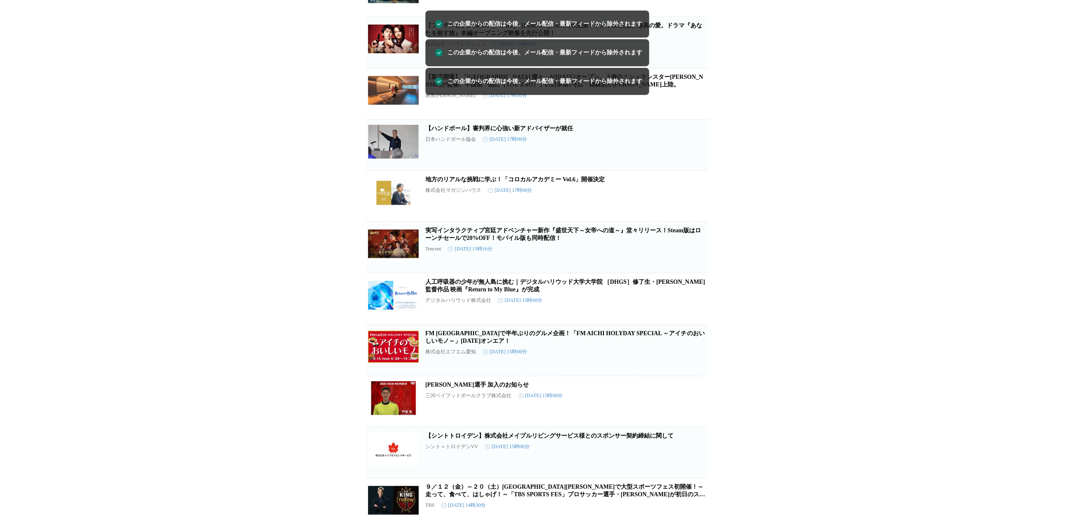
scroll to position [8274, 0]
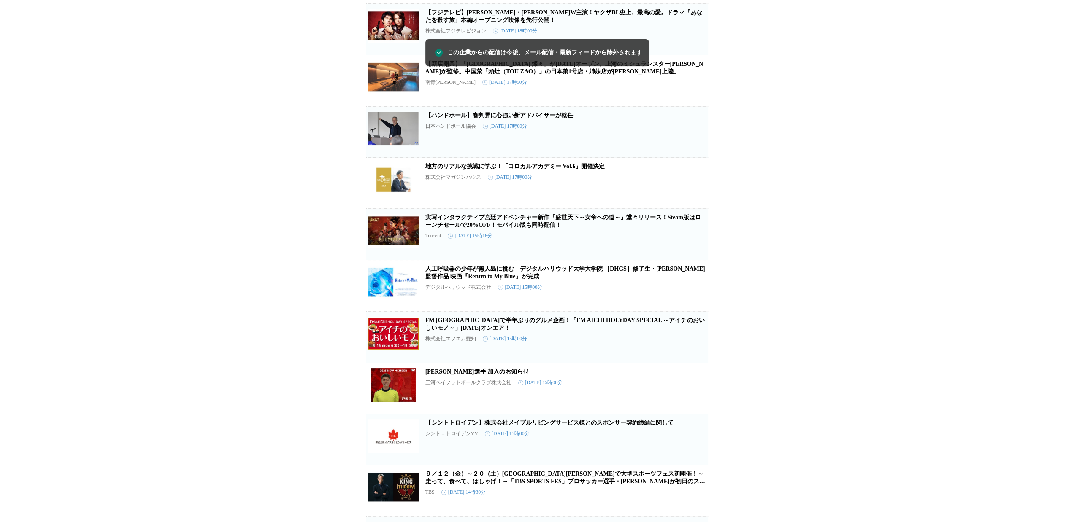
click at [695, 89] on icon "button" at bounding box center [694, 84] width 10 height 10
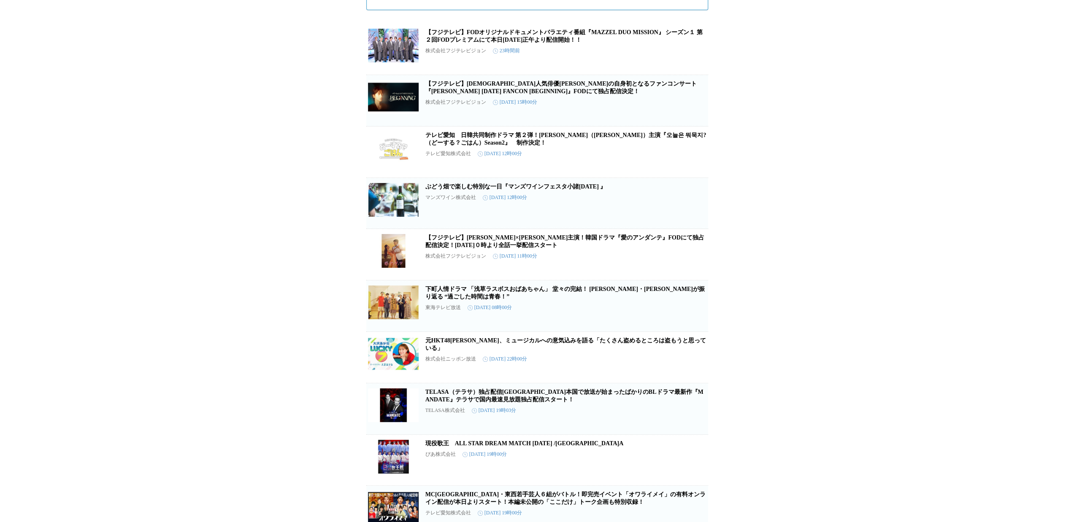
scroll to position [0, 0]
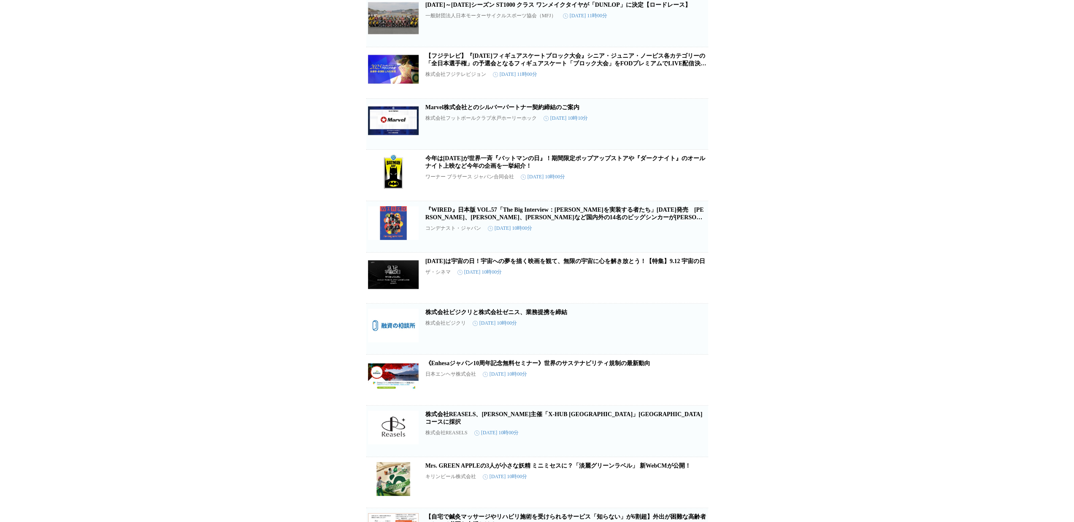
scroll to position [3116, 0]
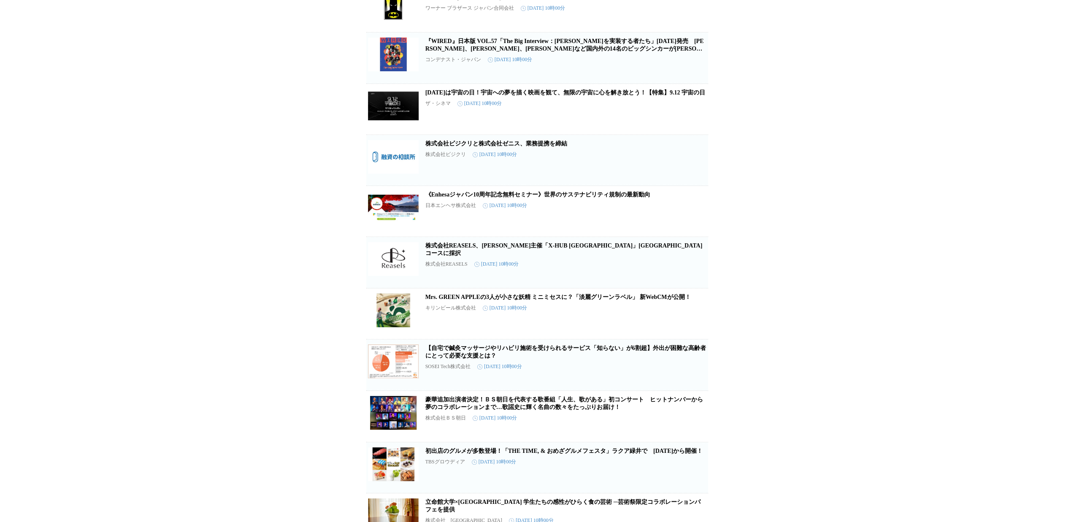
click at [700, 285] on span "この企業を受け取らない" at bounding box center [694, 279] width 27 height 12
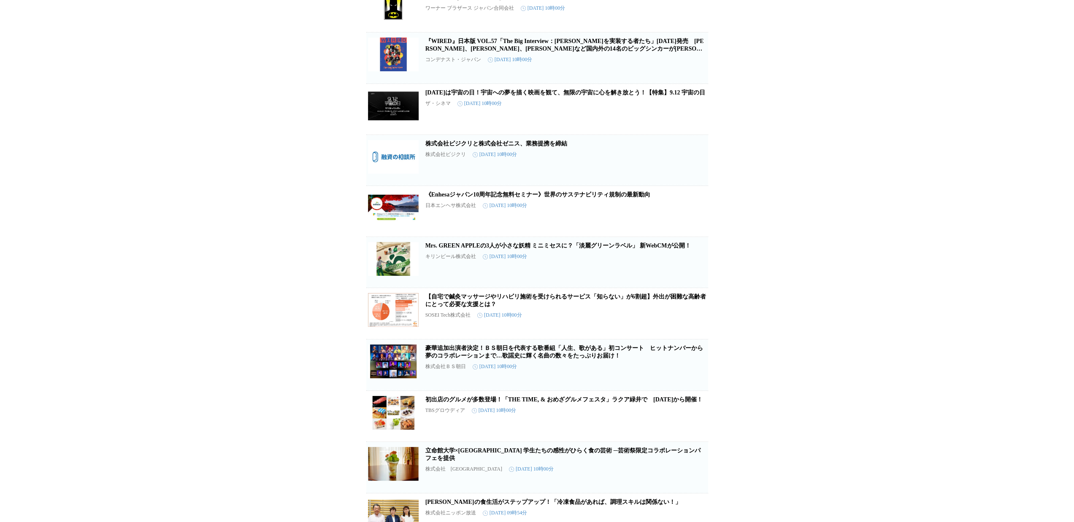
click at [700, 284] on span "この企業を受け取らない" at bounding box center [694, 279] width 27 height 12
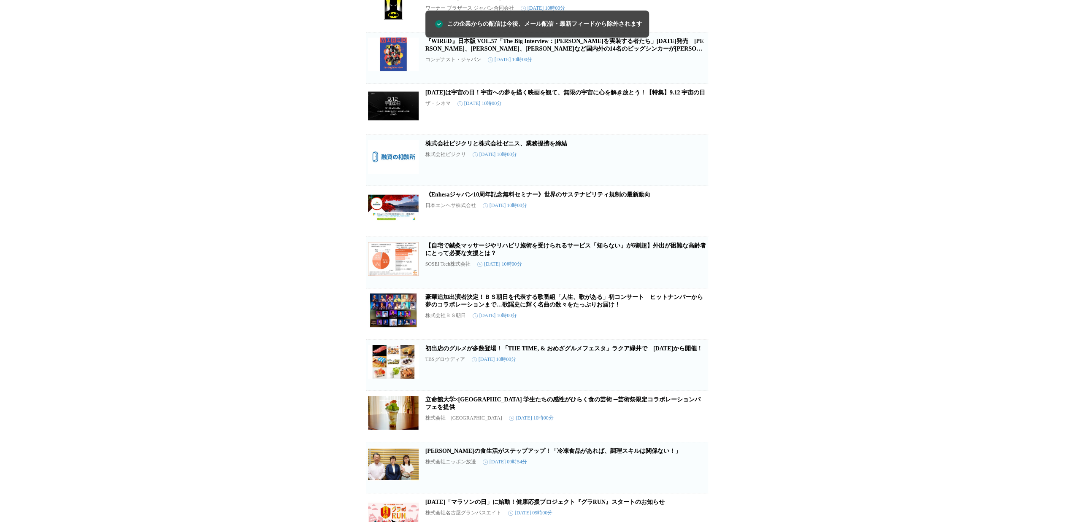
click at [700, 285] on span "この企業を受け取らない" at bounding box center [694, 279] width 27 height 12
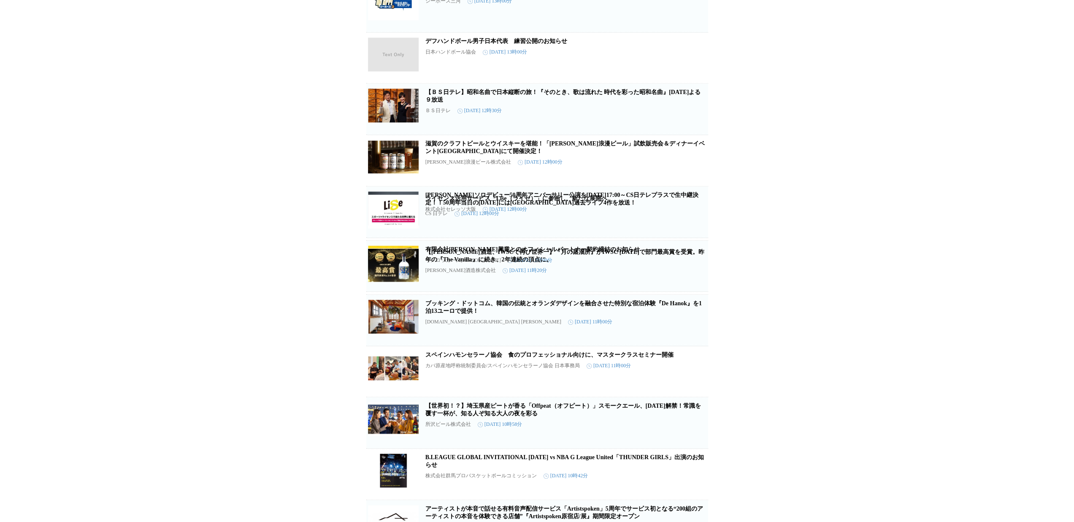
scroll to position [8909, 0]
